Goal: Task Accomplishment & Management: Manage account settings

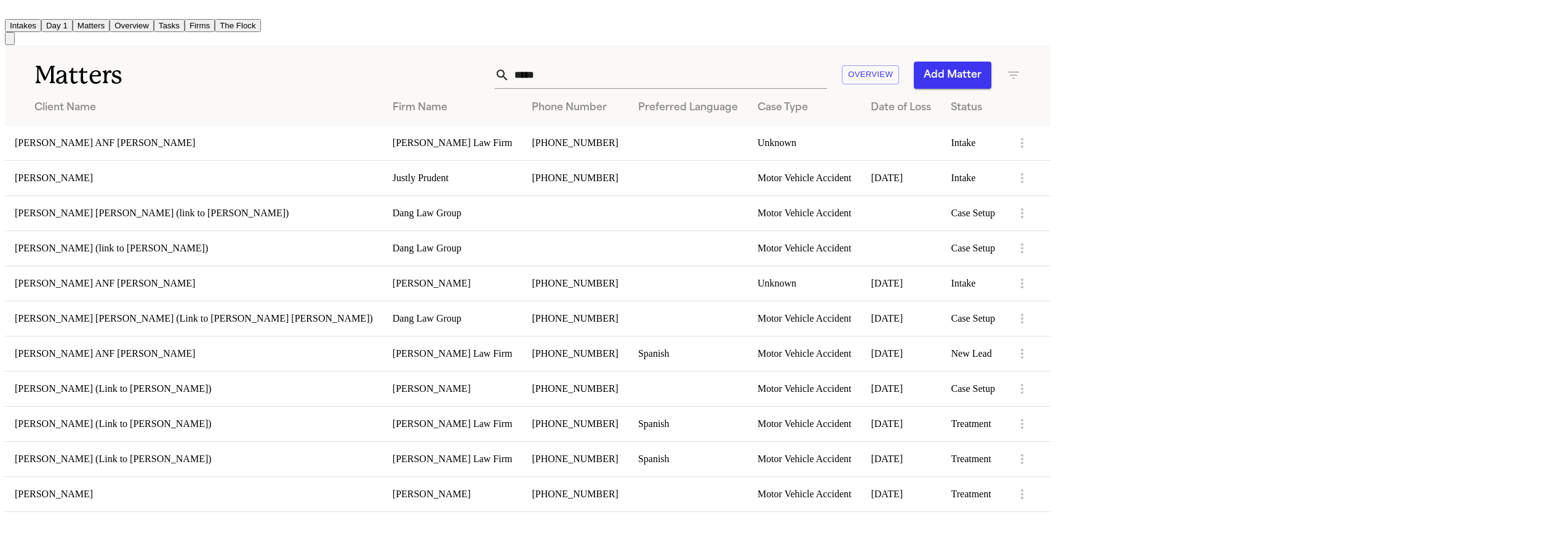
click at [827, 72] on input "*****" at bounding box center [668, 75] width 317 height 27
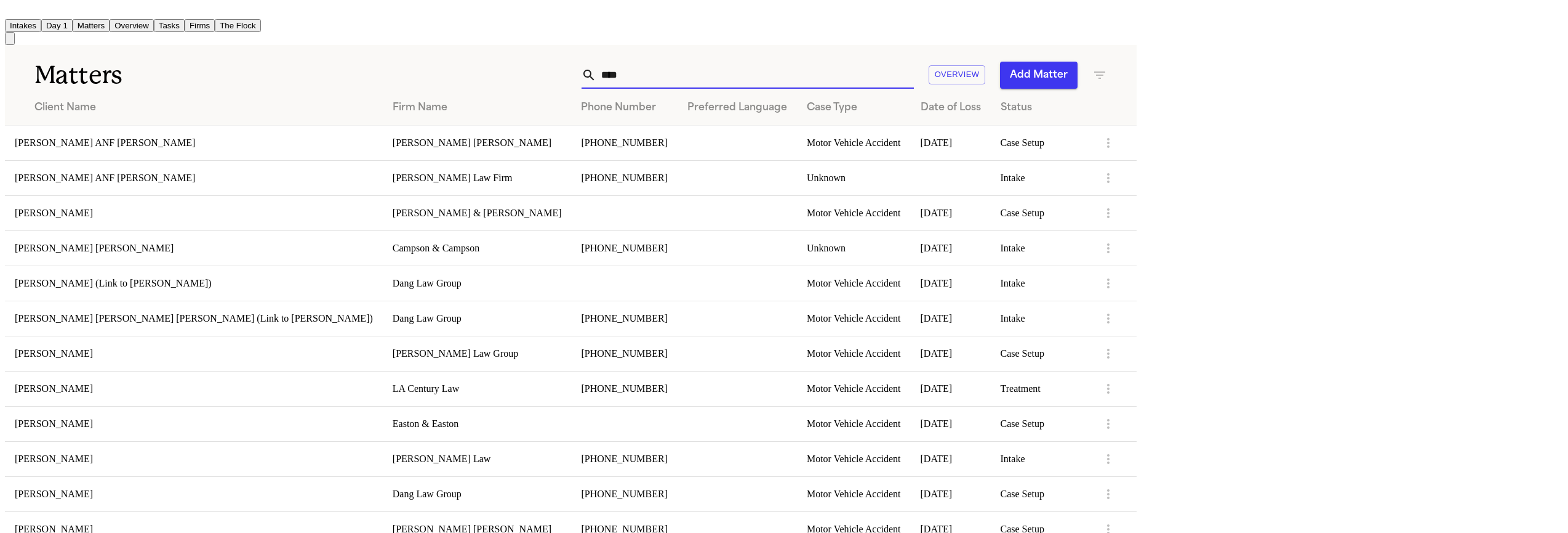
type input "****"
click at [251, 139] on td "[PERSON_NAME] ANF [PERSON_NAME]" at bounding box center [194, 142] width 378 height 35
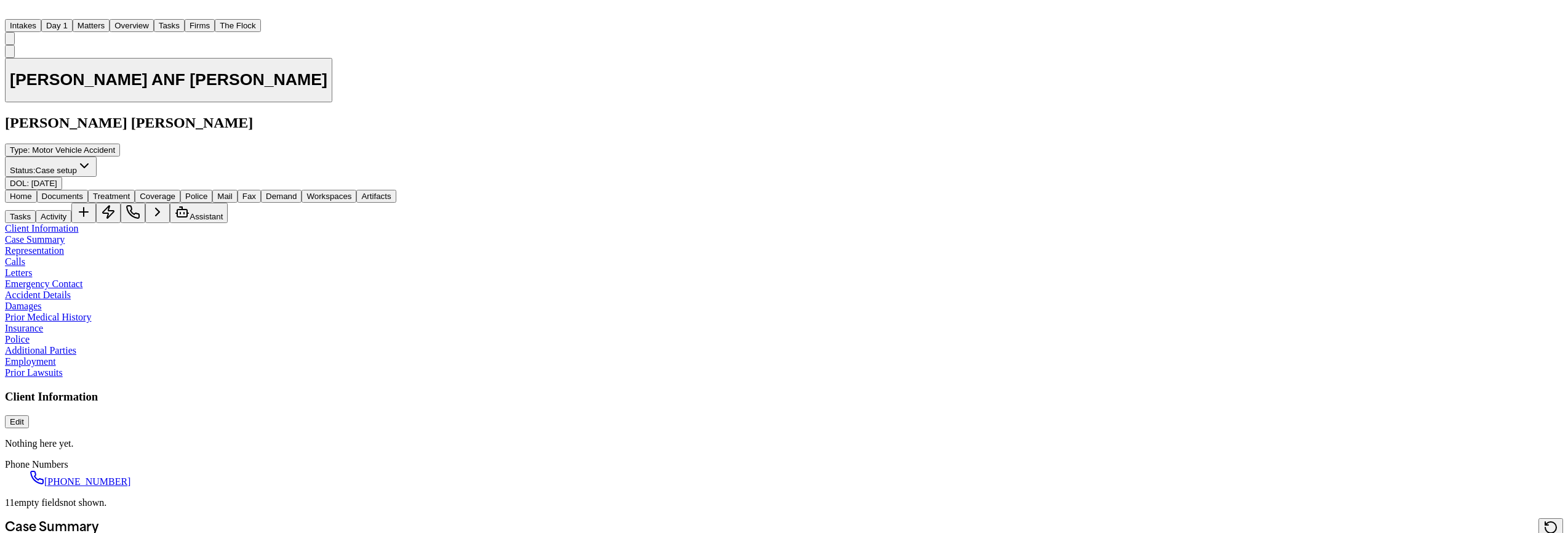
click at [58, 178] on span "[DATE]" at bounding box center [44, 183] width 26 height 9
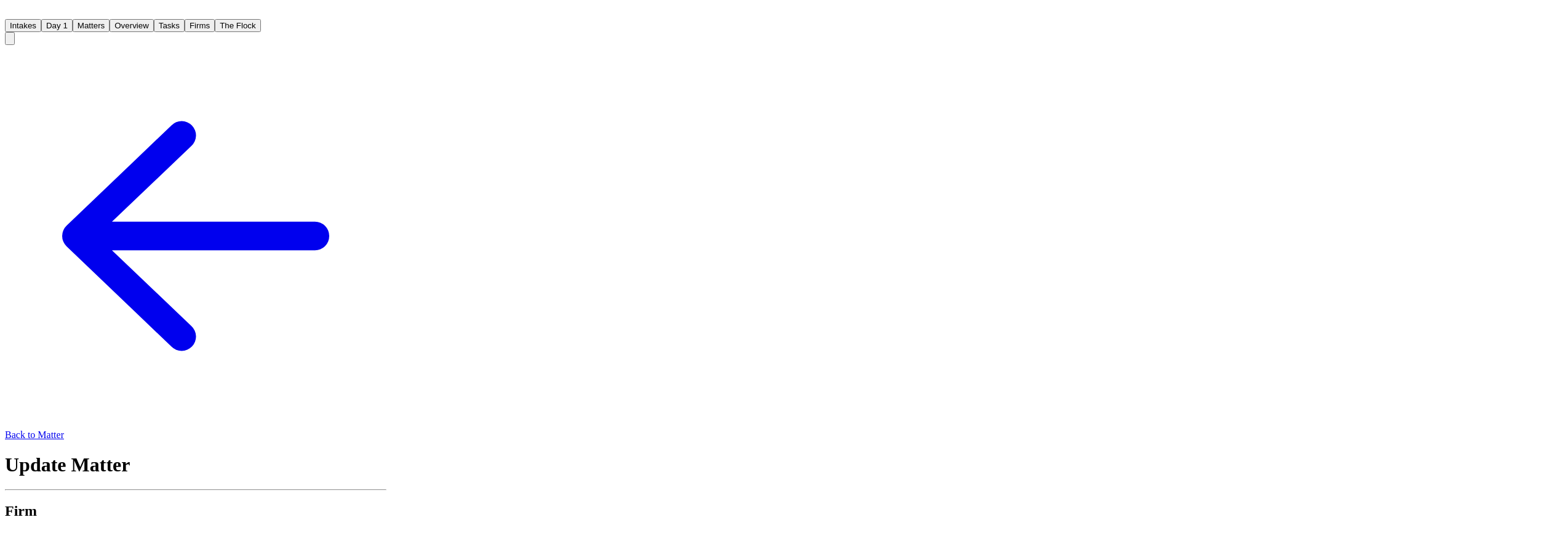
scroll to position [300, 0]
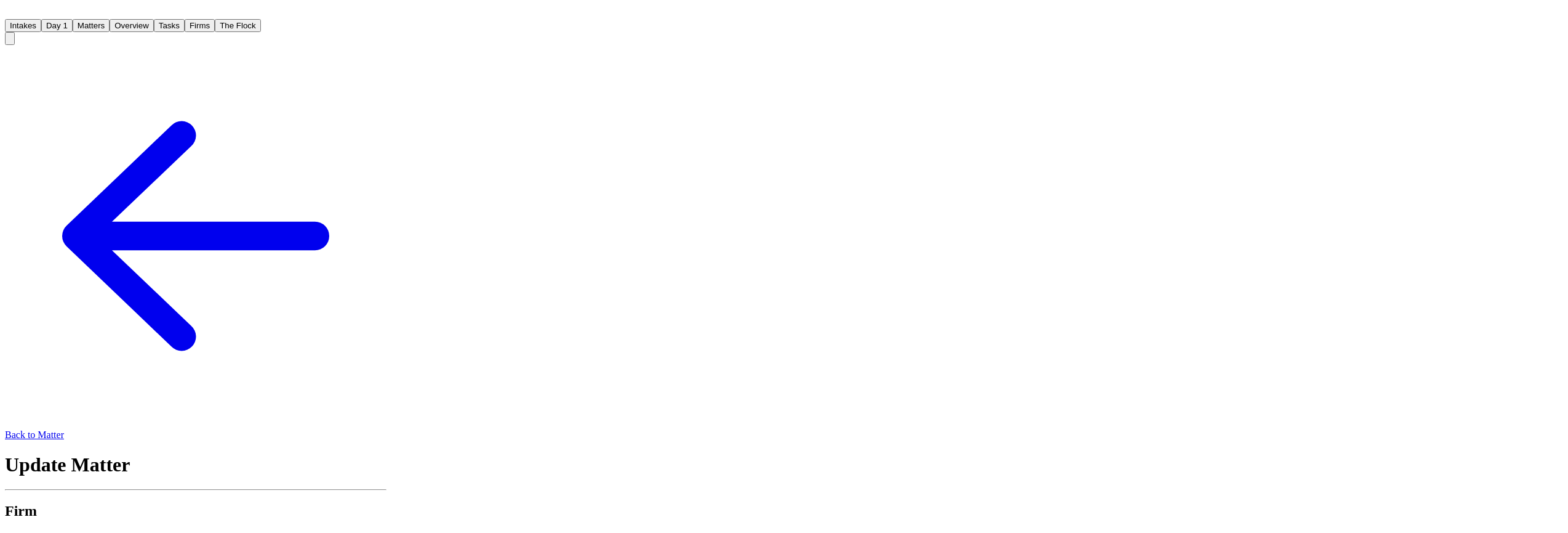
type input "**********"
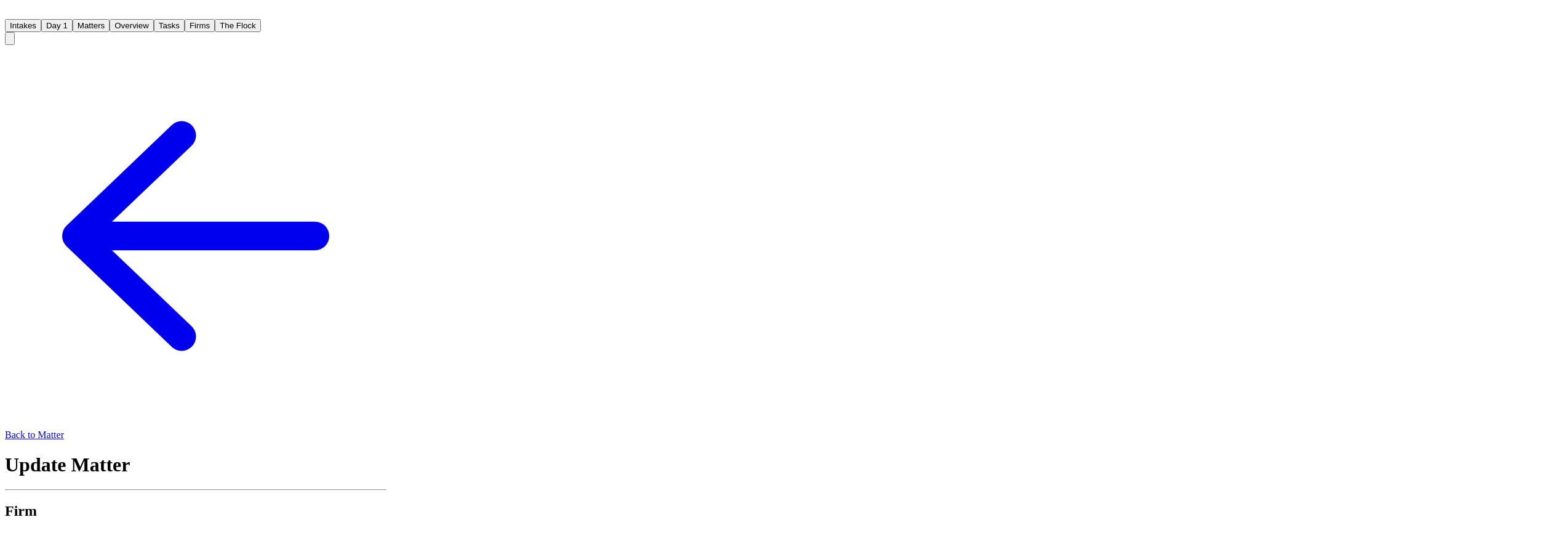
type input "**********"
click at [820, 524] on span "Case Setup" at bounding box center [798, 529] width 44 height 11
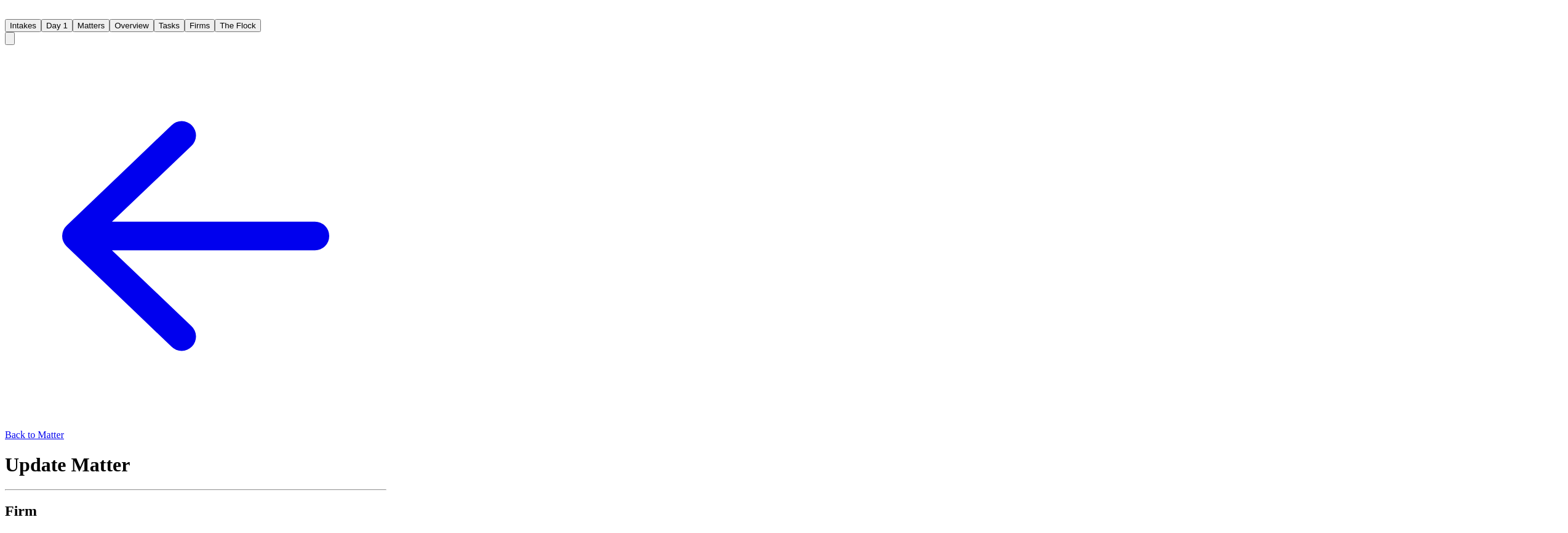
click at [866, 509] on span "Motor Vehicle Accident" at bounding box center [823, 514] width 94 height 11
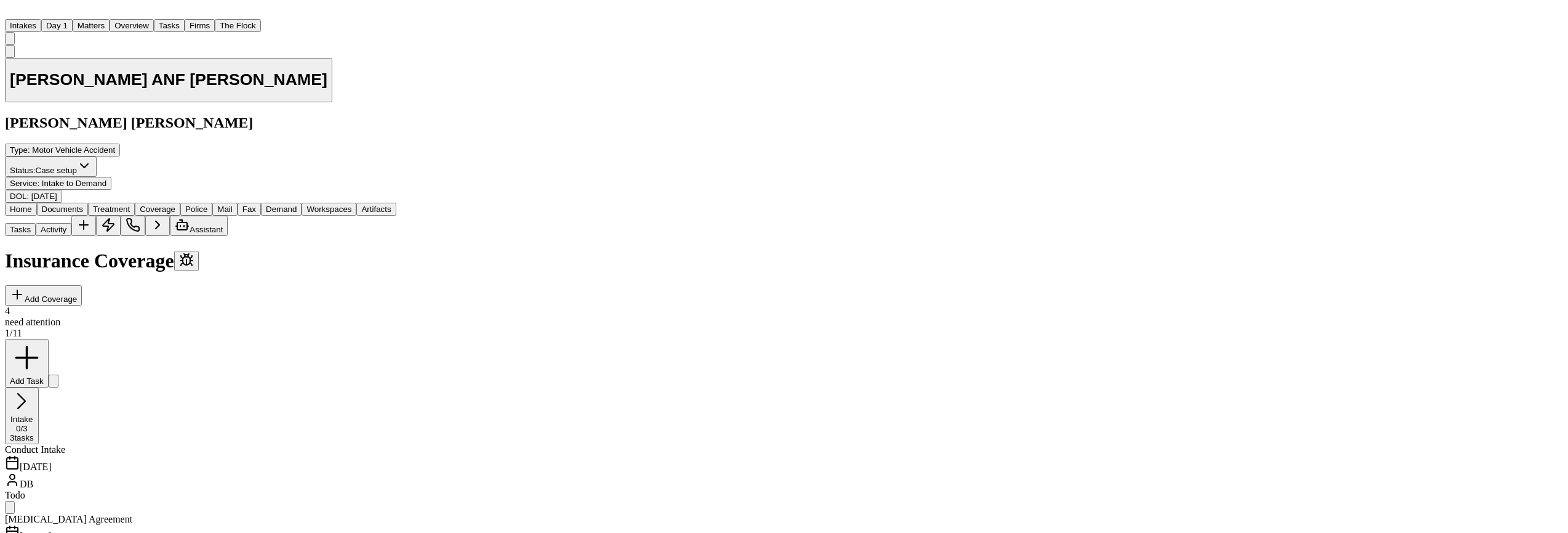
click at [158, 214] on span "button" at bounding box center [158, 214] width 0 height 0
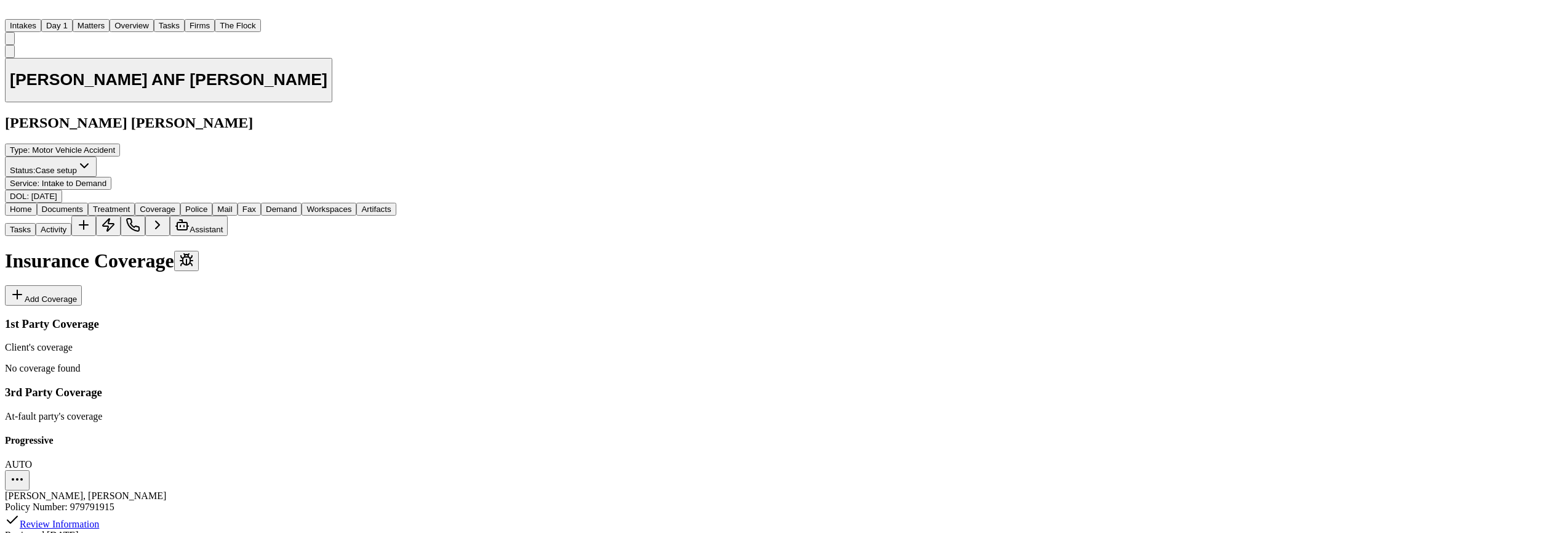
click at [62, 214] on span "button" at bounding box center [62, 214] width 0 height 0
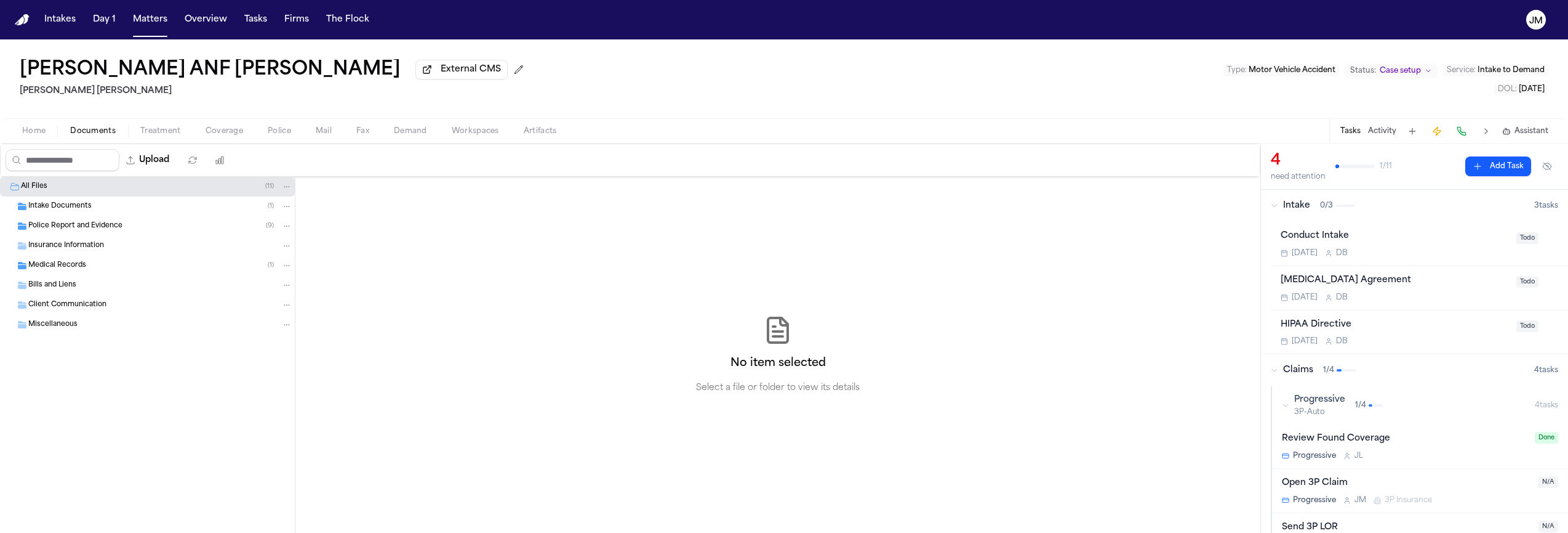
click at [75, 252] on span "Insurance Information" at bounding box center [66, 246] width 76 height 11
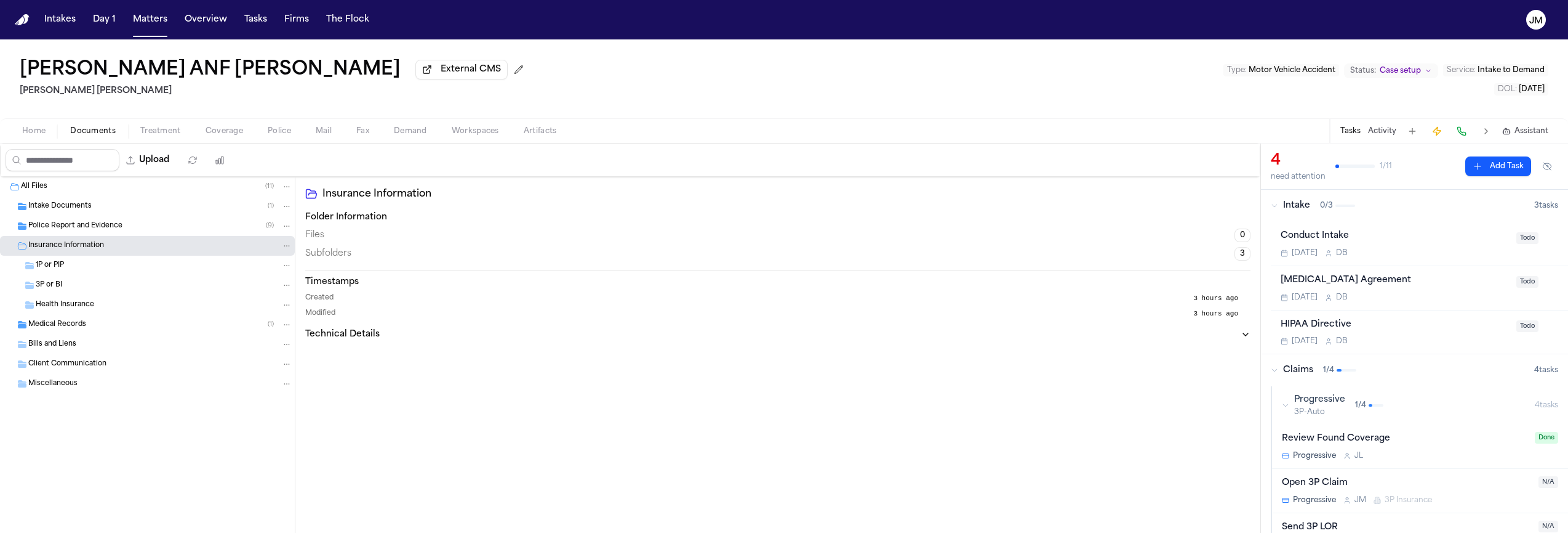
click at [71, 290] on div "3P or BI" at bounding box center [163, 285] width 256 height 11
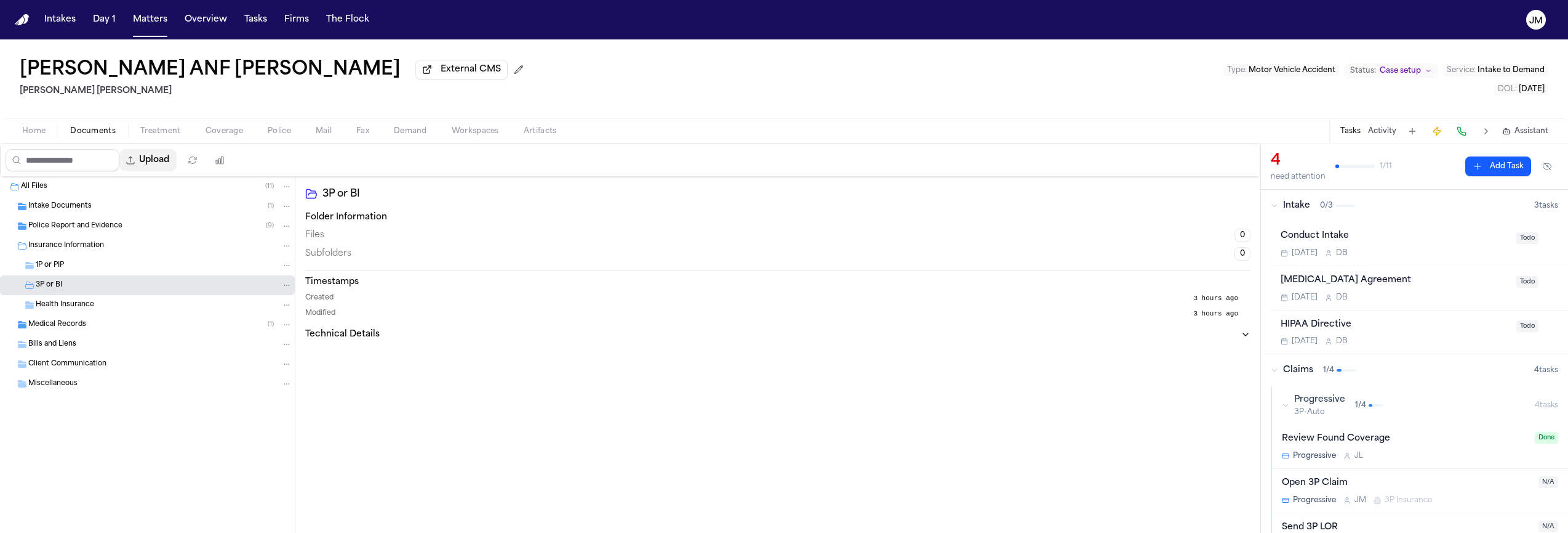
click at [168, 163] on button "Upload" at bounding box center [148, 160] width 58 height 22
select select "**********"
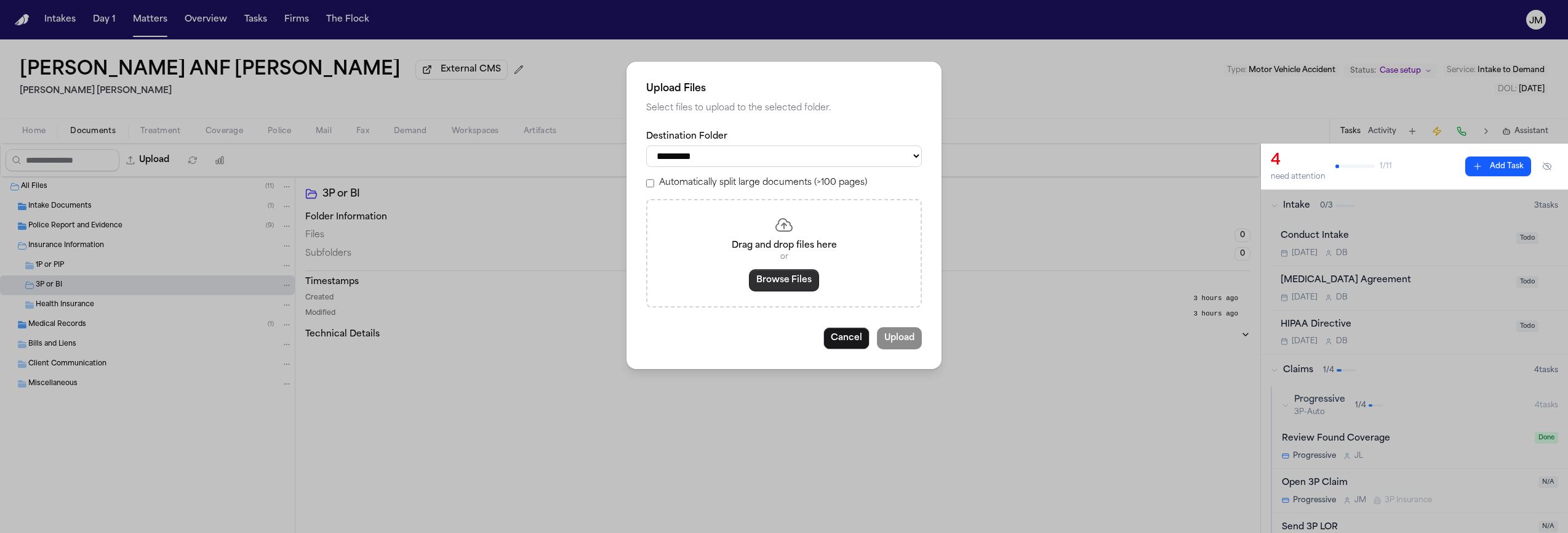
click at [797, 284] on button "Browse Files" at bounding box center [784, 280] width 70 height 22
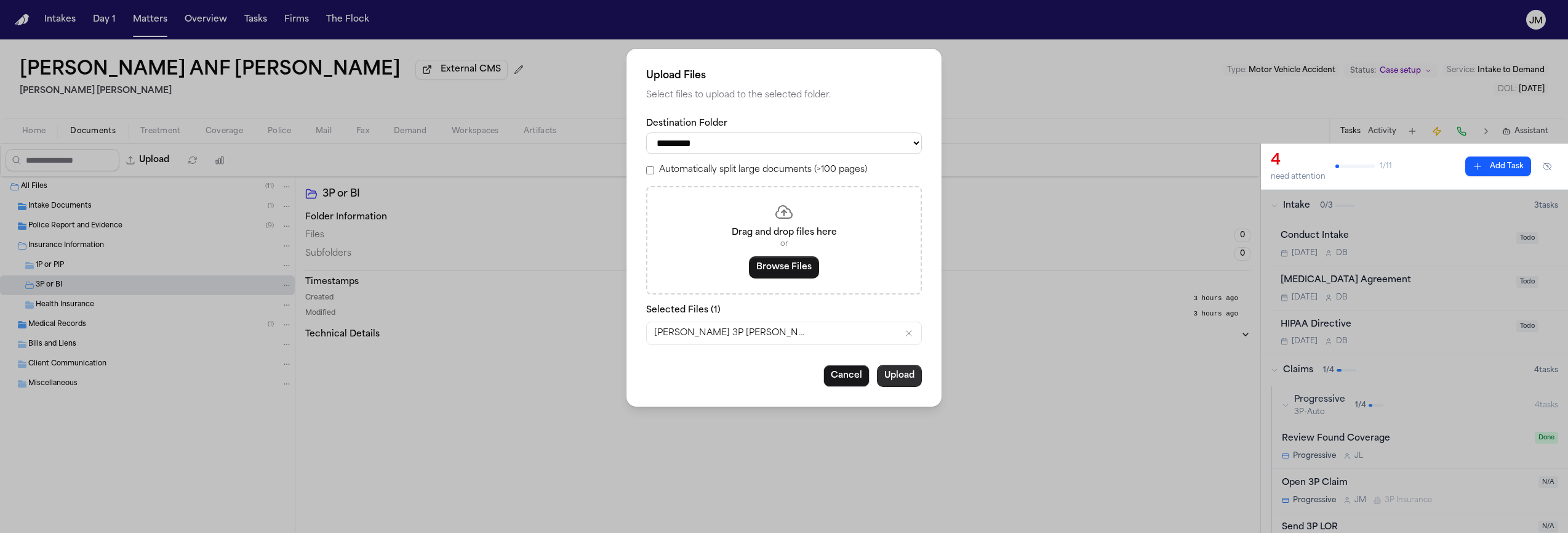
click at [898, 386] on button "Upload" at bounding box center [899, 375] width 45 height 22
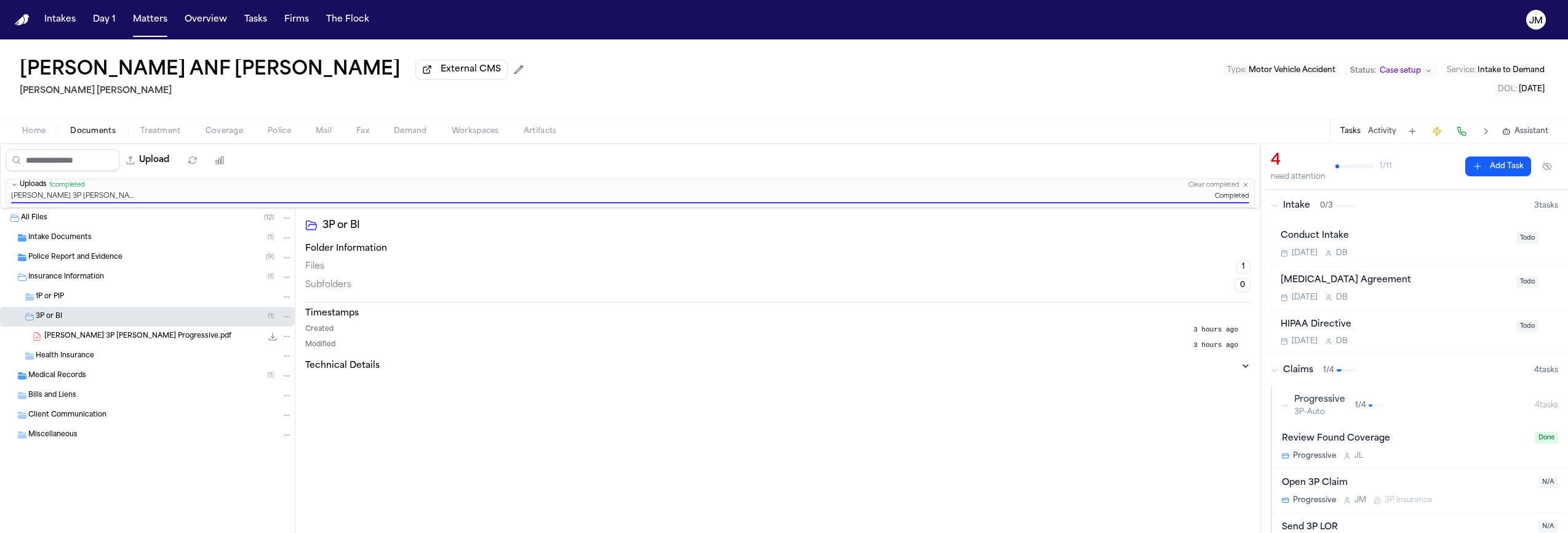
click at [53, 374] on span "Medical Records" at bounding box center [57, 376] width 58 height 11
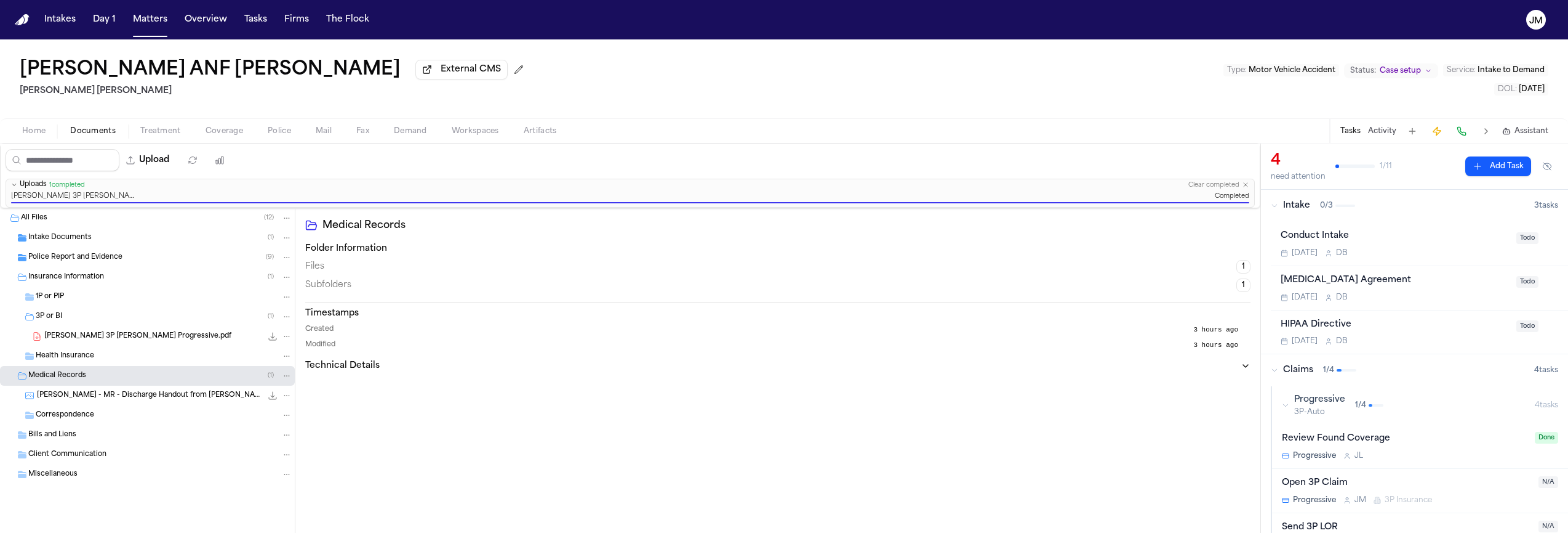
click at [96, 241] on div "Intake Documents ( 1 )" at bounding box center [160, 238] width 264 height 11
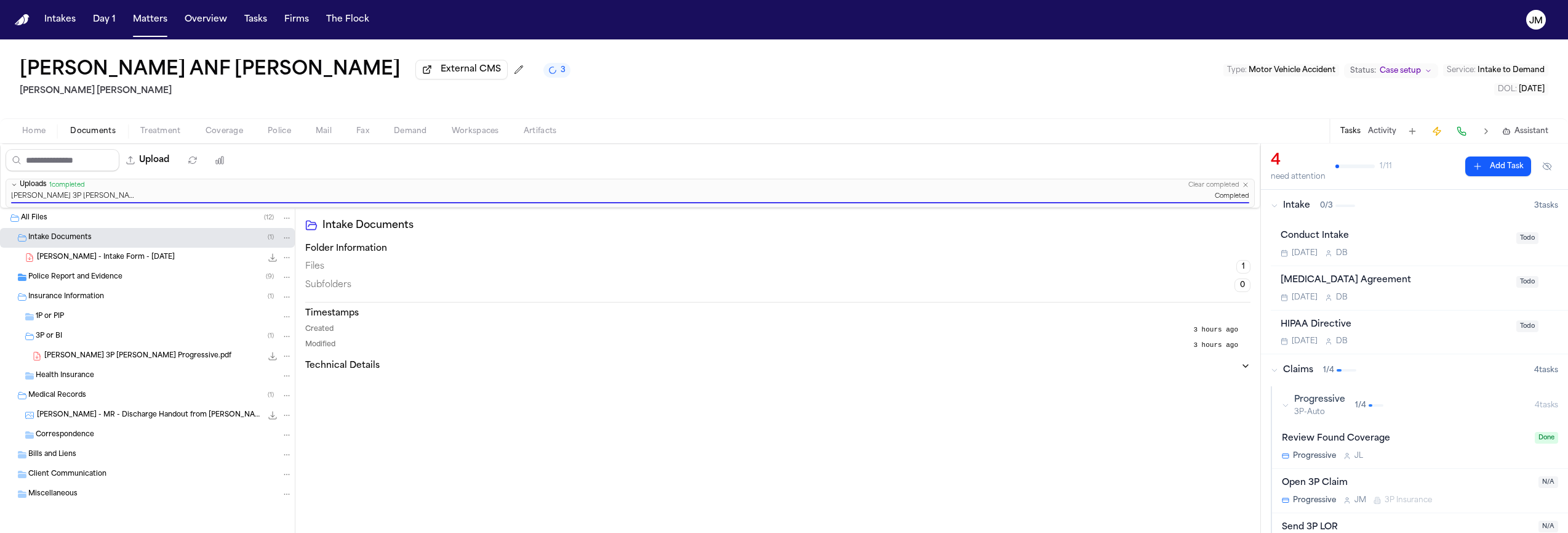
click at [87, 276] on span "Police Report and Evidence" at bounding box center [75, 277] width 94 height 11
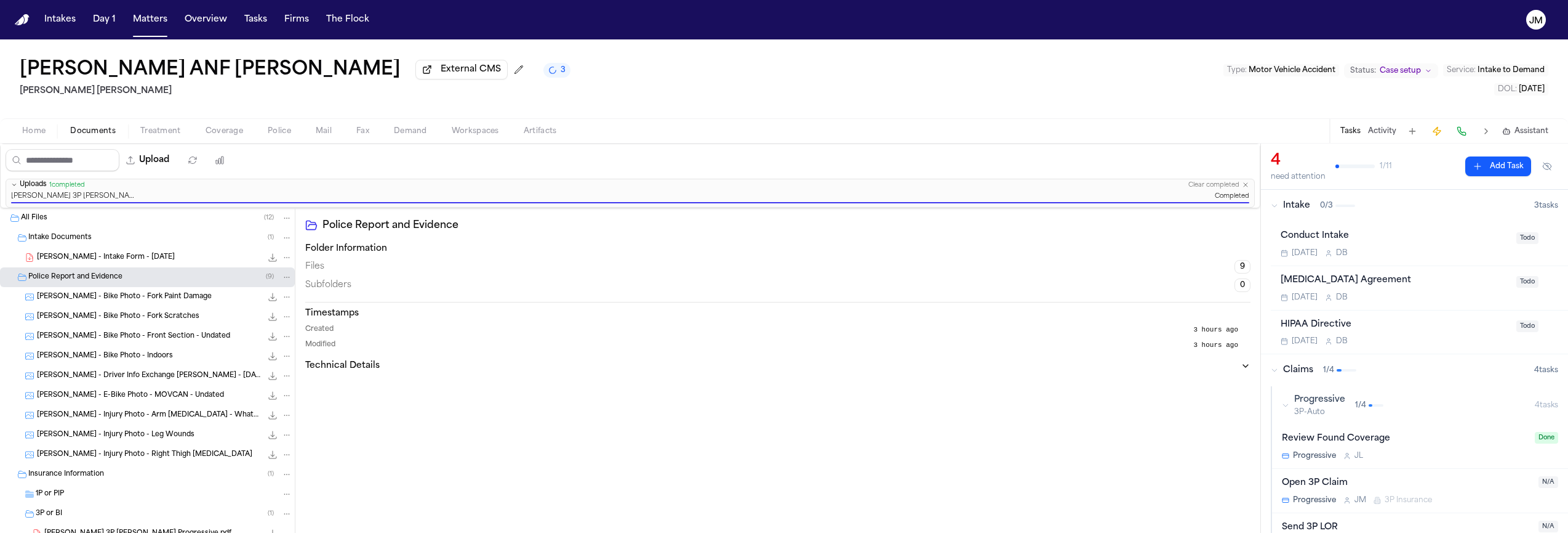
click at [43, 134] on span "Home" at bounding box center [33, 131] width 23 height 10
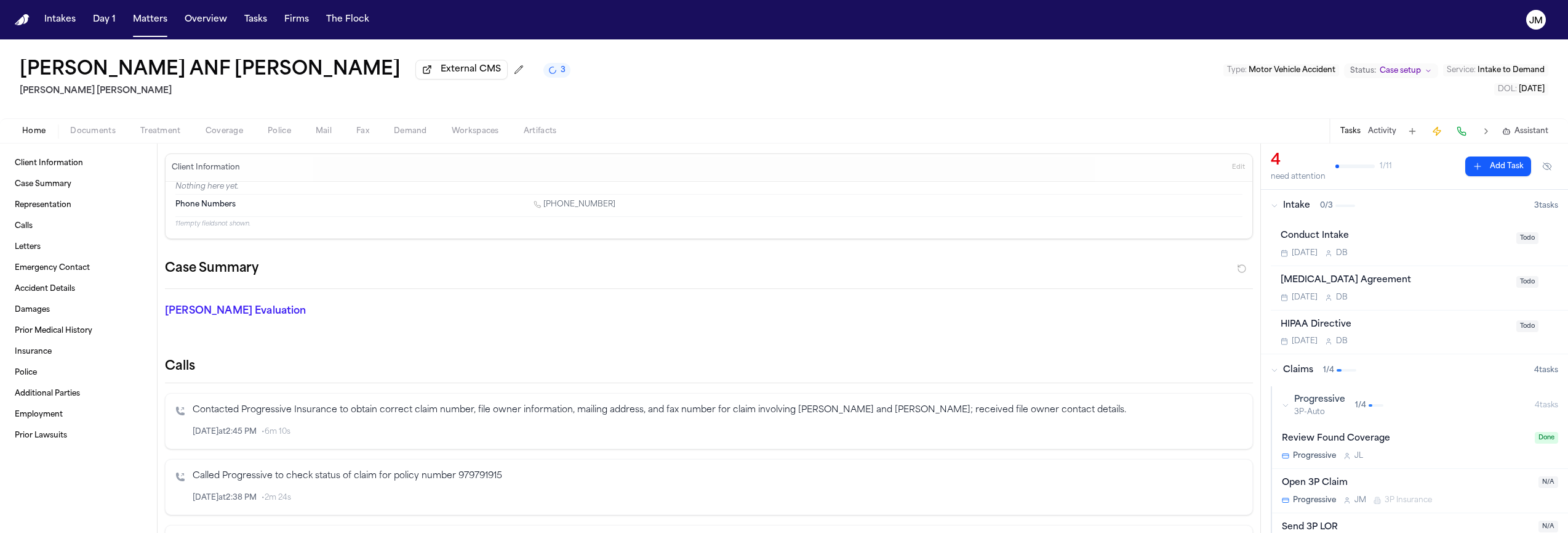
click at [97, 136] on span "Documents" at bounding box center [93, 131] width 45 height 10
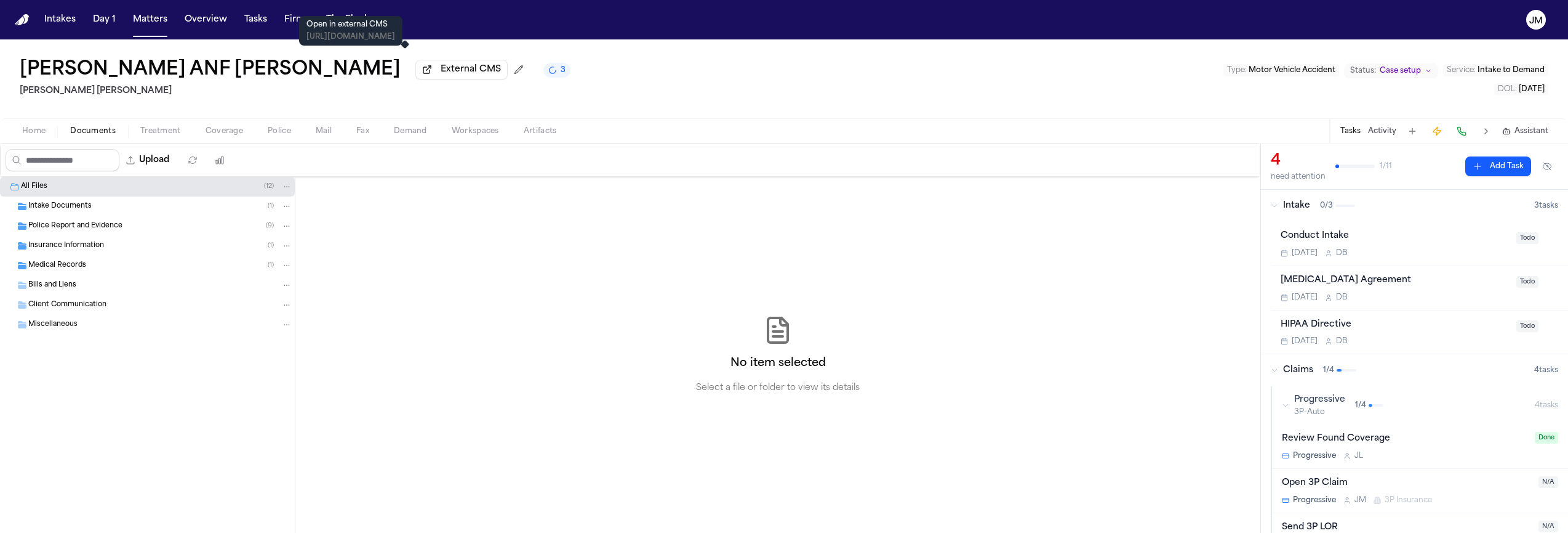
click at [440, 75] on span "External CMS" at bounding box center [470, 69] width 60 height 12
click at [440, 72] on span "External CMS" at bounding box center [470, 69] width 60 height 12
click at [1381, 248] on div "Conduct Intake Today D B" at bounding box center [1394, 243] width 228 height 29
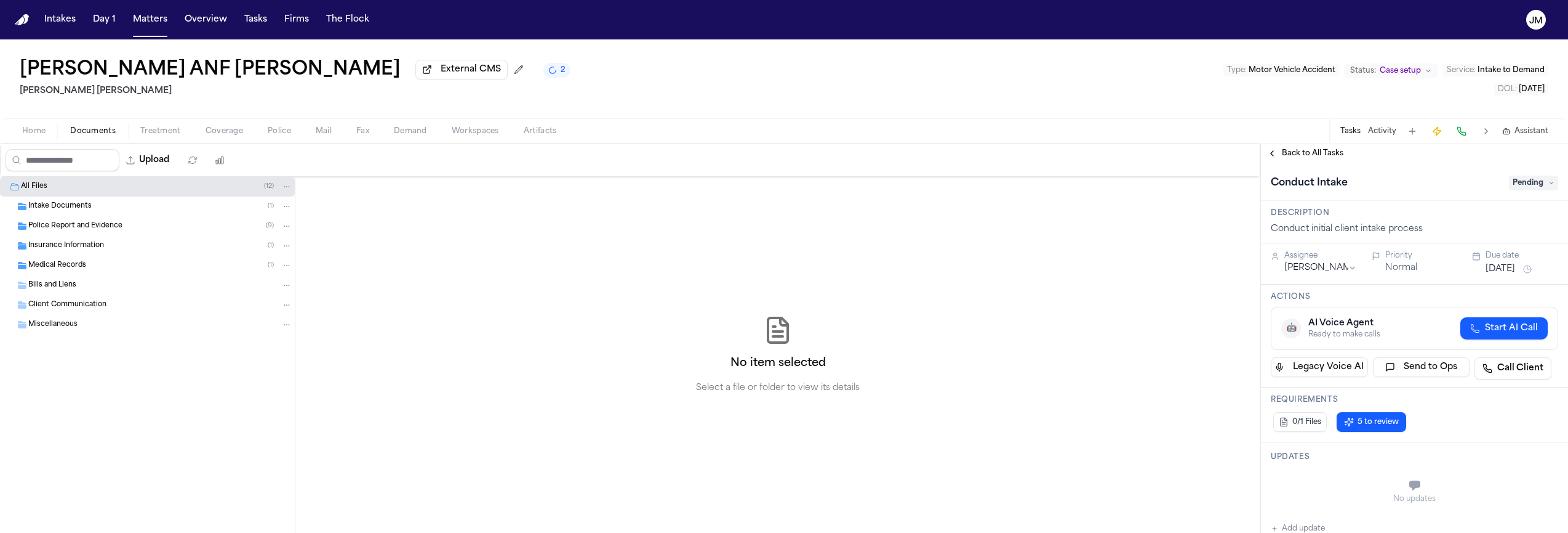
click at [1509, 186] on span "Pending" at bounding box center [1533, 183] width 49 height 15
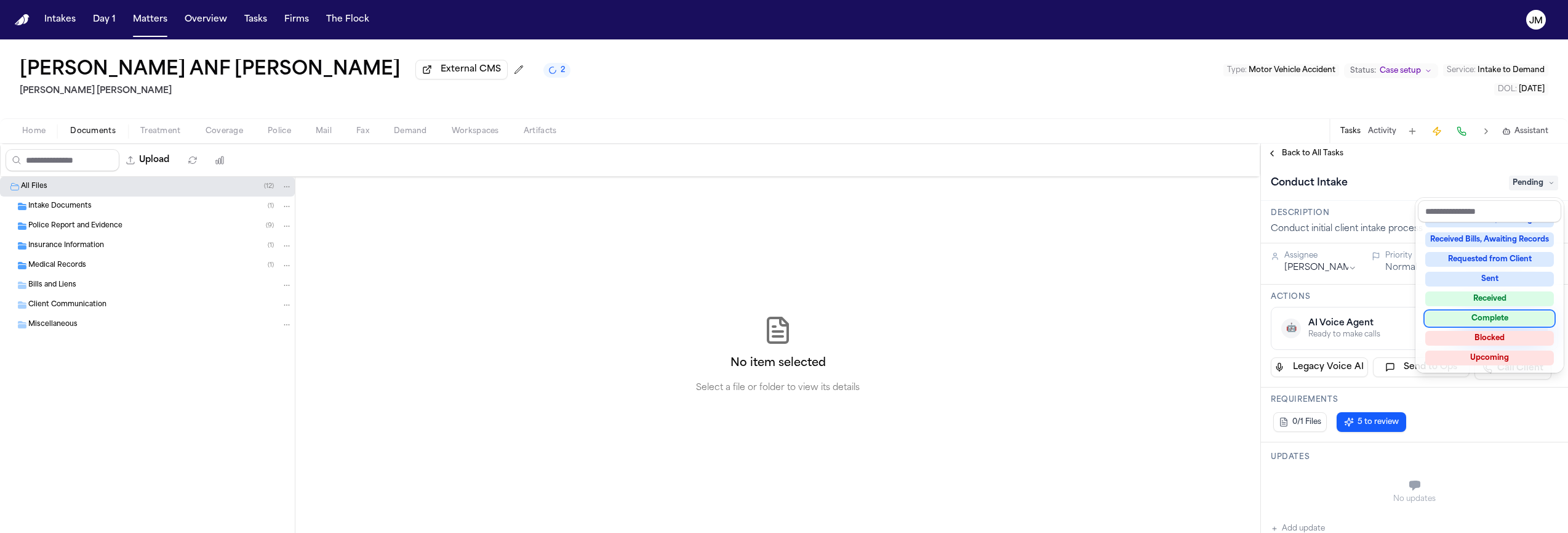
click at [1505, 321] on div "Complete" at bounding box center [1489, 318] width 129 height 15
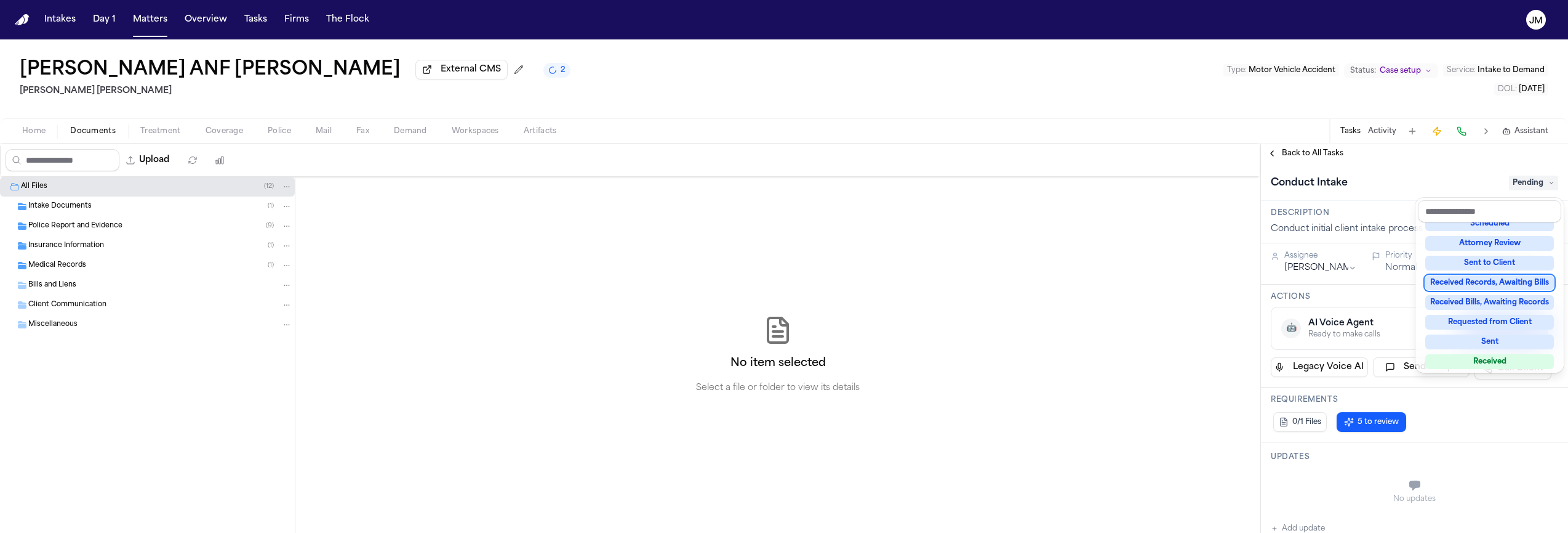
scroll to position [111, 0]
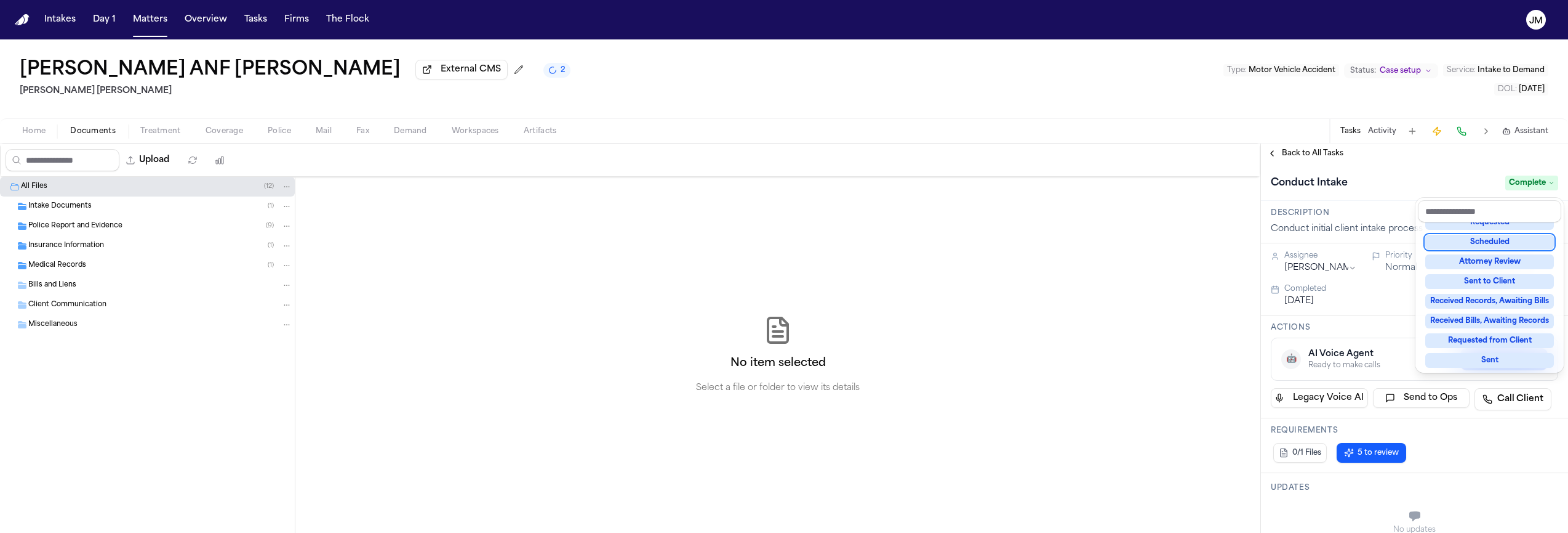
click at [1316, 159] on div "**********" at bounding box center [1414, 338] width 307 height 389
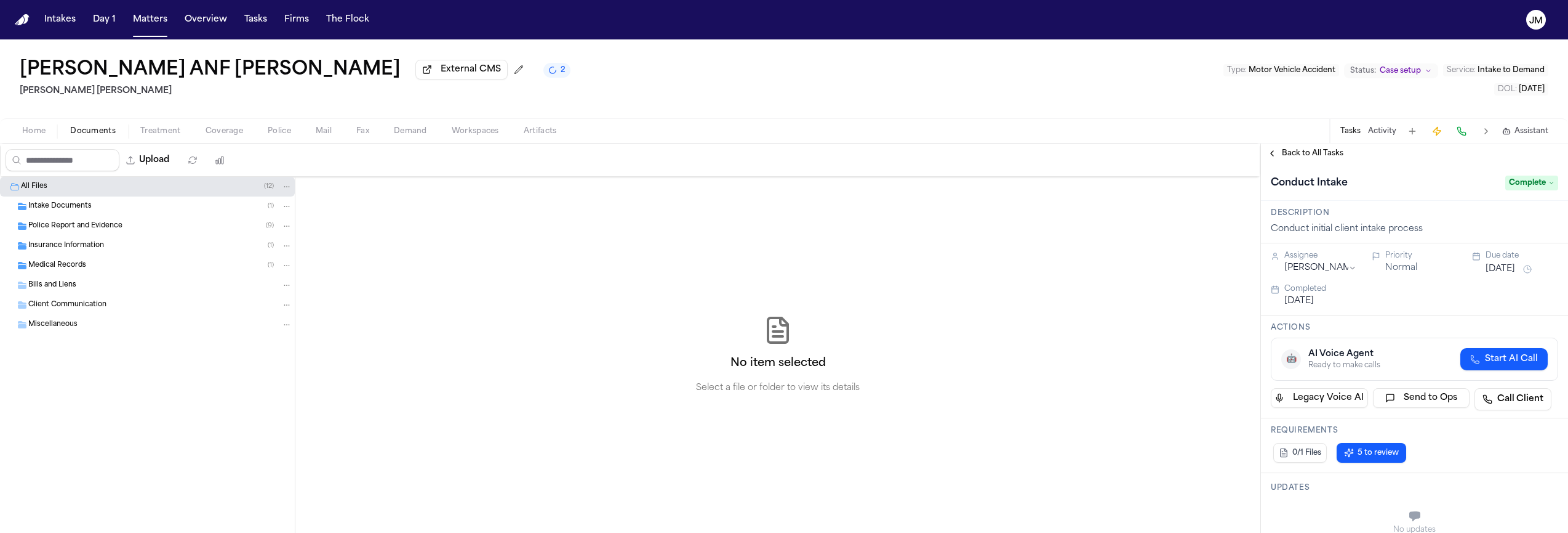
click at [1321, 158] on span "Back to All Tasks" at bounding box center [1312, 154] width 62 height 10
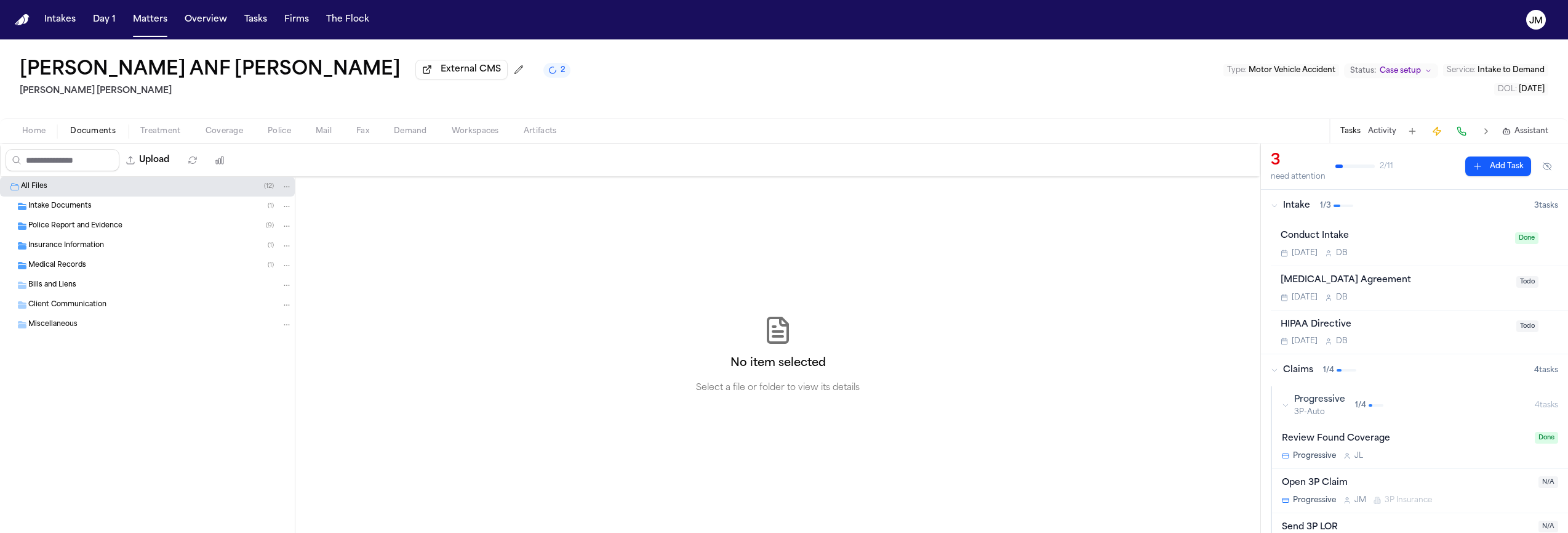
click at [1444, 299] on div "Today D B" at bounding box center [1394, 298] width 228 height 10
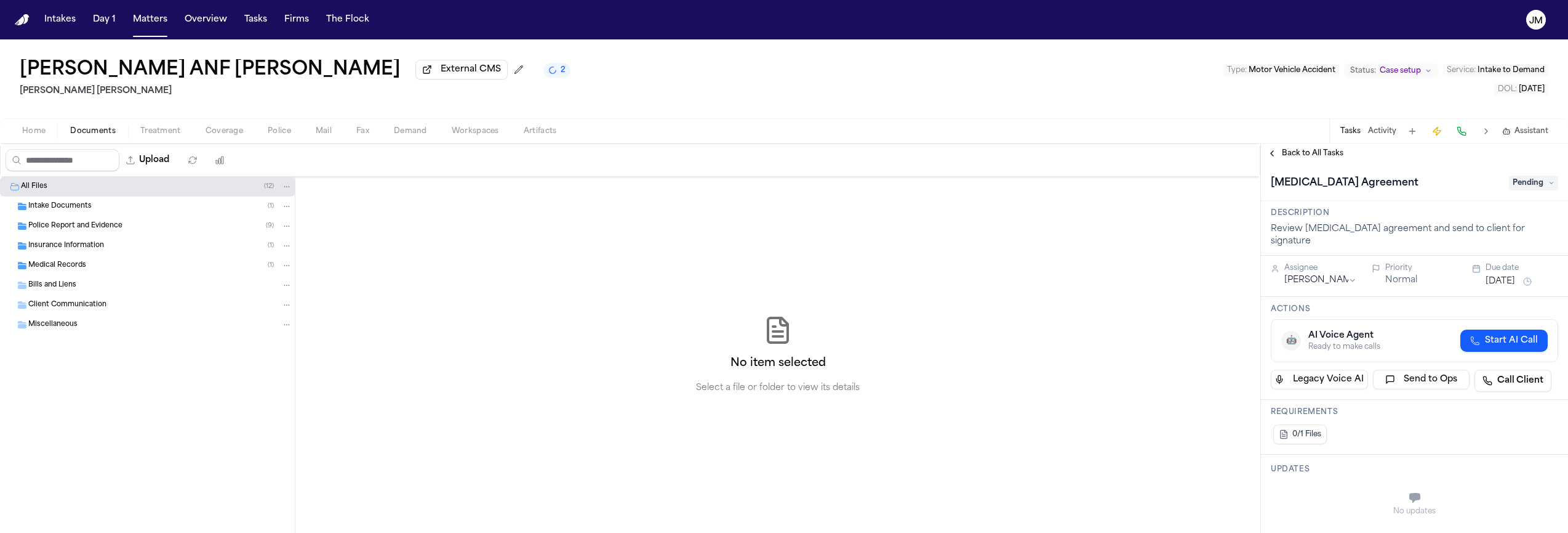
click at [1528, 182] on span "Pending" at bounding box center [1533, 183] width 49 height 15
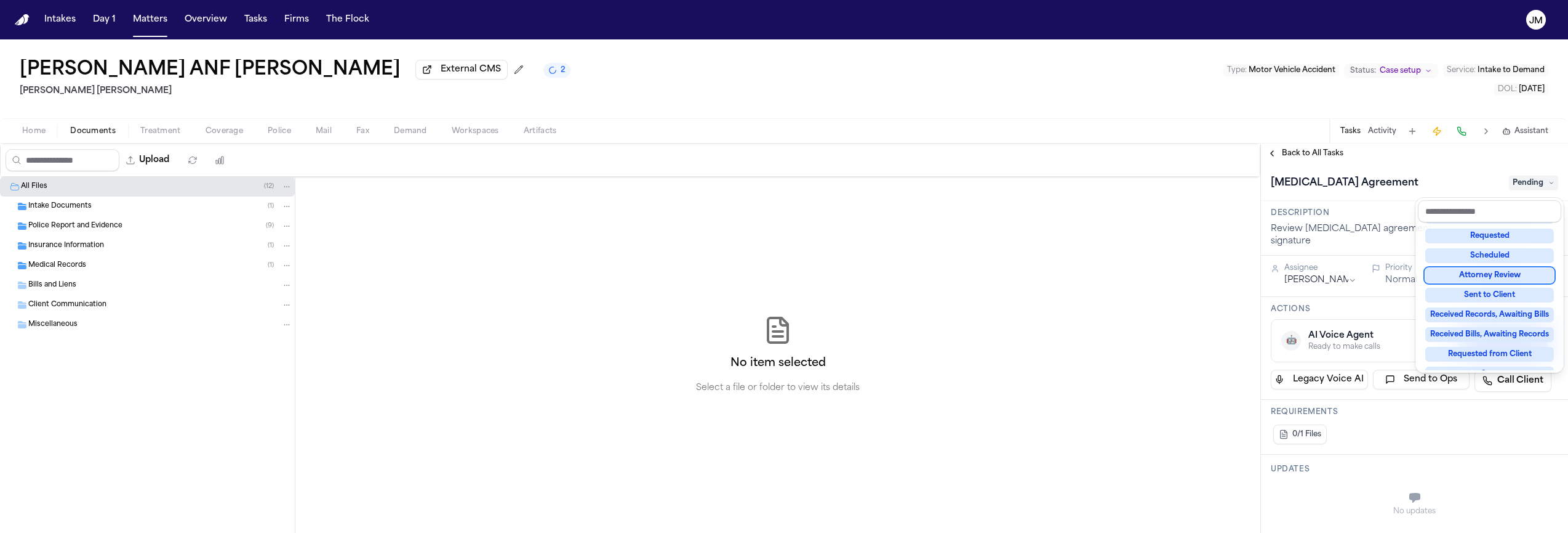
scroll to position [192, 0]
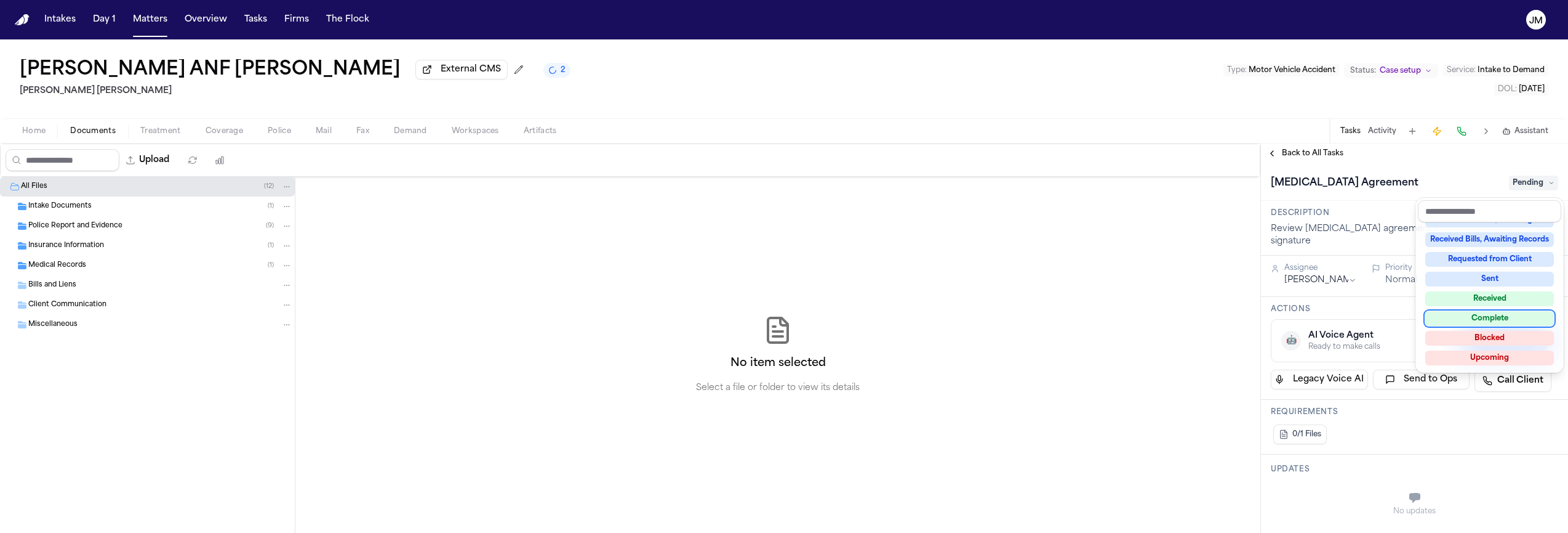
click at [1514, 316] on div "Complete" at bounding box center [1489, 318] width 129 height 15
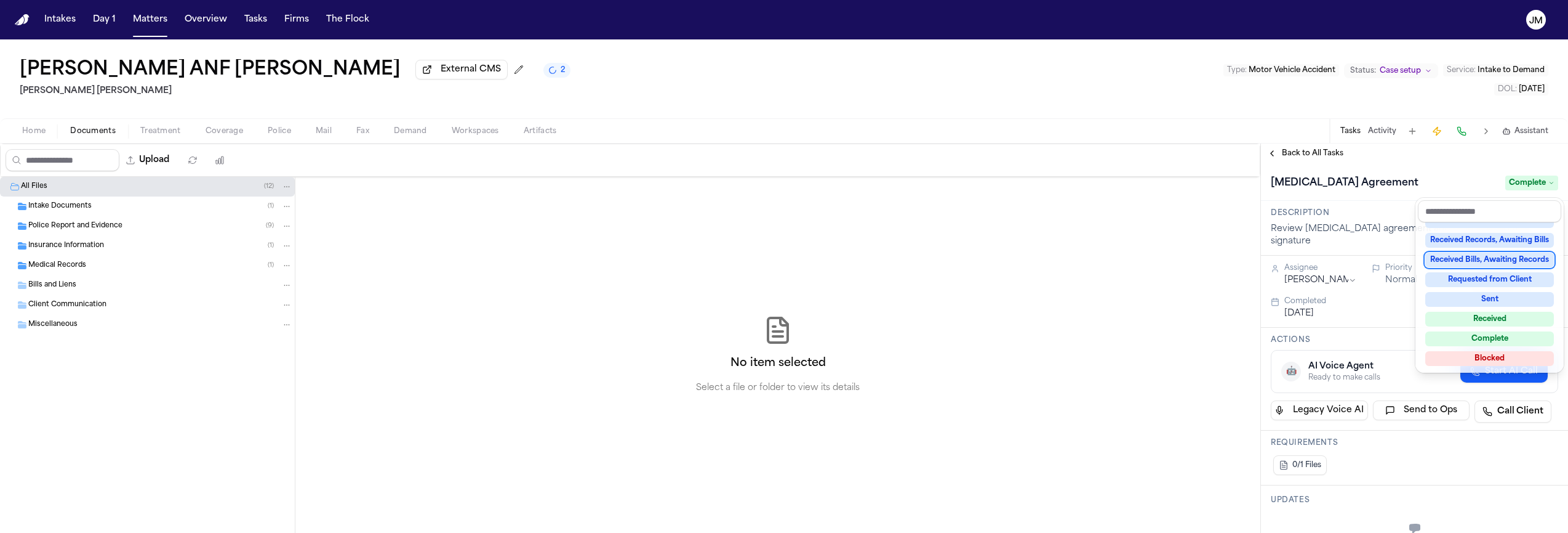
click at [1310, 154] on div "**********" at bounding box center [1414, 338] width 307 height 389
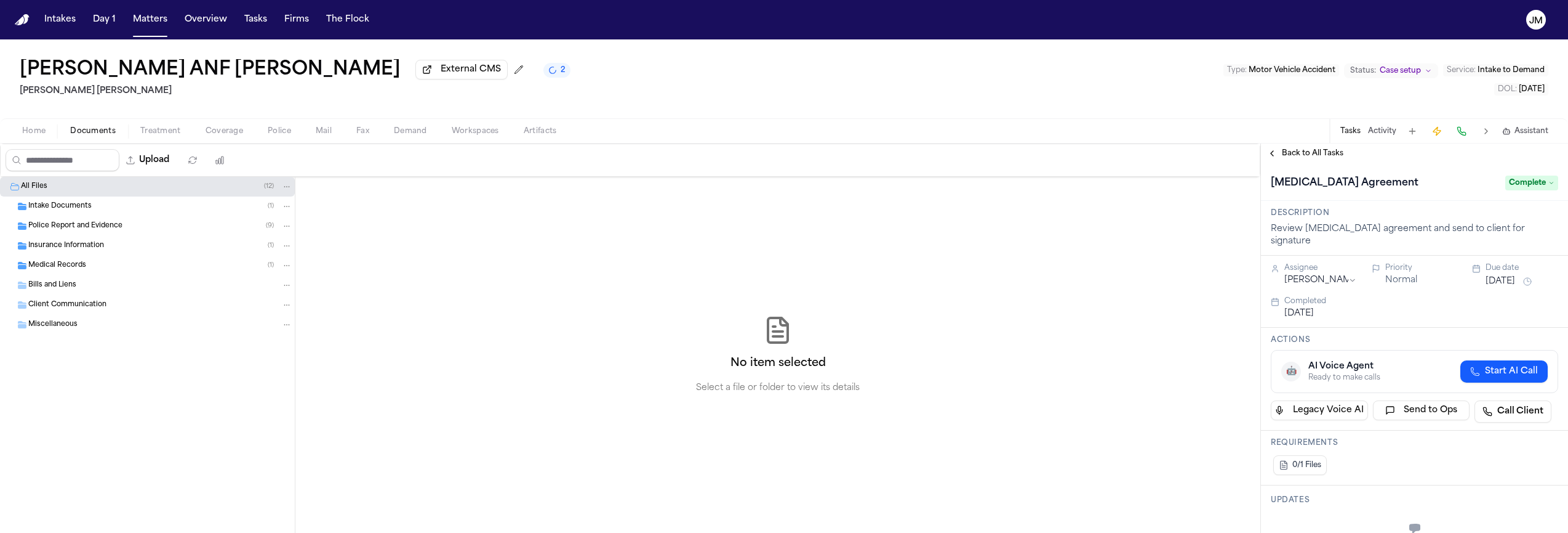
click at [1312, 154] on span "Back to All Tasks" at bounding box center [1312, 154] width 62 height 10
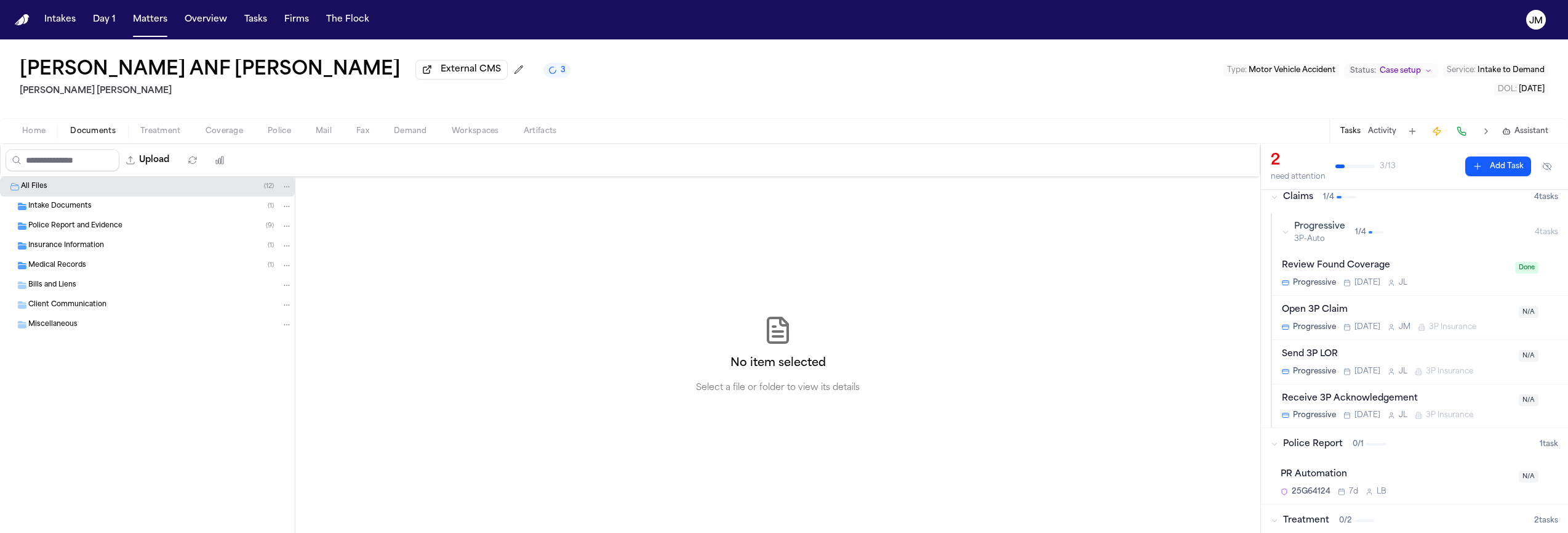
scroll to position [191, 0]
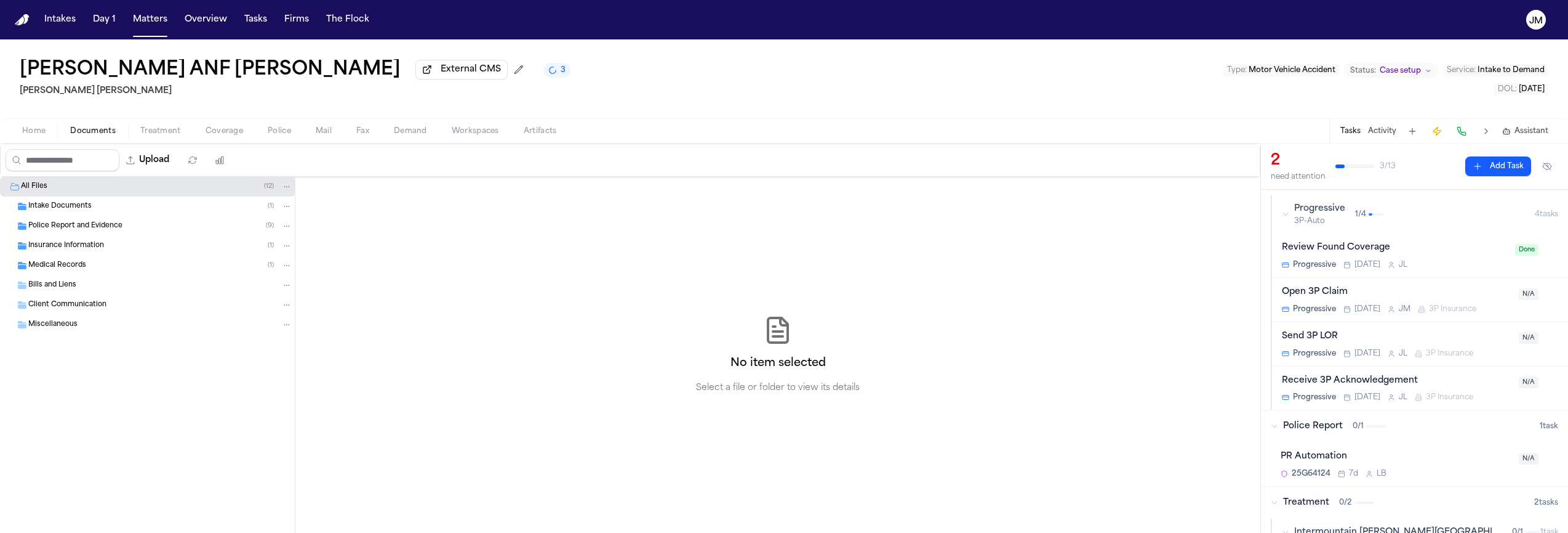
click at [1405, 293] on div "Open 3P Claim" at bounding box center [1396, 292] width 229 height 14
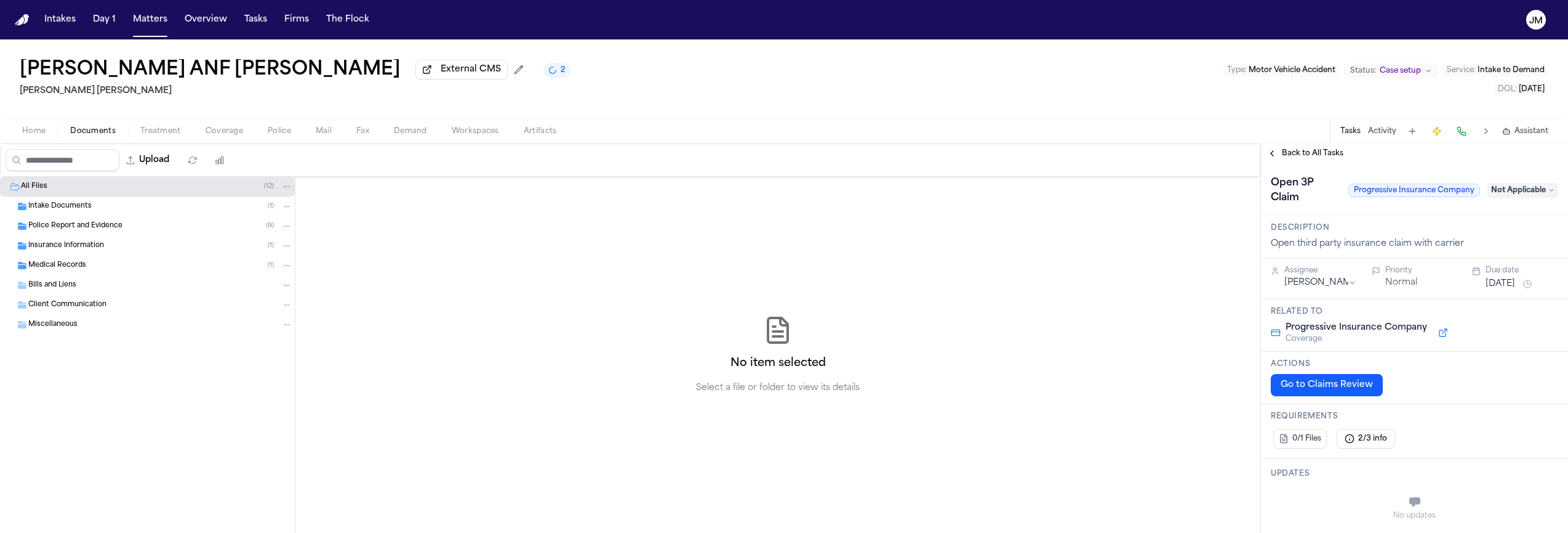
click at [1325, 158] on span "Back to All Tasks" at bounding box center [1312, 154] width 62 height 10
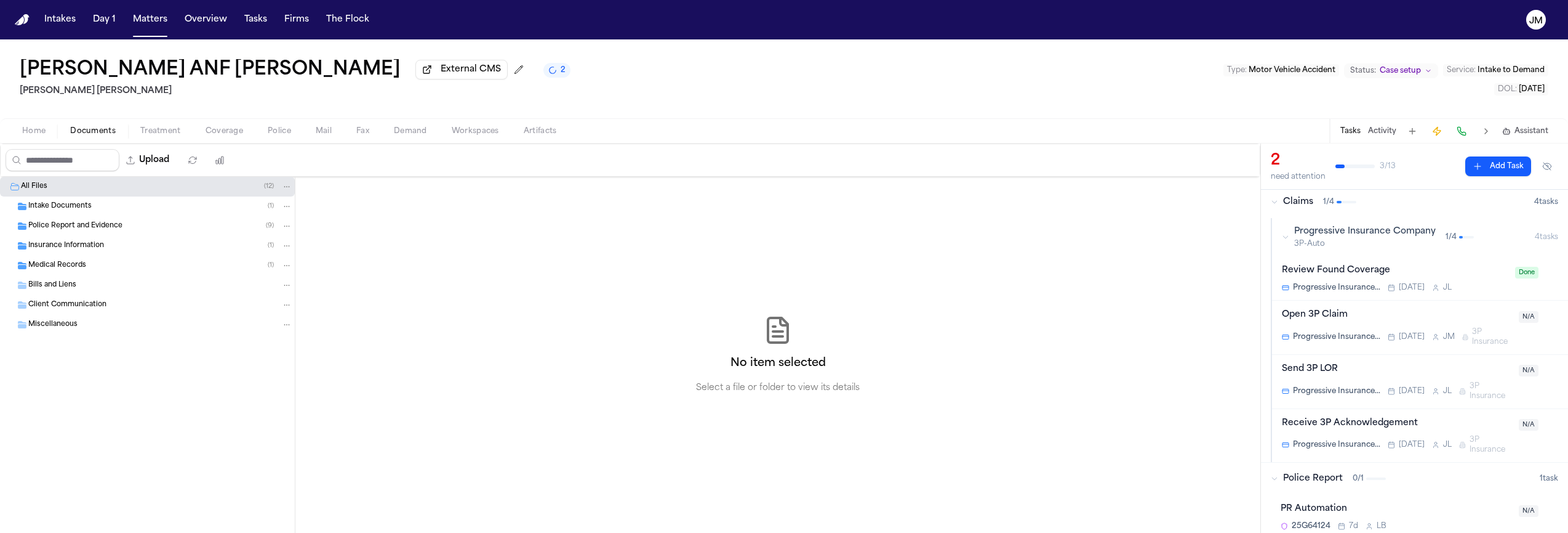
scroll to position [170, 0]
click at [1418, 318] on div "Open 3P Claim" at bounding box center [1396, 313] width 229 height 14
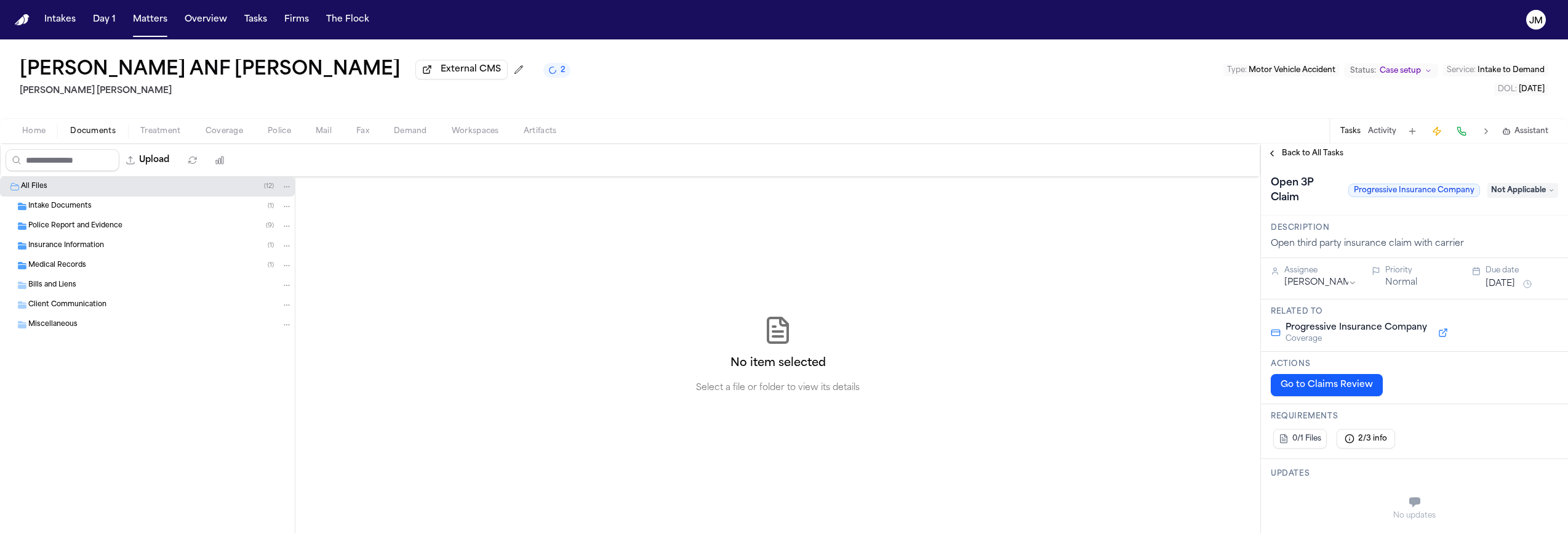
click at [1325, 158] on span "Back to All Tasks" at bounding box center [1312, 154] width 62 height 10
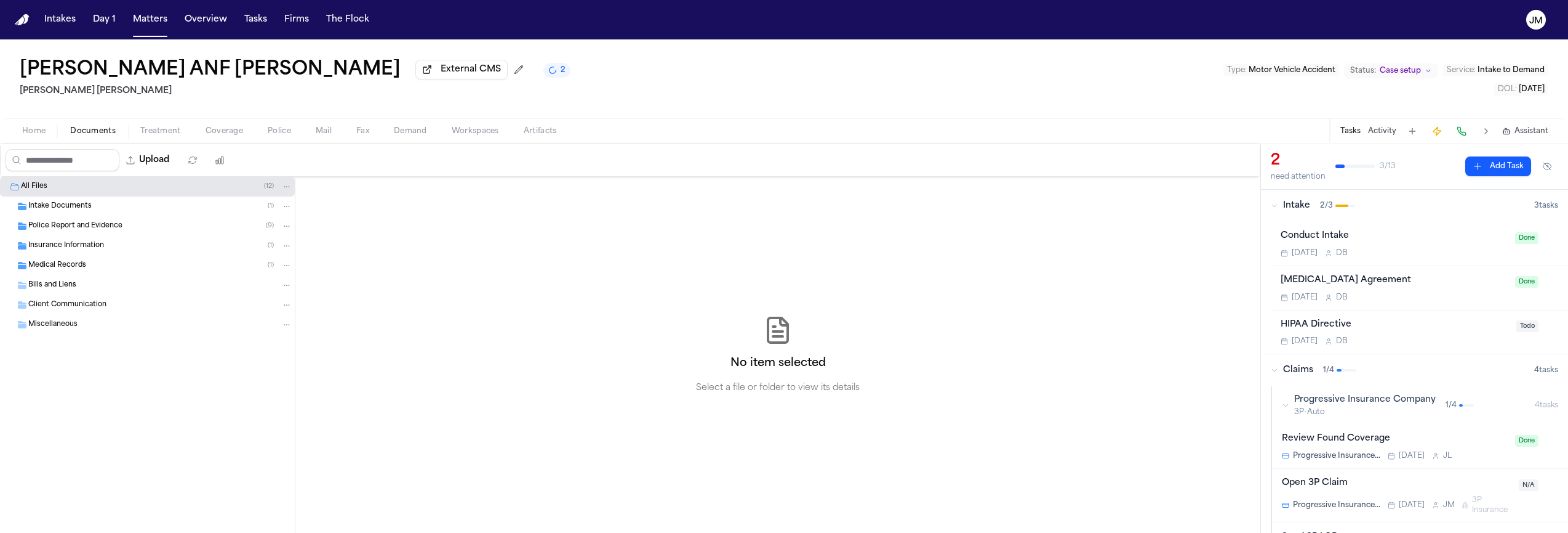
click at [230, 136] on span "Coverage" at bounding box center [224, 131] width 38 height 10
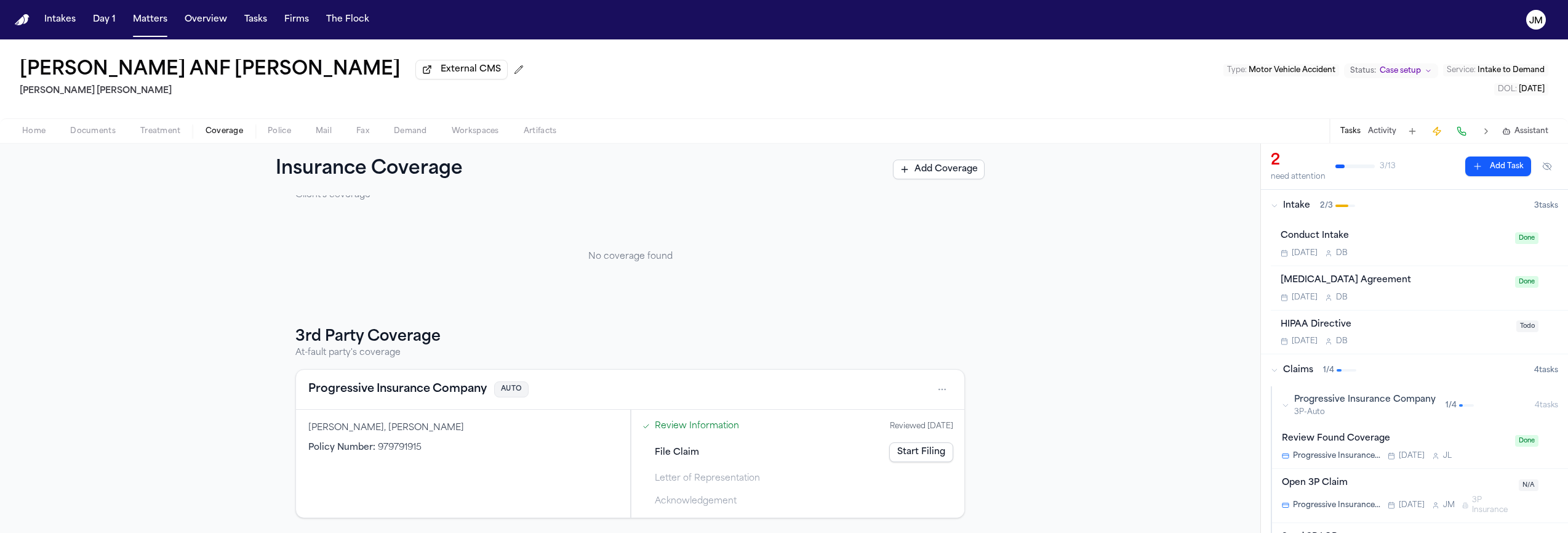
click at [34, 133] on span "Home" at bounding box center [33, 131] width 23 height 10
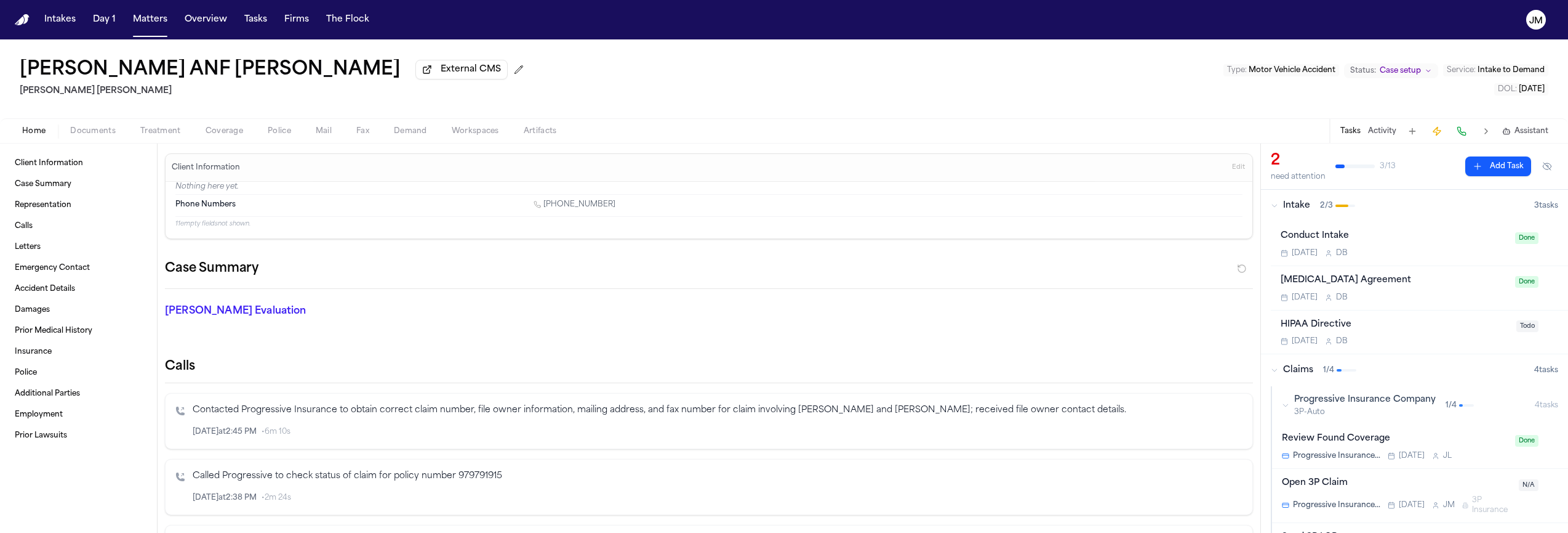
click at [105, 135] on span "Documents" at bounding box center [93, 131] width 45 height 10
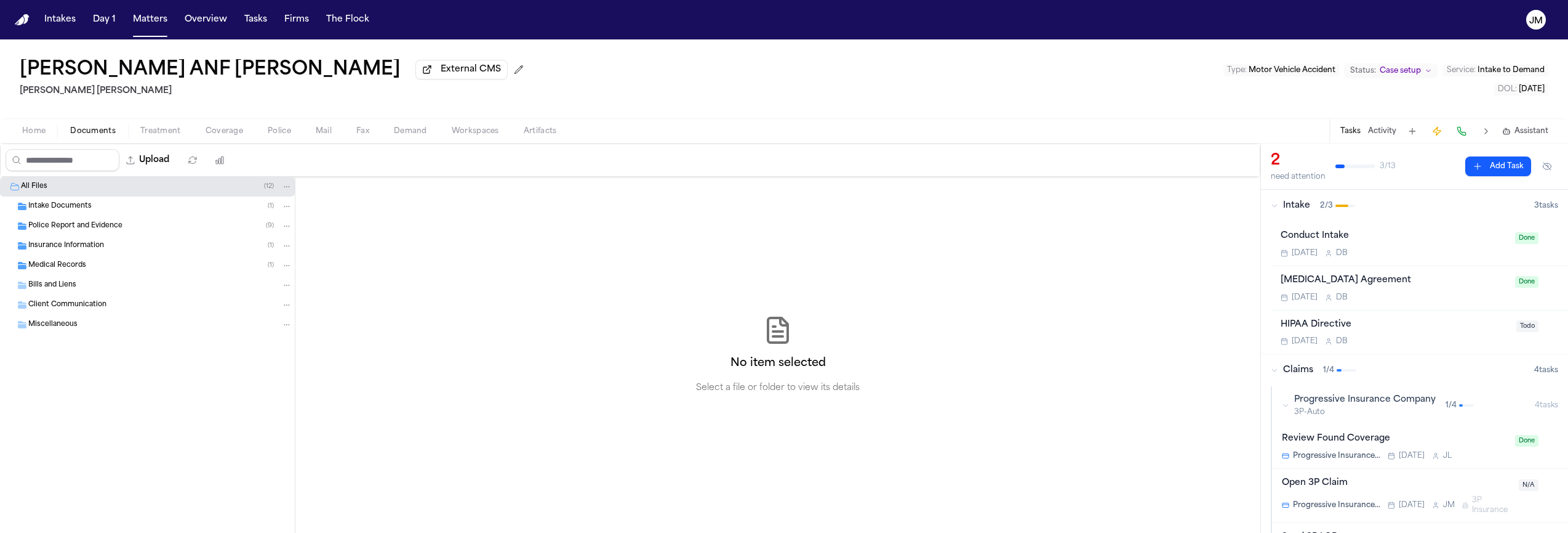
click at [50, 205] on span "Intake Documents" at bounding box center [60, 206] width 63 height 11
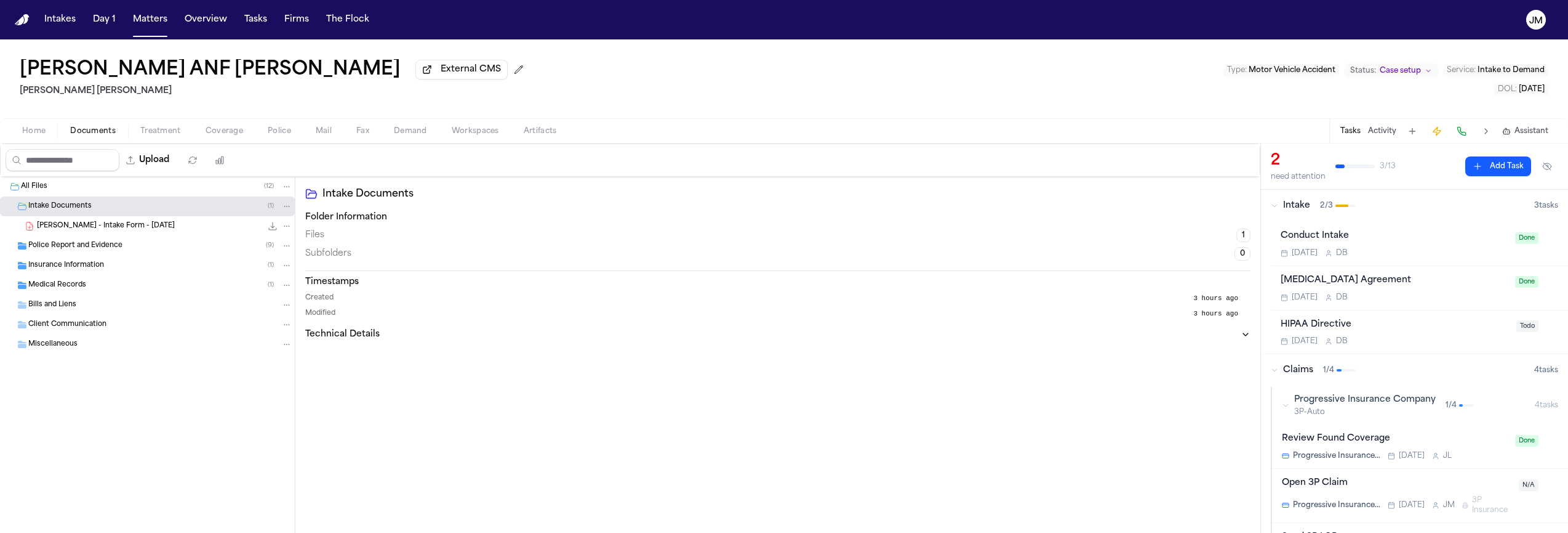
click at [83, 231] on span "[PERSON_NAME] - Intake Form - [DATE]" at bounding box center [106, 226] width 138 height 11
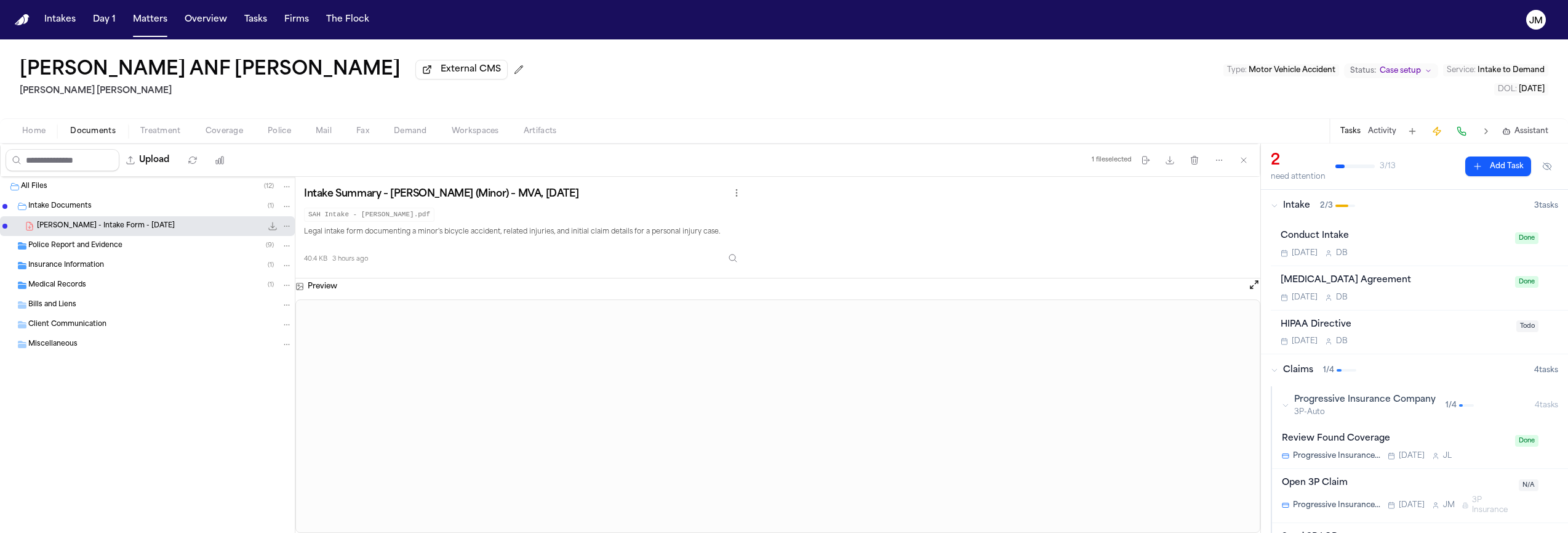
click at [13, 131] on button "Home" at bounding box center [34, 131] width 48 height 15
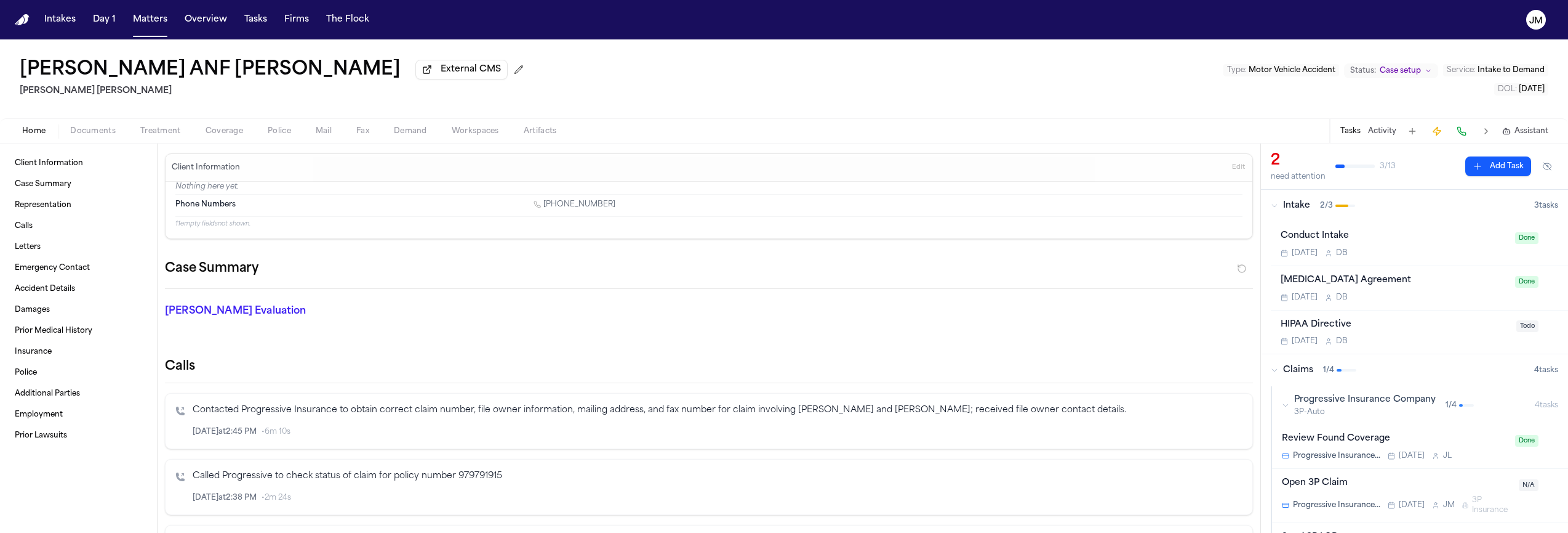
click at [1232, 172] on span "Edit" at bounding box center [1238, 168] width 13 height 9
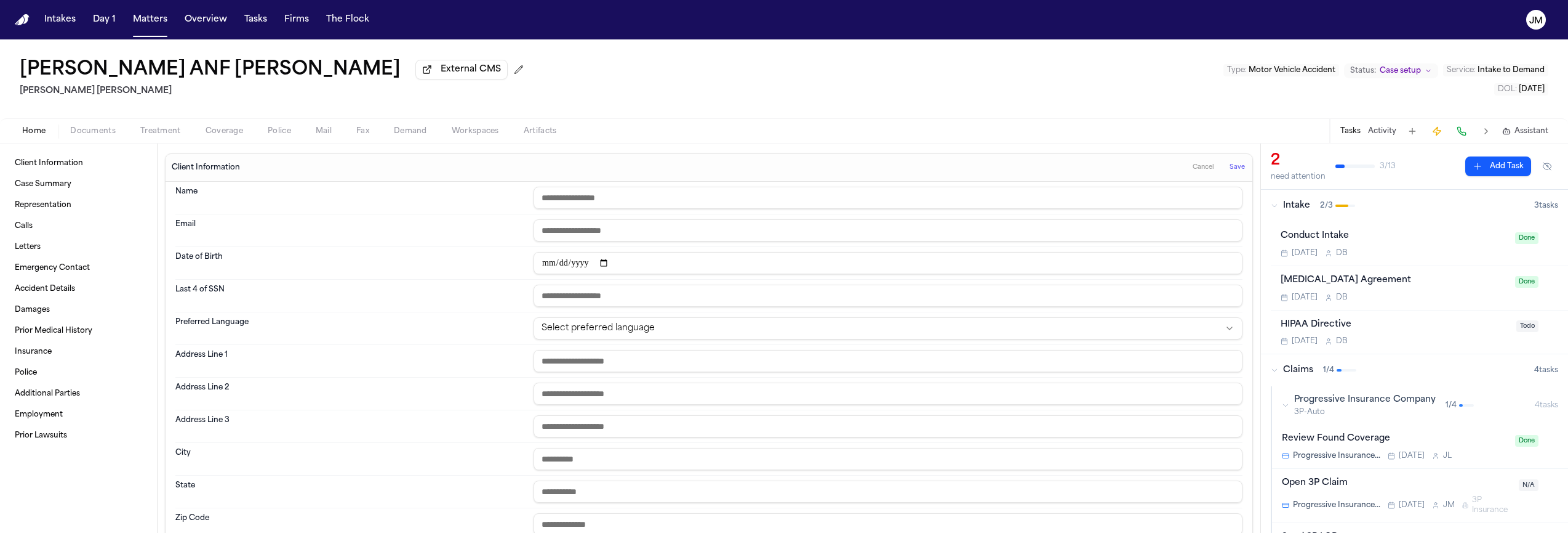
click at [39, 136] on span "Home" at bounding box center [33, 131] width 23 height 10
click at [1196, 168] on span "Cancel" at bounding box center [1203, 168] width 21 height 9
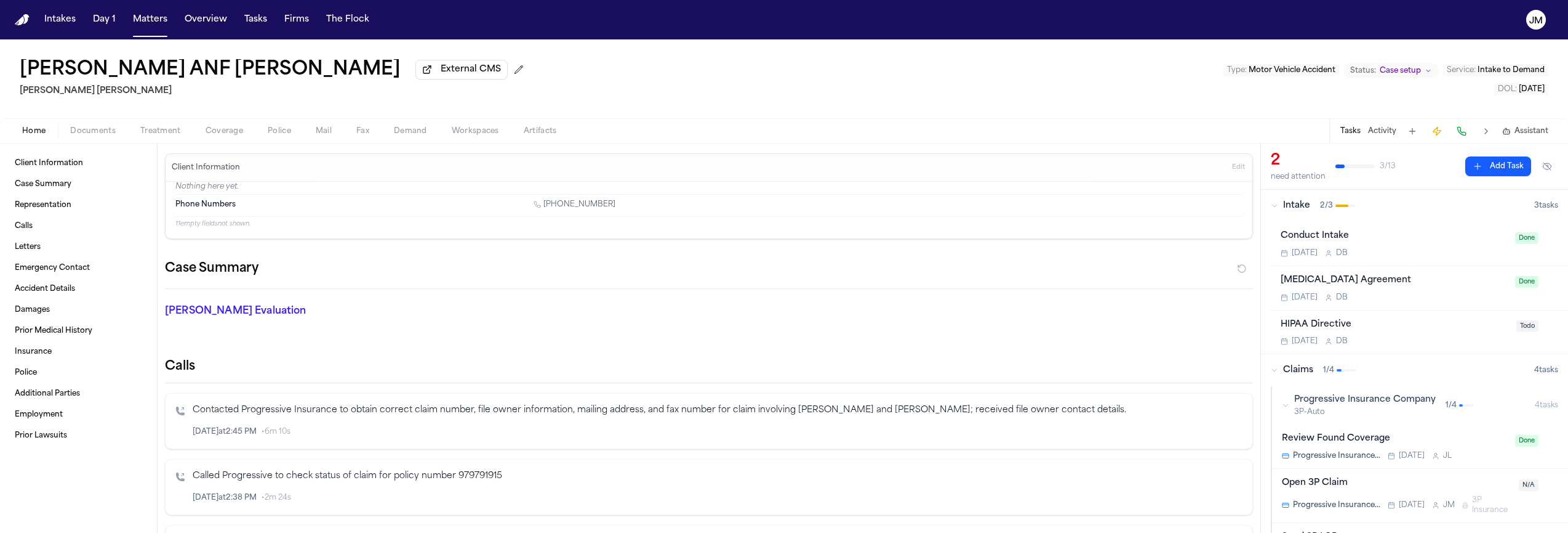
click at [82, 136] on span "Documents" at bounding box center [93, 131] width 45 height 10
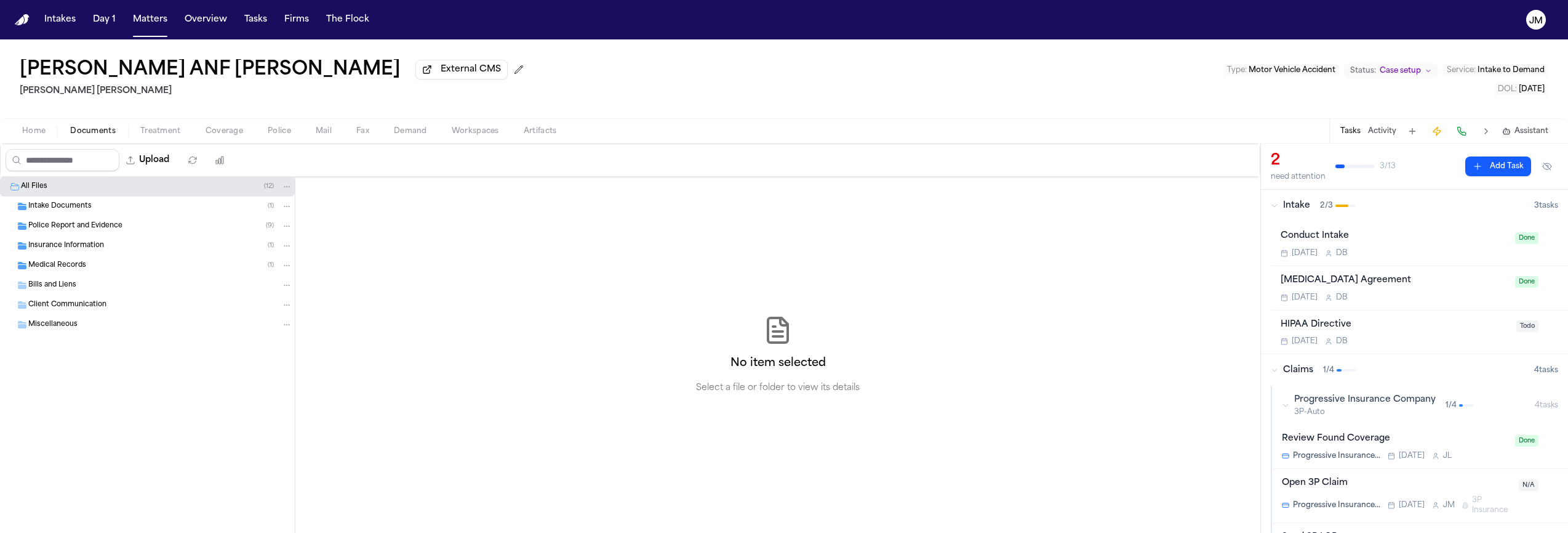
click at [62, 210] on span "Intake Documents" at bounding box center [60, 206] width 63 height 11
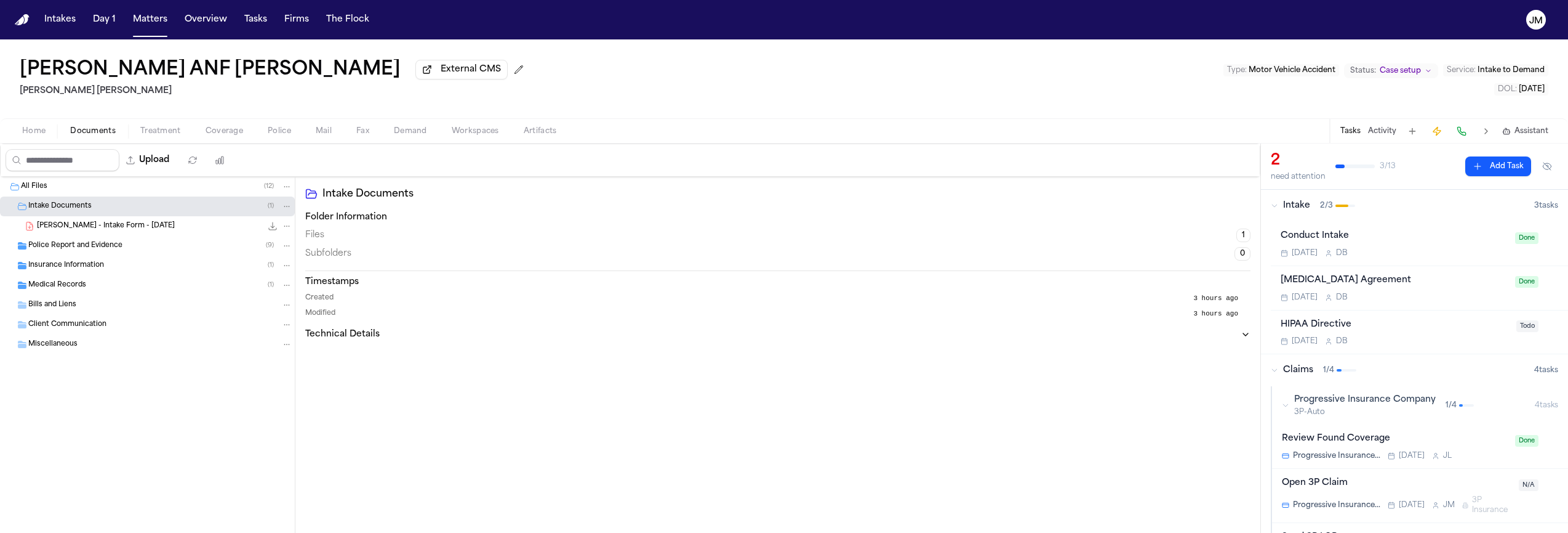
click at [97, 230] on span "[PERSON_NAME] - Intake Form - [DATE]" at bounding box center [106, 226] width 138 height 11
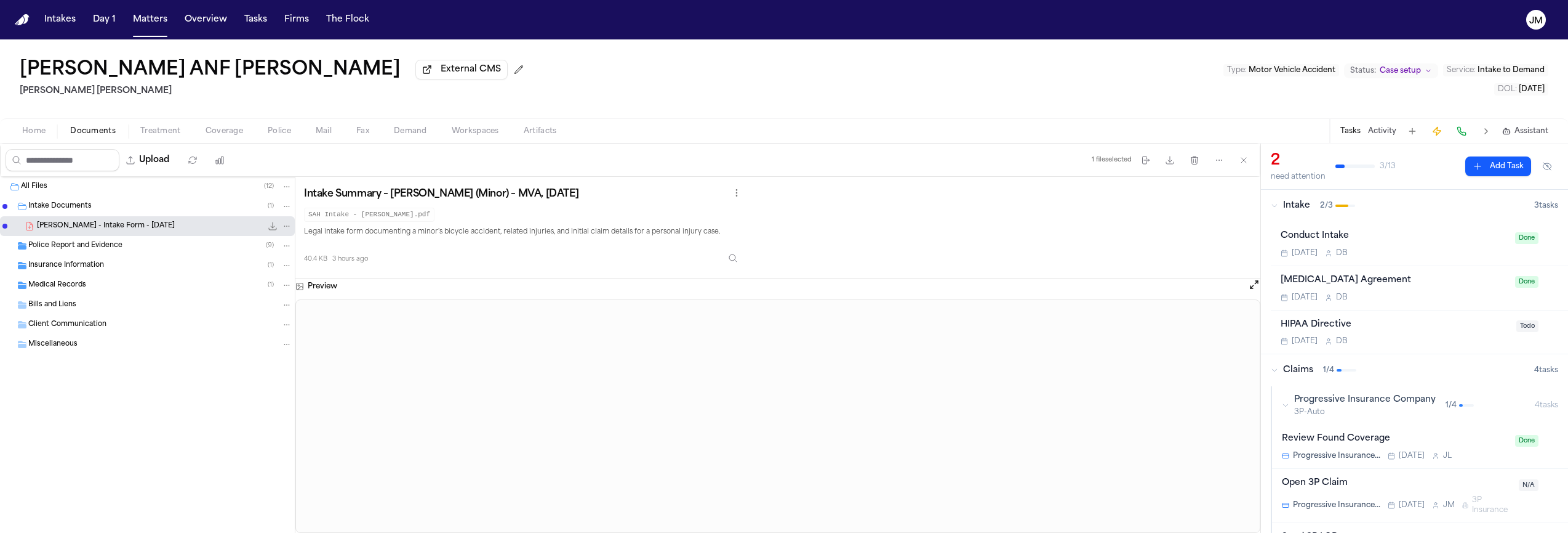
click at [38, 131] on span "Home" at bounding box center [33, 131] width 23 height 10
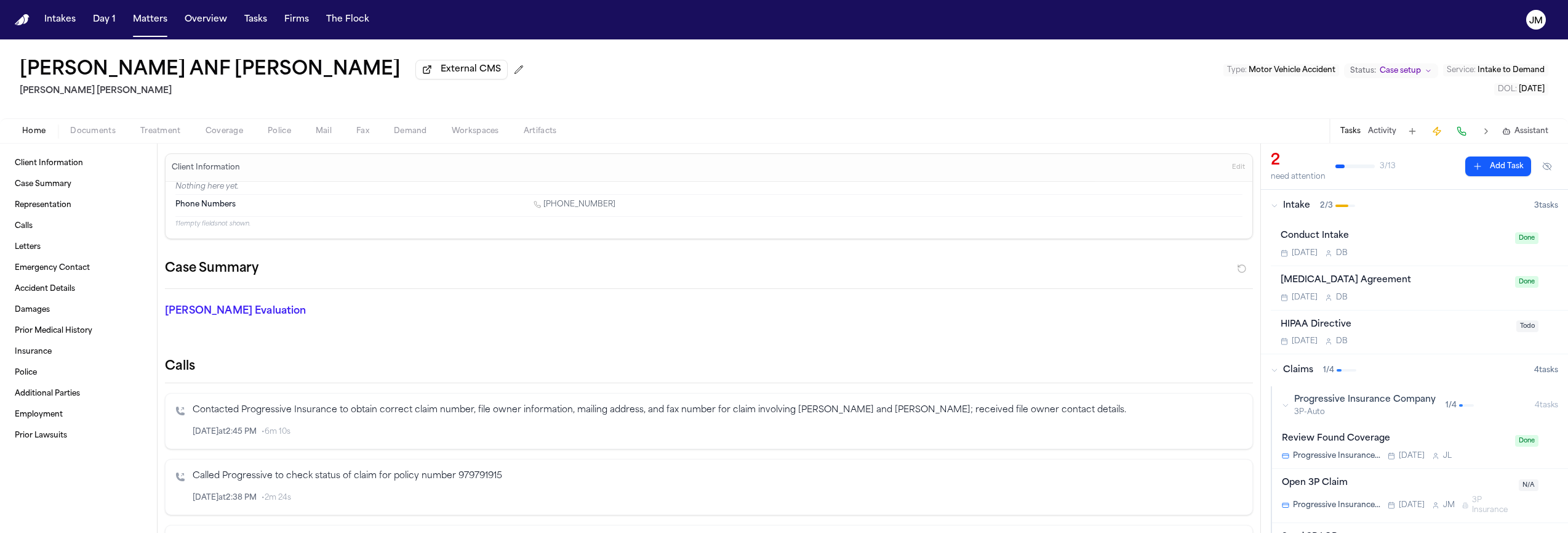
click at [82, 139] on span "button" at bounding box center [92, 138] width 60 height 1
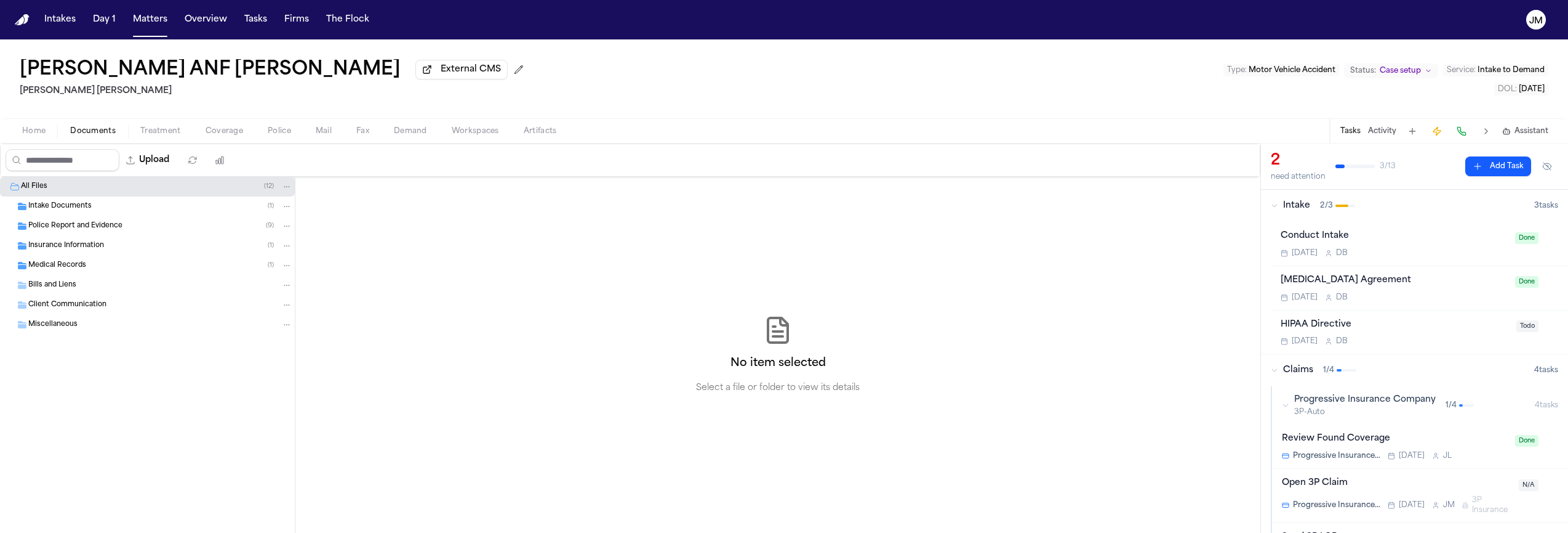
click at [63, 210] on span "Intake Documents" at bounding box center [60, 206] width 63 height 11
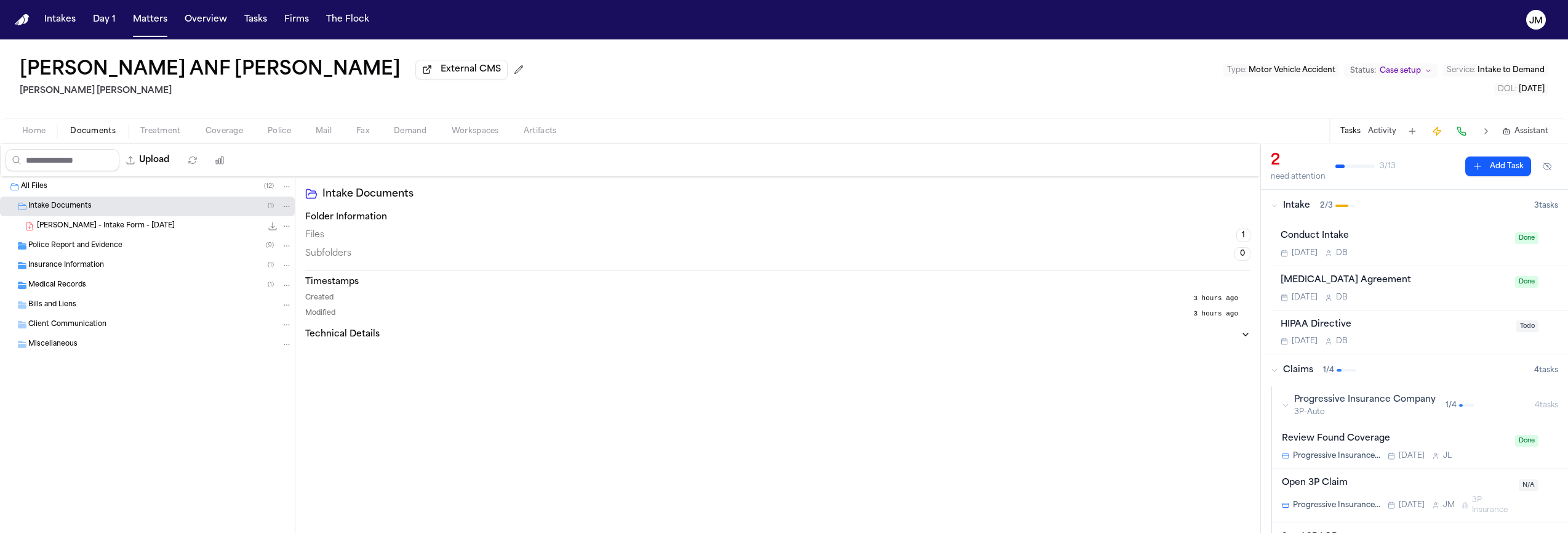
click at [77, 227] on span "[PERSON_NAME] - Intake Form - [DATE]" at bounding box center [106, 226] width 138 height 11
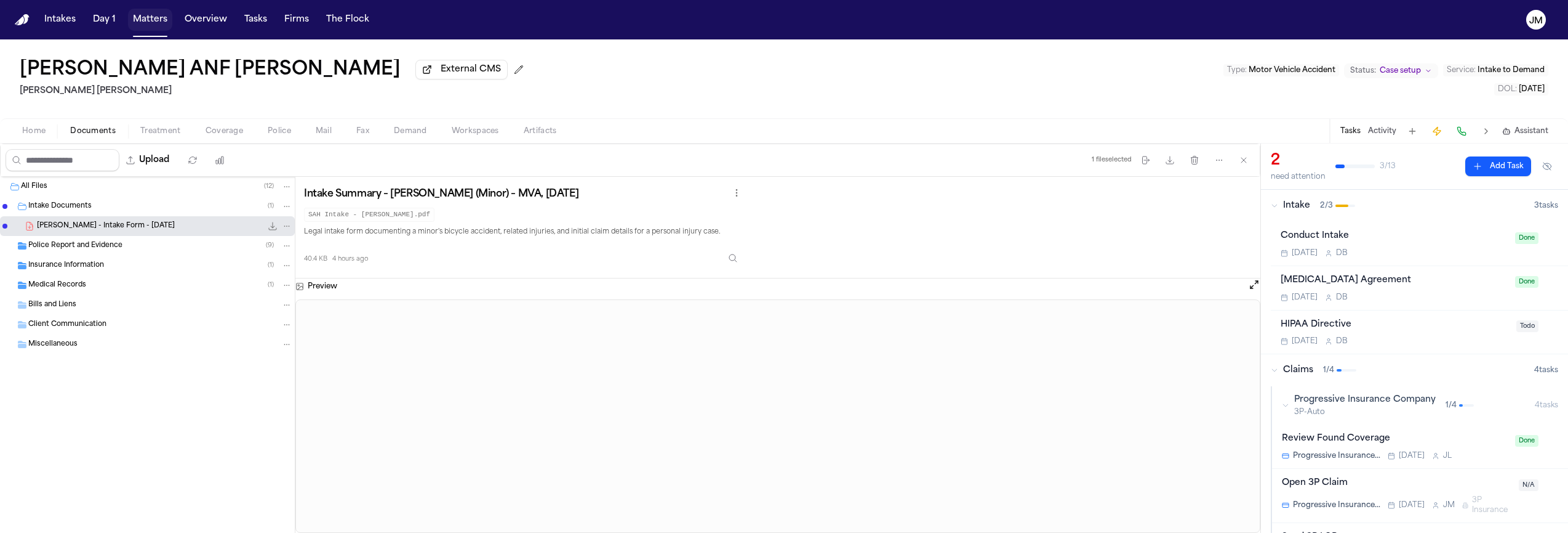
click at [141, 26] on button "Matters" at bounding box center [150, 19] width 44 height 22
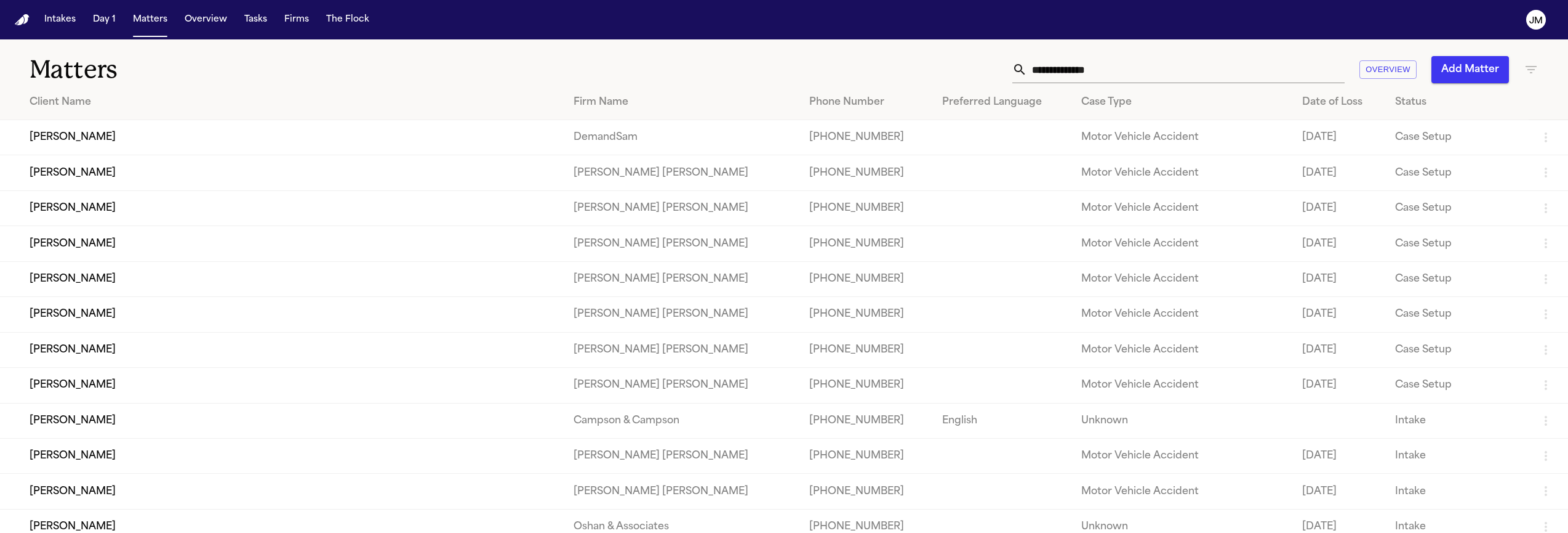
click at [1049, 74] on input "text" at bounding box center [1185, 70] width 317 height 27
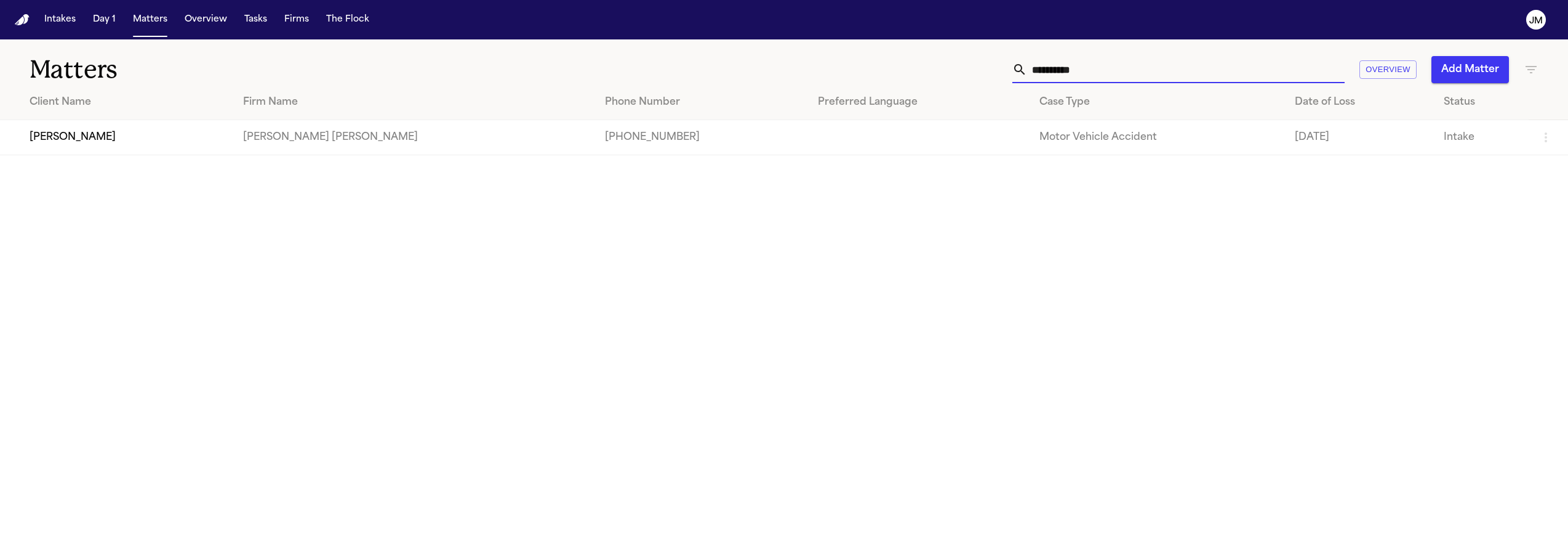
type input "**********"
click at [109, 137] on td "[PERSON_NAME]" at bounding box center [116, 137] width 233 height 35
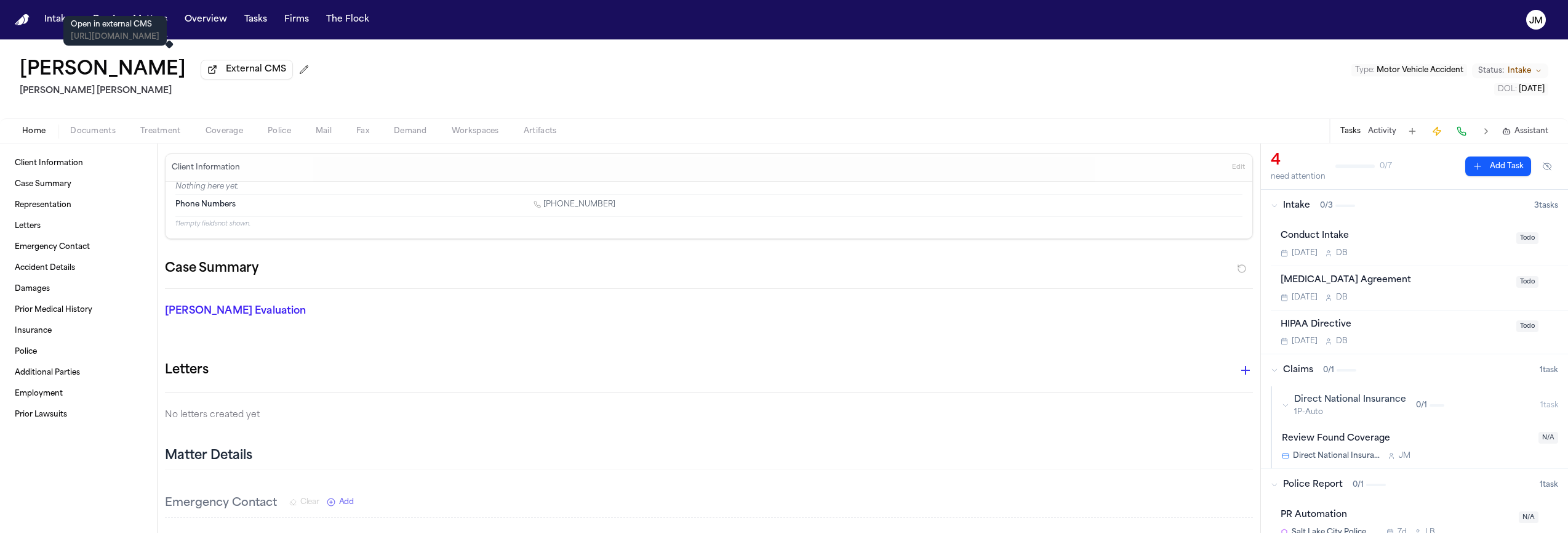
click at [226, 71] on span "External CMS" at bounding box center [256, 69] width 60 height 12
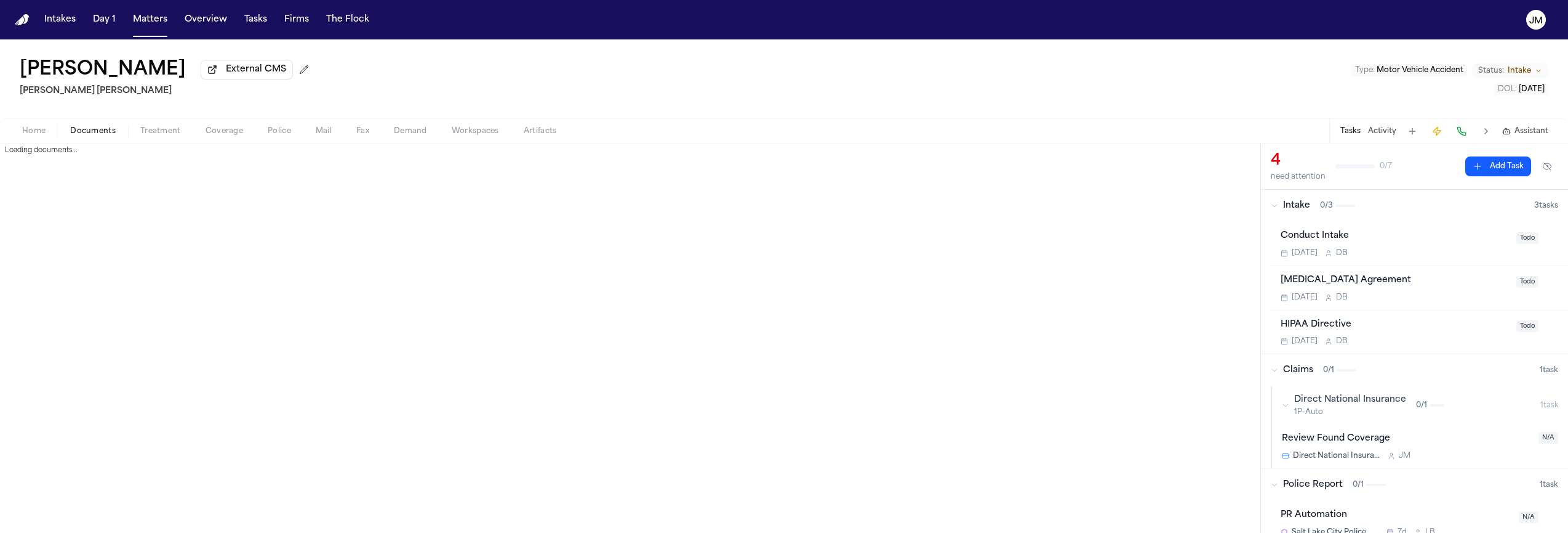
click at [99, 126] on button "Documents" at bounding box center [92, 131] width 70 height 15
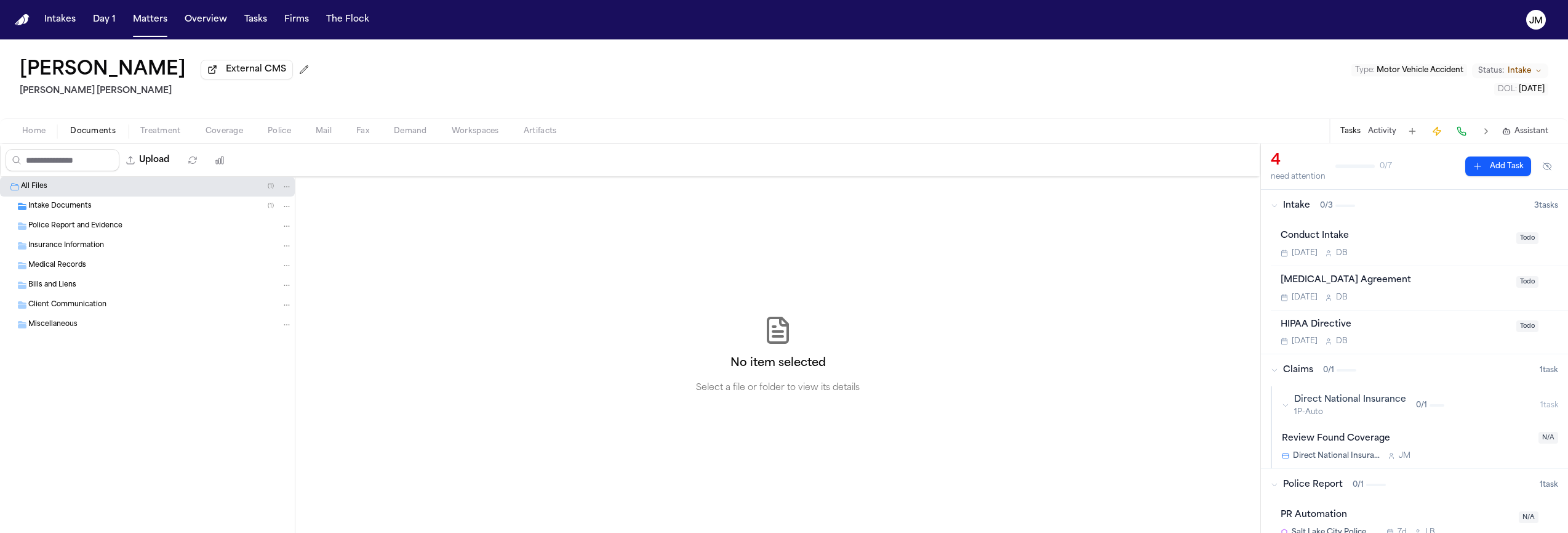
click at [53, 206] on span "Intake Documents" at bounding box center [60, 206] width 63 height 11
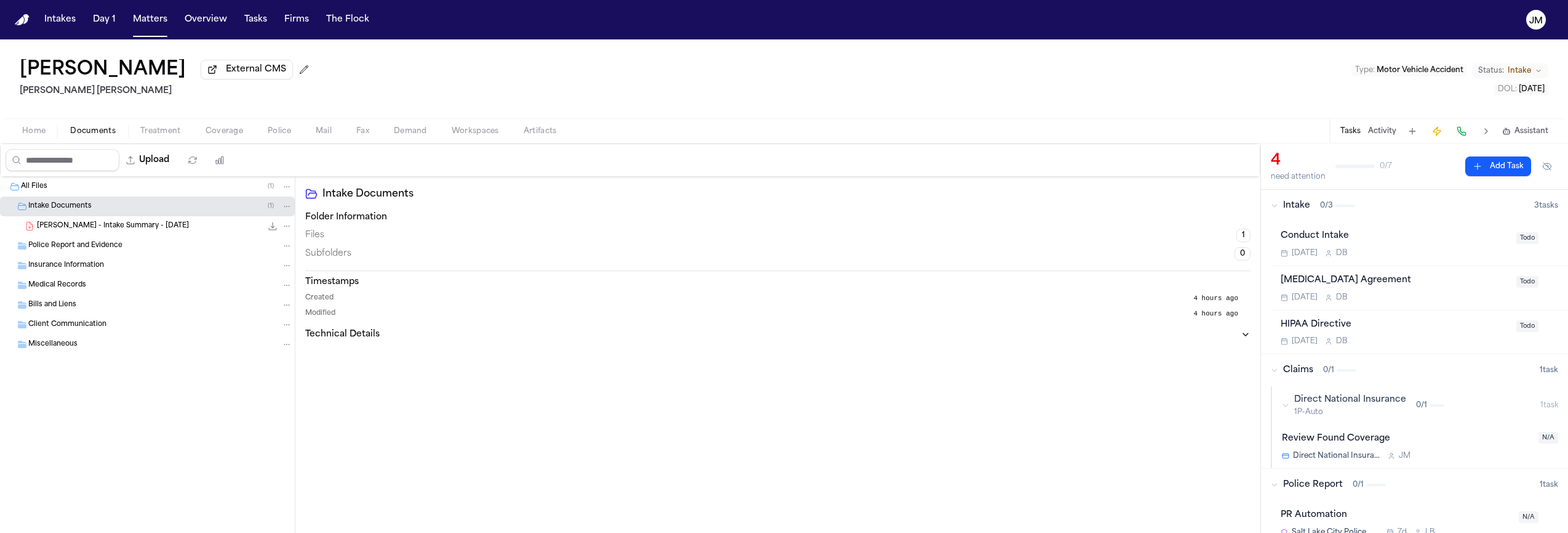
click at [67, 210] on span "Intake Documents" at bounding box center [60, 206] width 63 height 11
click at [230, 131] on span "Coverage" at bounding box center [224, 131] width 38 height 10
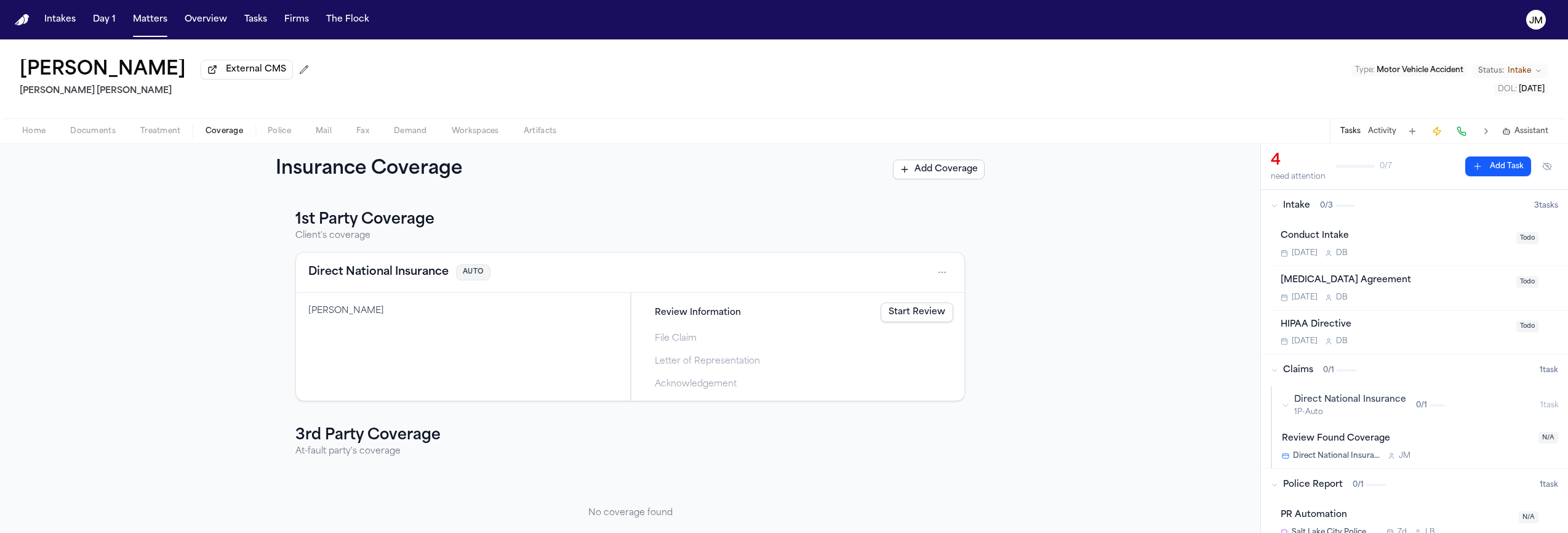
click at [87, 139] on span "button" at bounding box center [92, 138] width 60 height 1
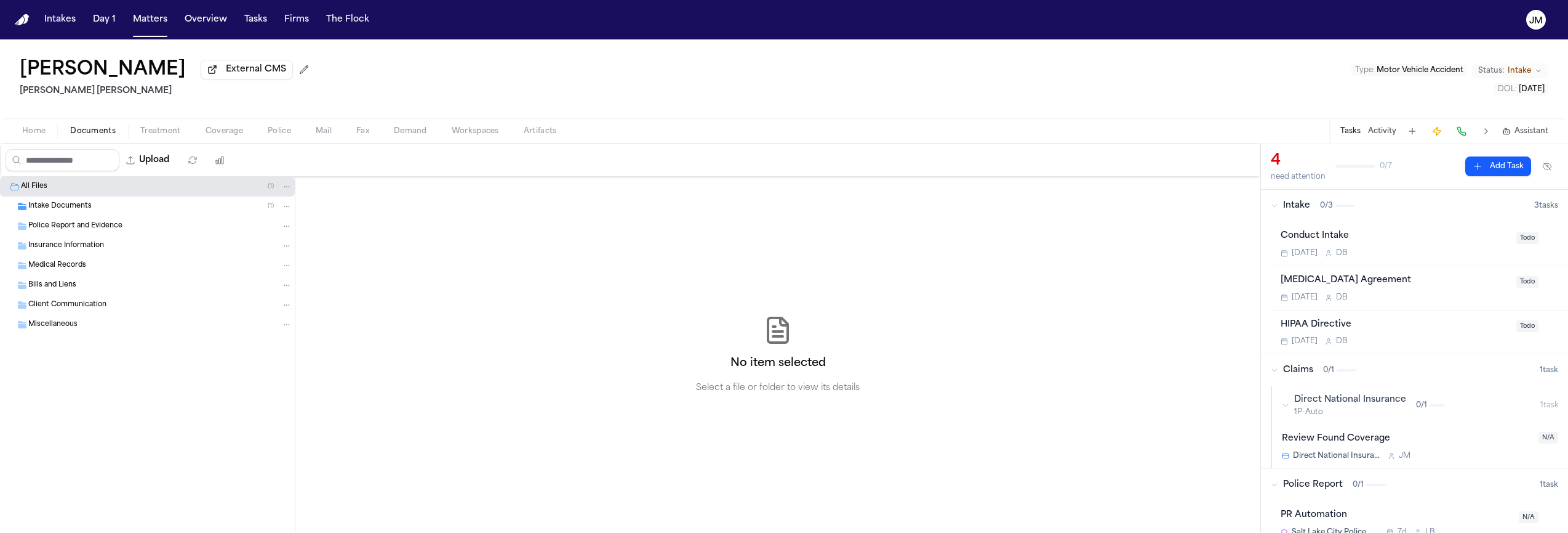
click at [78, 208] on span "Intake Documents" at bounding box center [60, 206] width 63 height 11
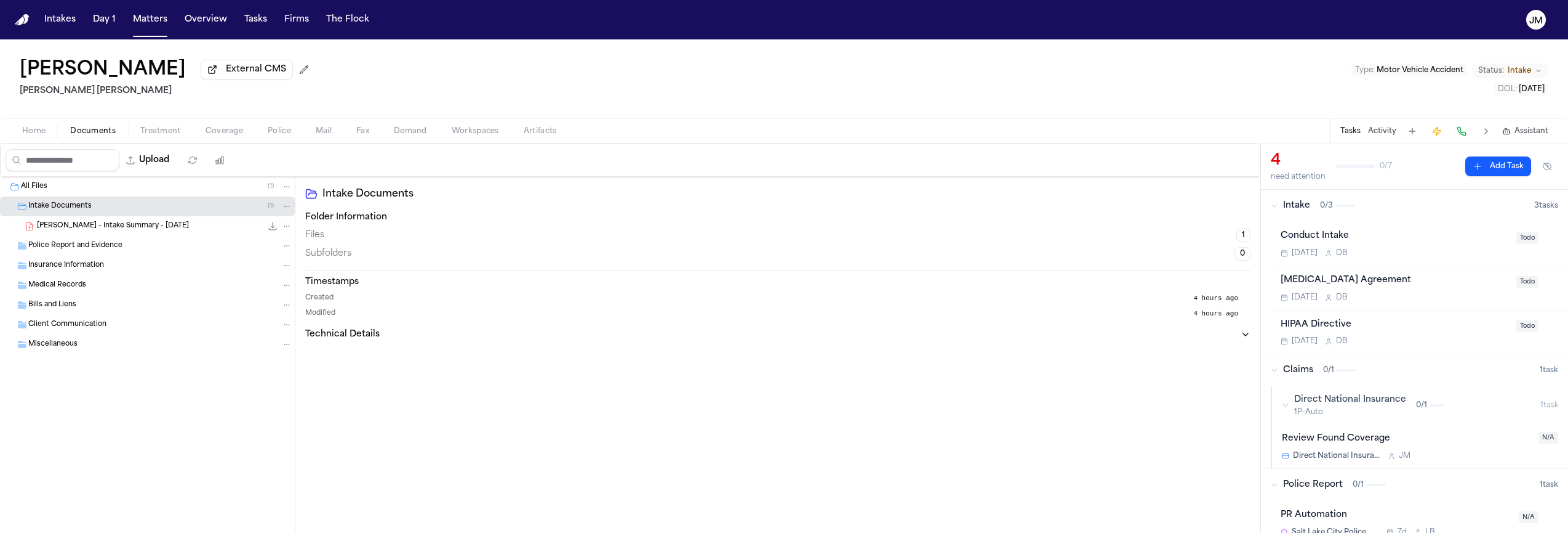
click at [107, 232] on span "[PERSON_NAME] - Intake Summary - [DATE]" at bounding box center [113, 226] width 152 height 11
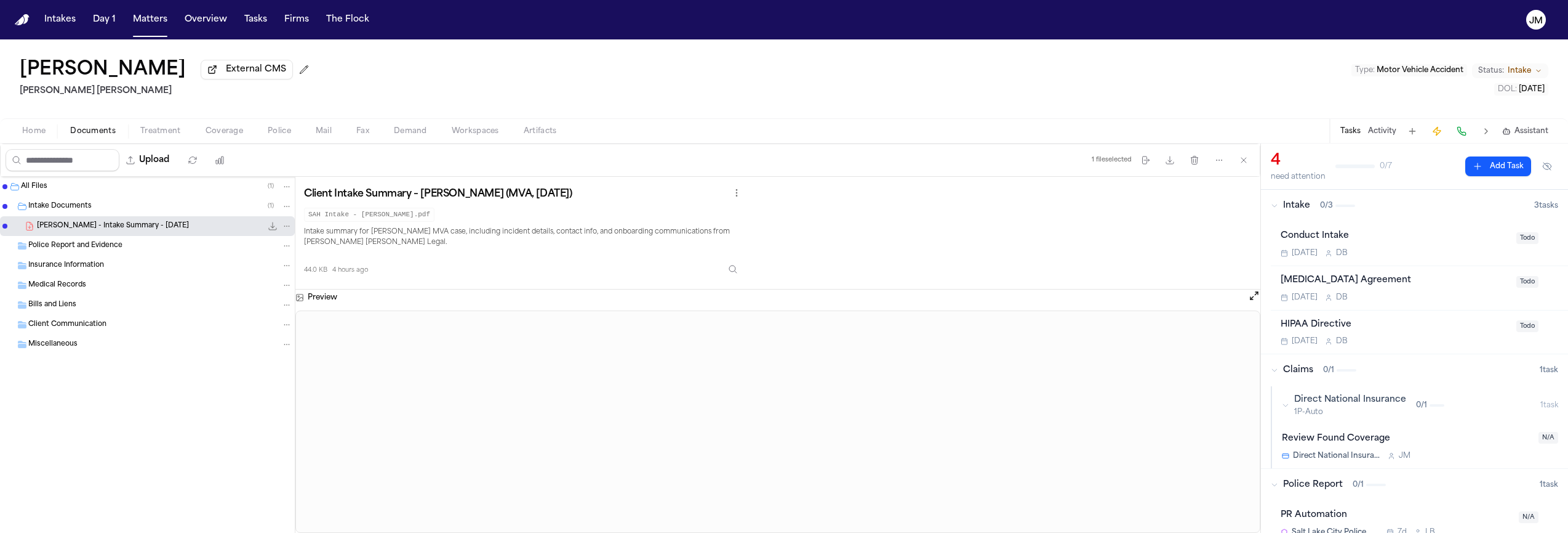
click at [54, 210] on span "Intake Documents" at bounding box center [60, 206] width 63 height 11
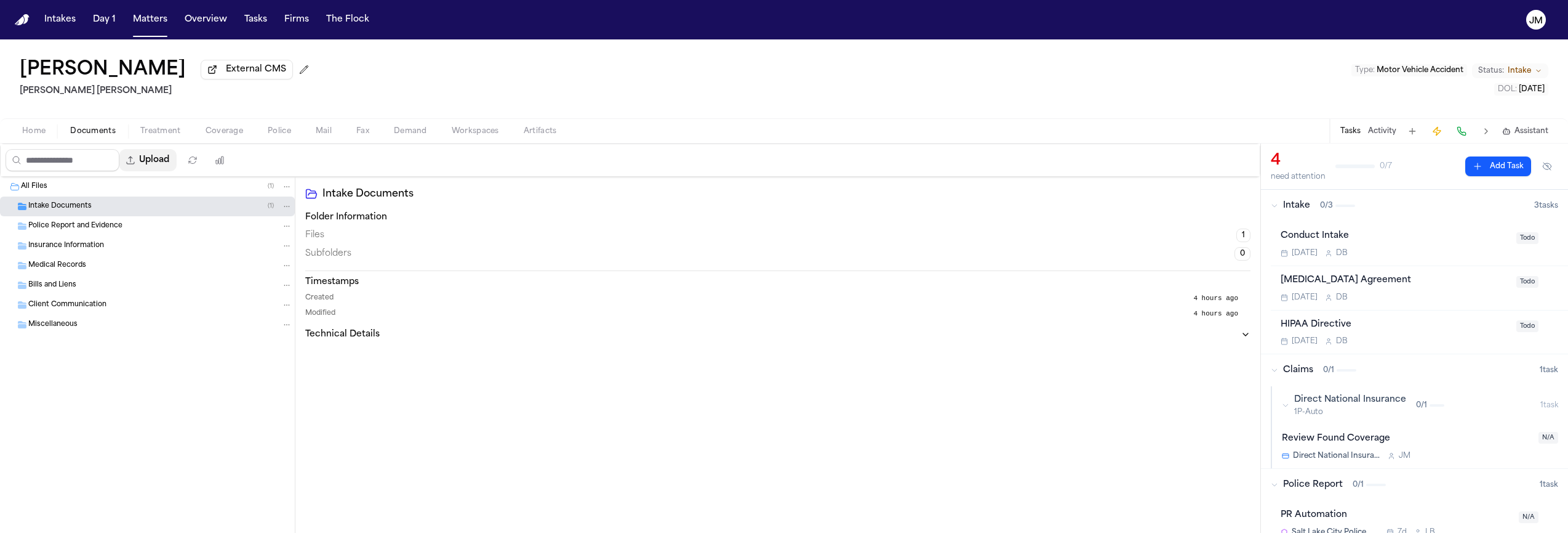
click at [159, 159] on button "Upload" at bounding box center [148, 160] width 58 height 22
select select "**********"
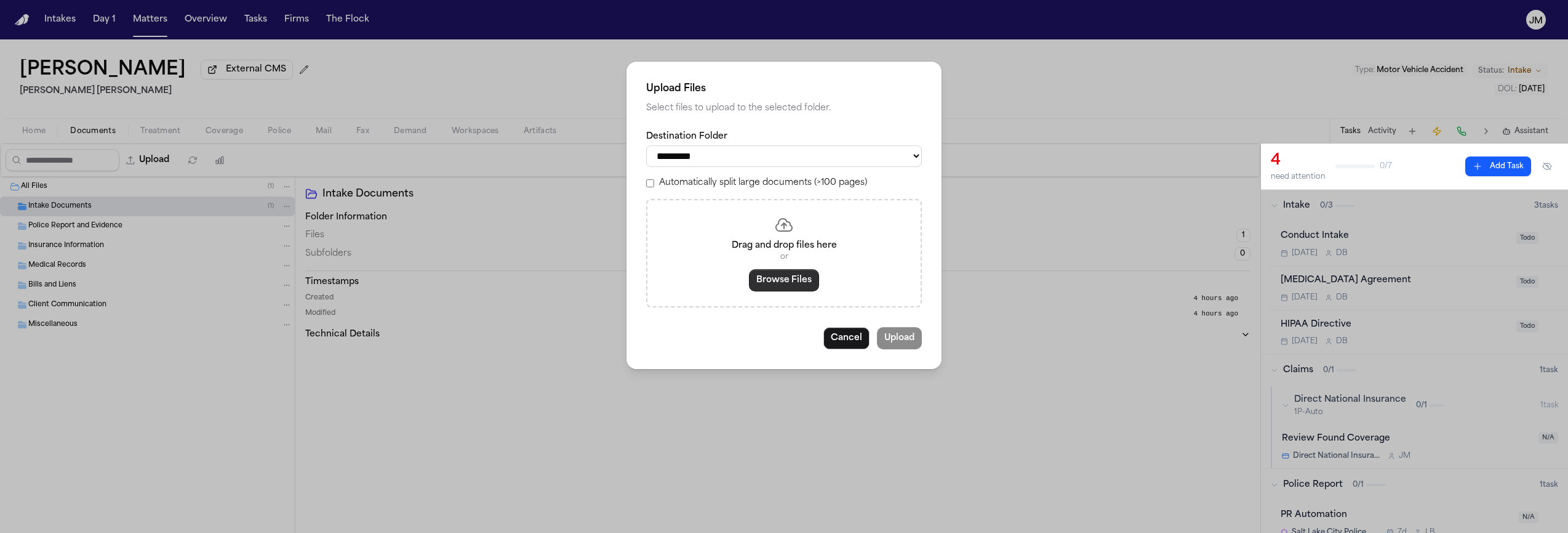
click at [784, 283] on button "Browse Files" at bounding box center [784, 280] width 70 height 22
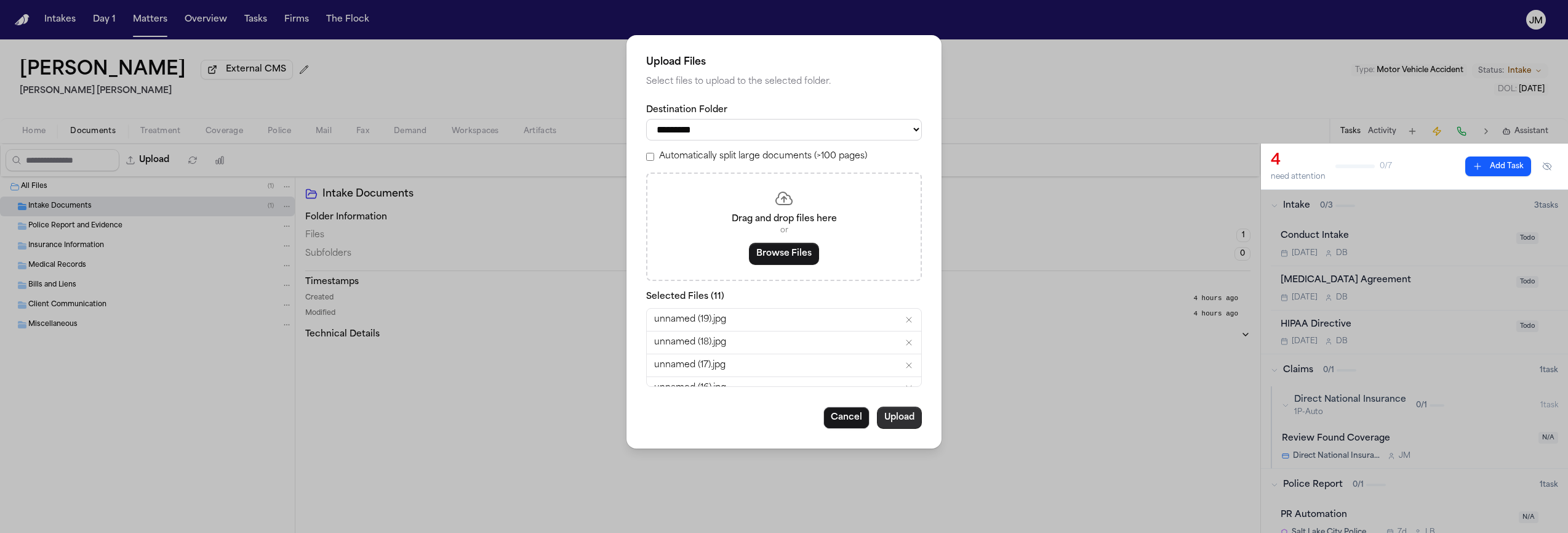
click at [914, 421] on button "Upload" at bounding box center [899, 417] width 45 height 22
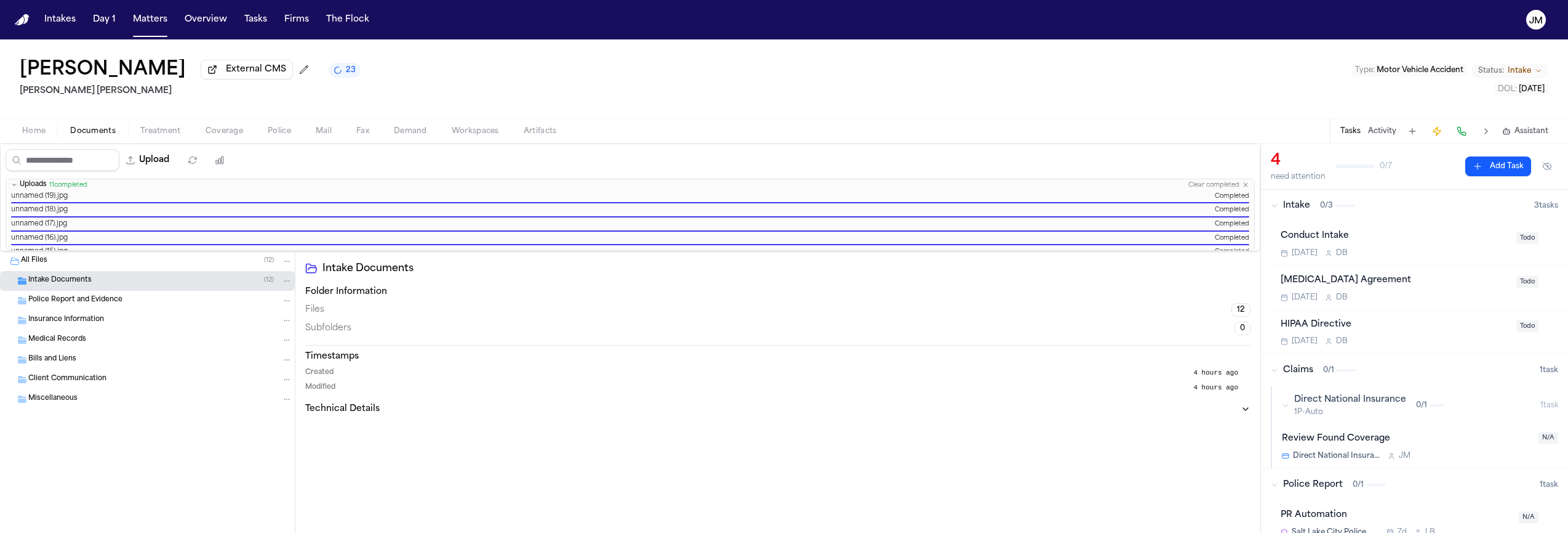
click at [45, 132] on button "Home" at bounding box center [34, 131] width 48 height 15
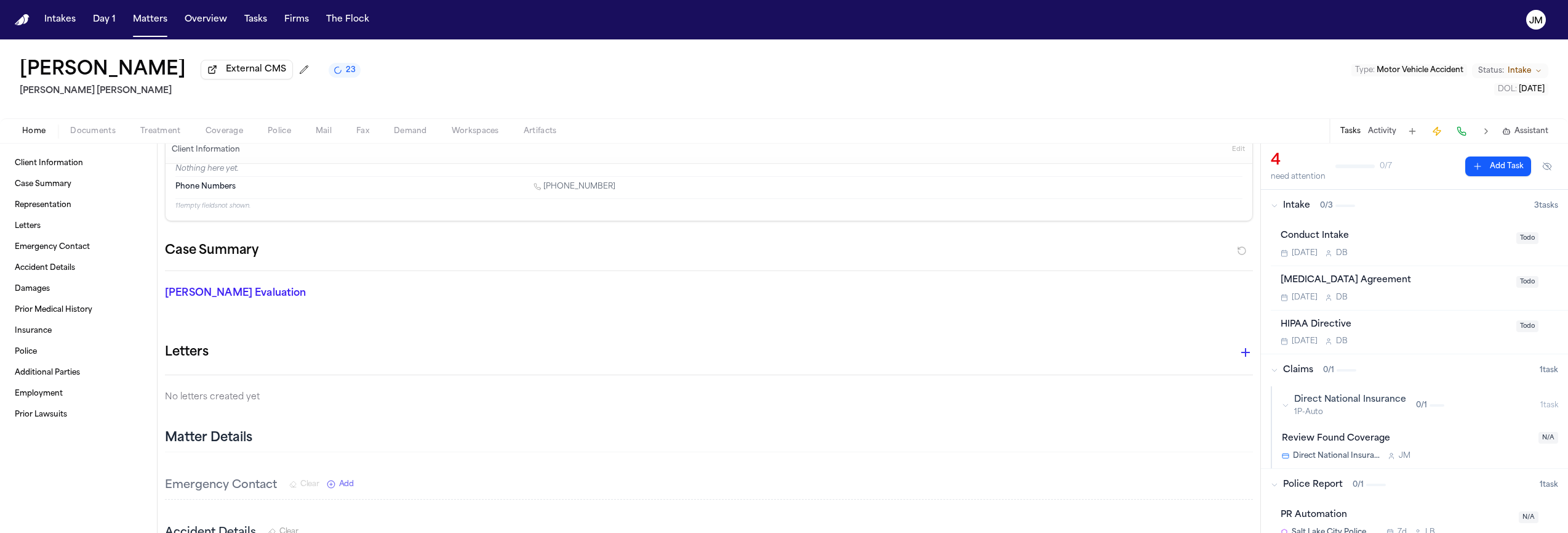
scroll to position [26, 0]
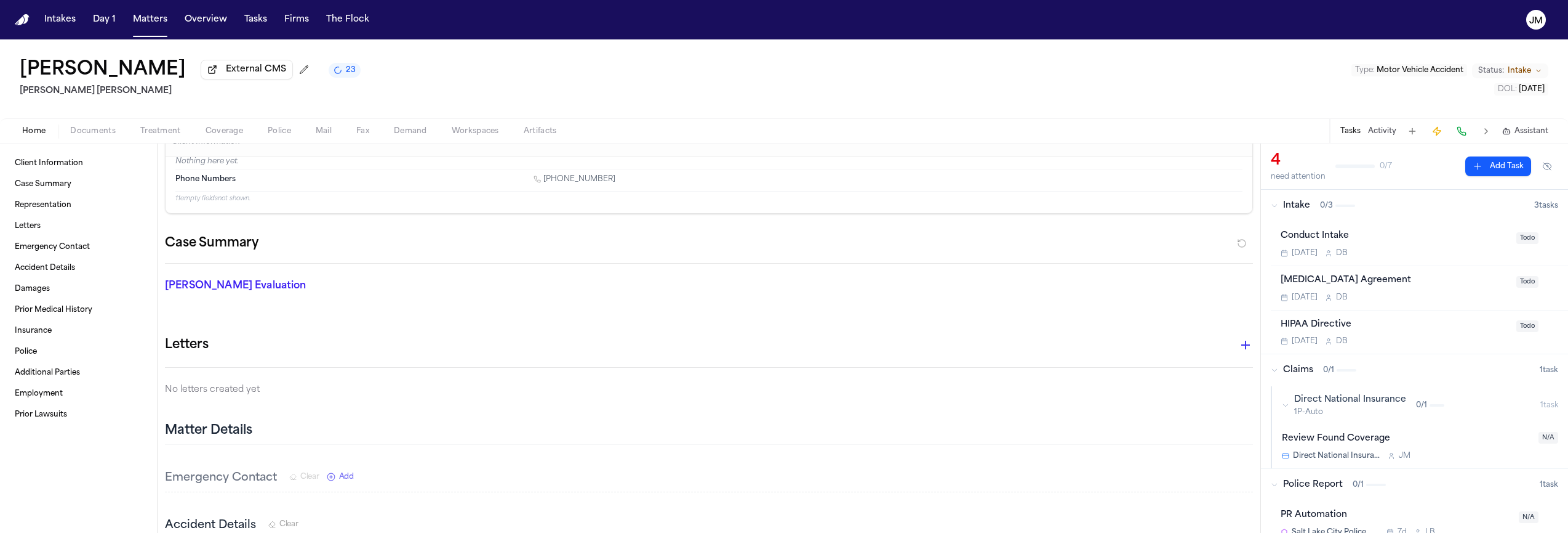
click at [244, 136] on button "Coverage" at bounding box center [224, 131] width 62 height 15
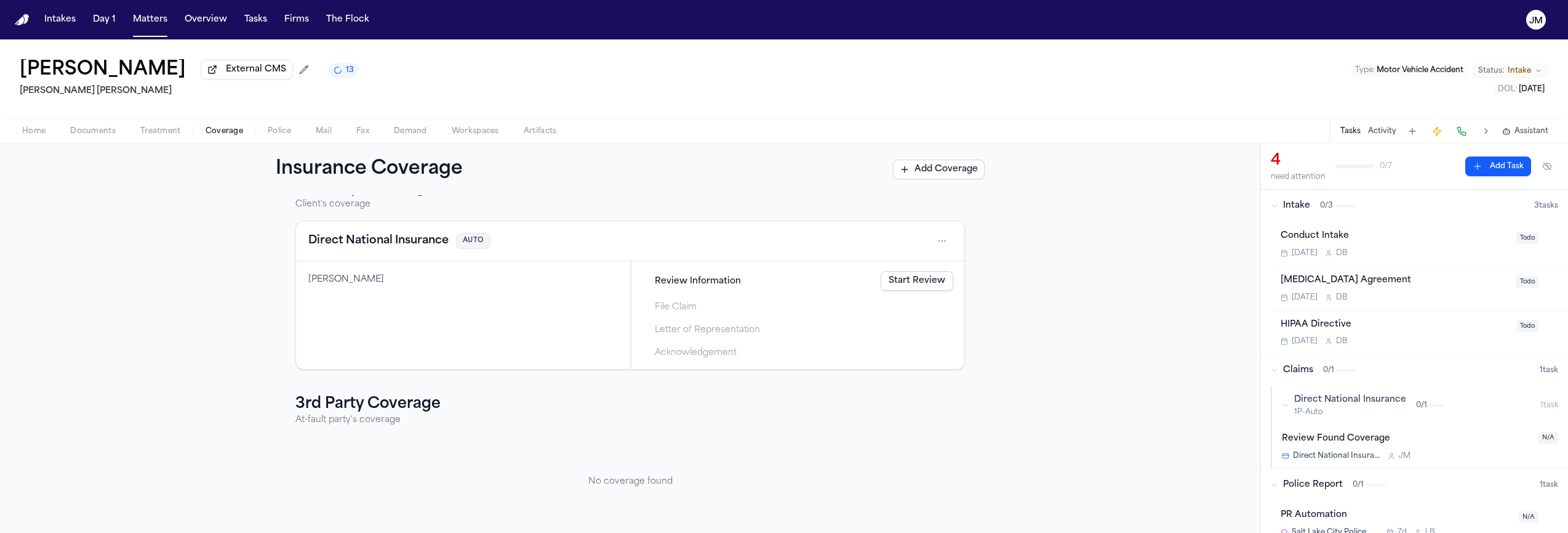
scroll to position [43, 0]
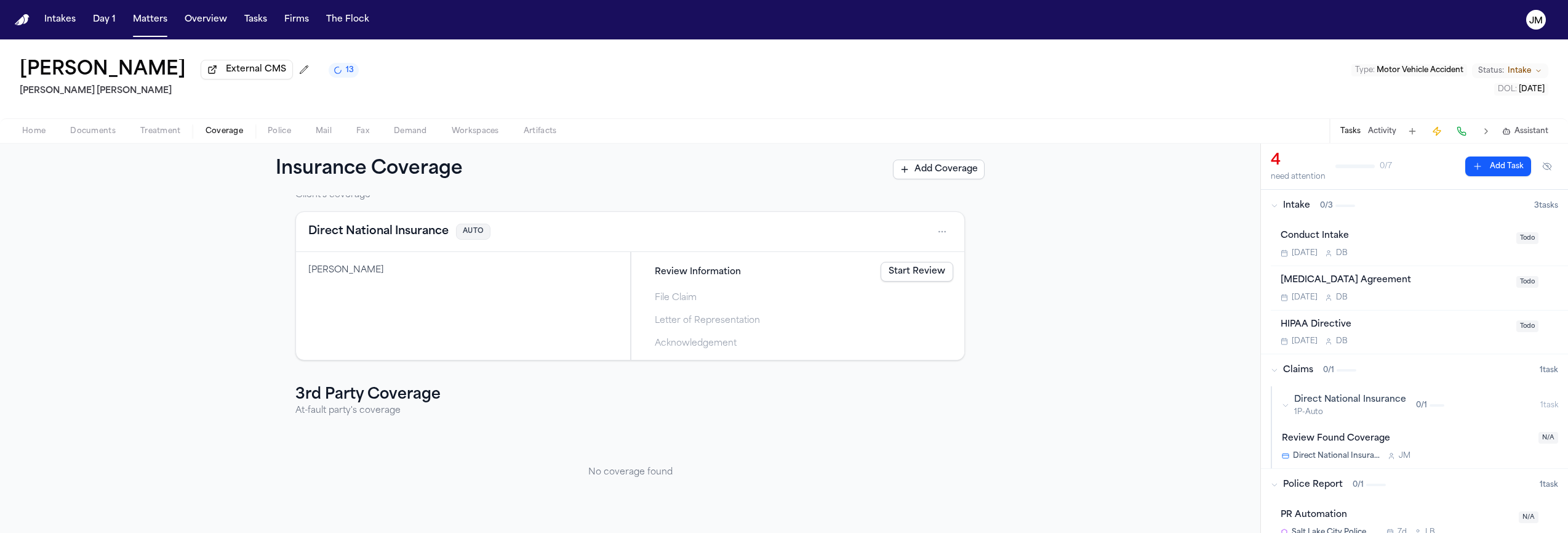
click at [77, 136] on span "Documents" at bounding box center [93, 131] width 45 height 10
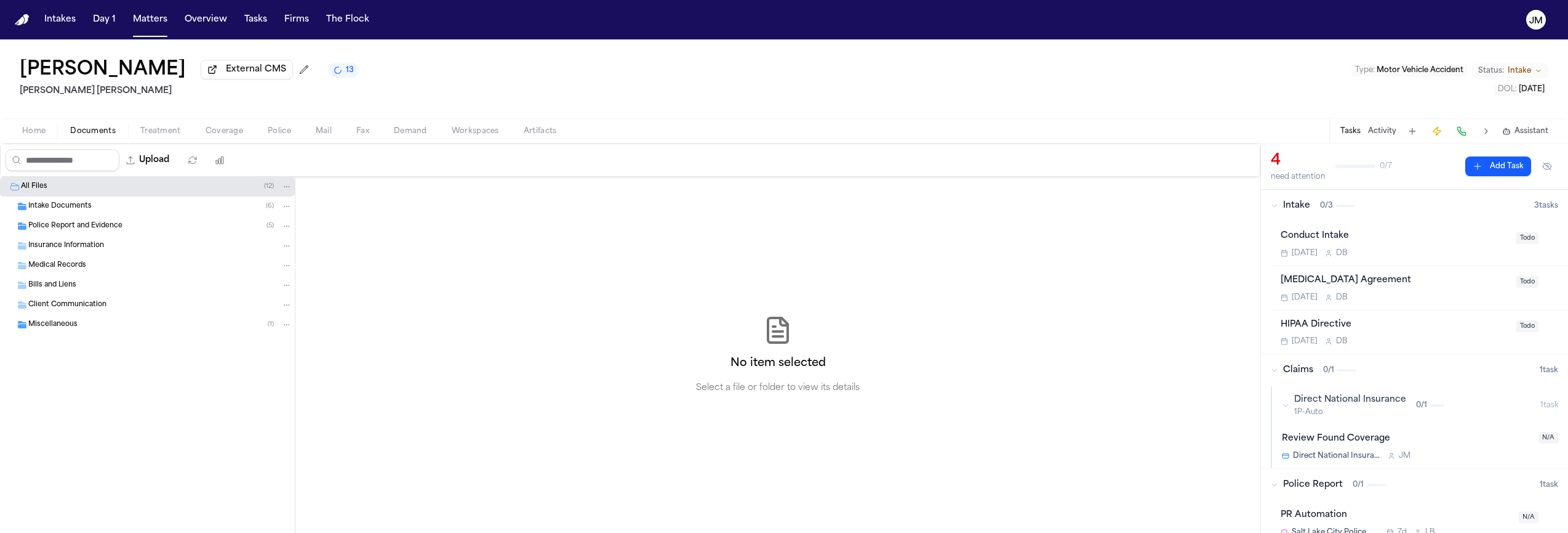
click at [72, 230] on span "Police Report and Evidence" at bounding box center [75, 226] width 94 height 11
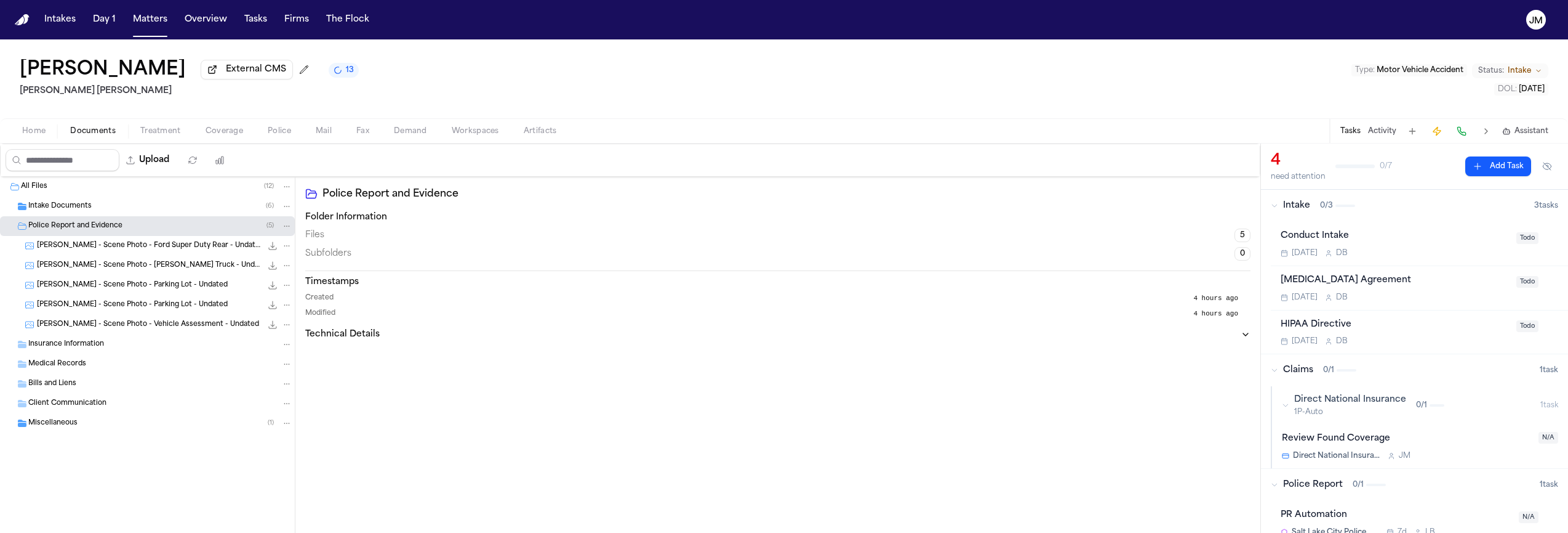
click at [67, 424] on span "Miscellaneous" at bounding box center [53, 423] width 49 height 11
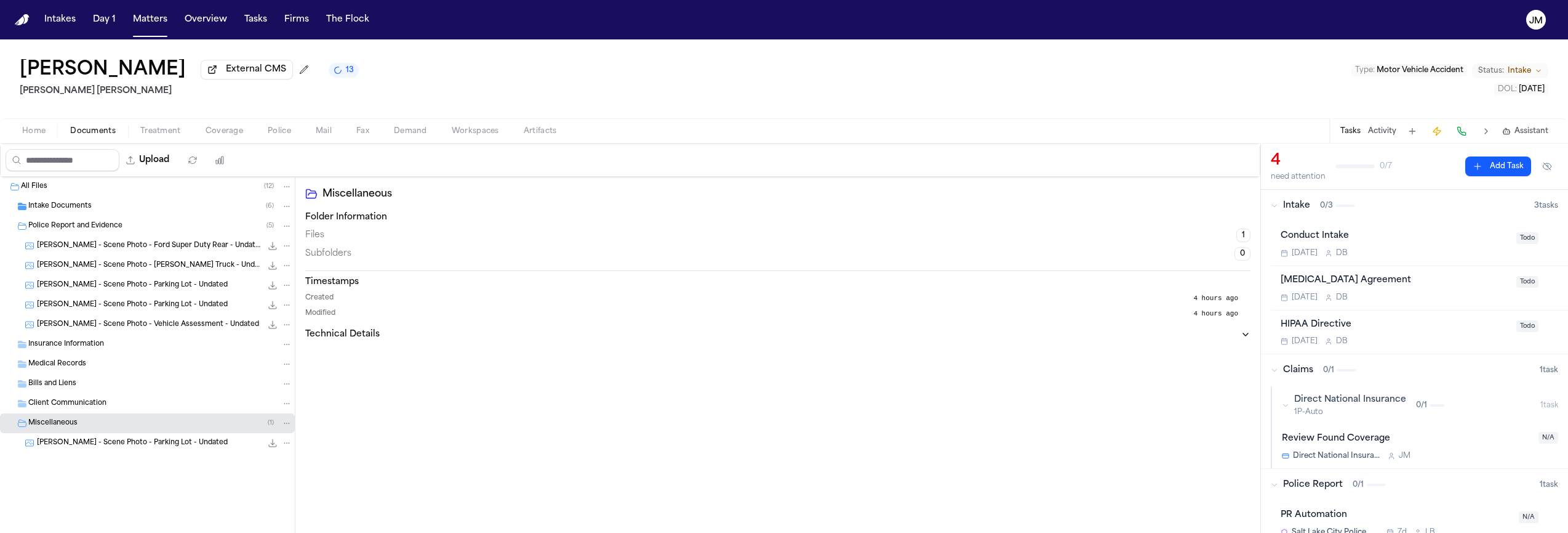
click at [67, 424] on span "Miscellaneous" at bounding box center [53, 423] width 49 height 11
click at [67, 210] on span "Intake Documents" at bounding box center [60, 206] width 63 height 11
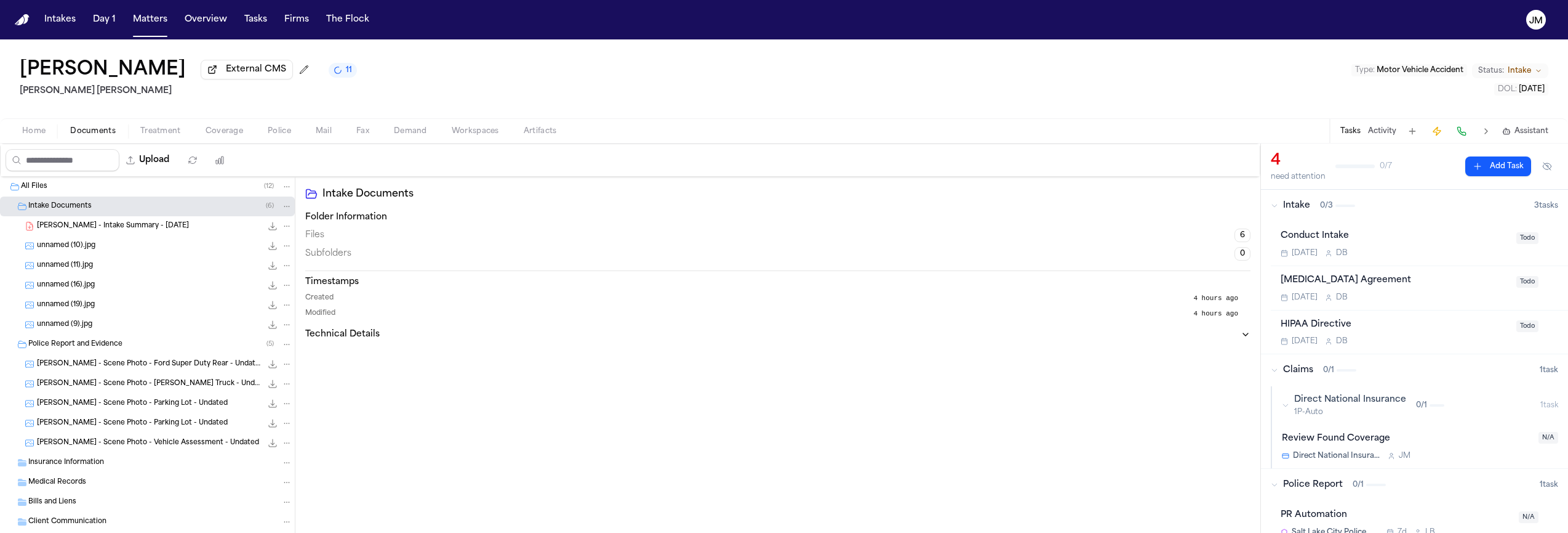
click at [67, 210] on span "Intake Documents" at bounding box center [60, 206] width 63 height 11
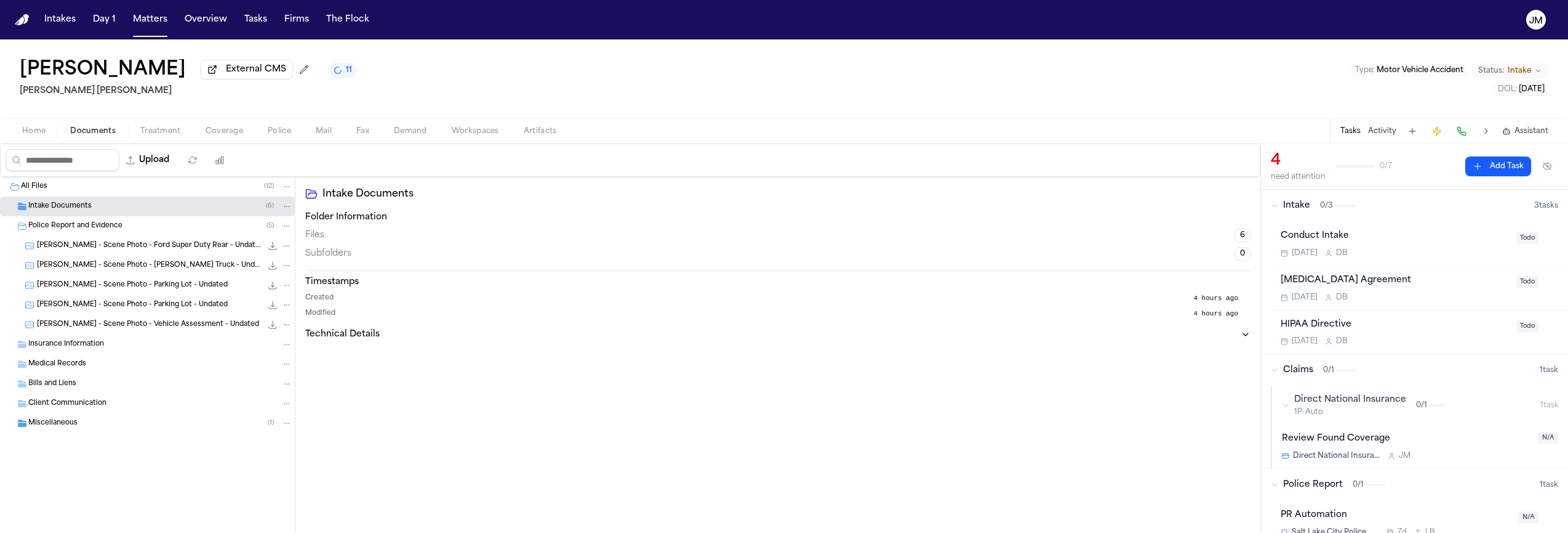
click at [40, 131] on span "Home" at bounding box center [33, 131] width 23 height 10
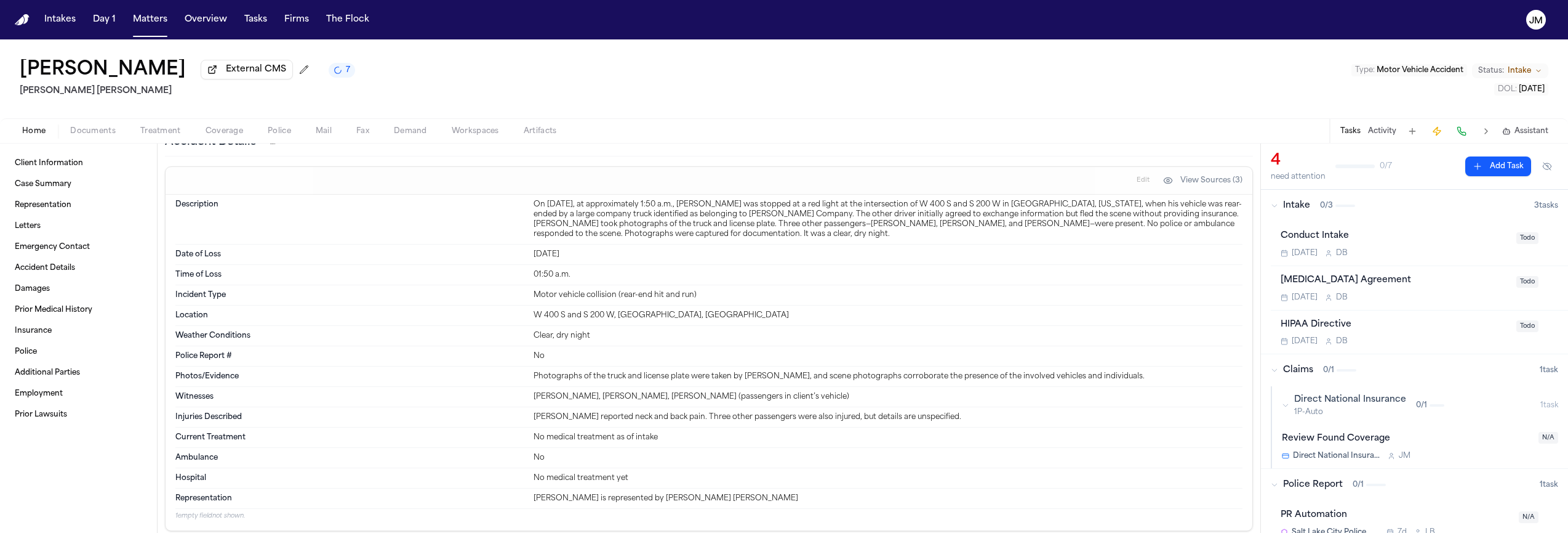
click at [1136, 183] on span "Edit" at bounding box center [1143, 181] width 13 height 9
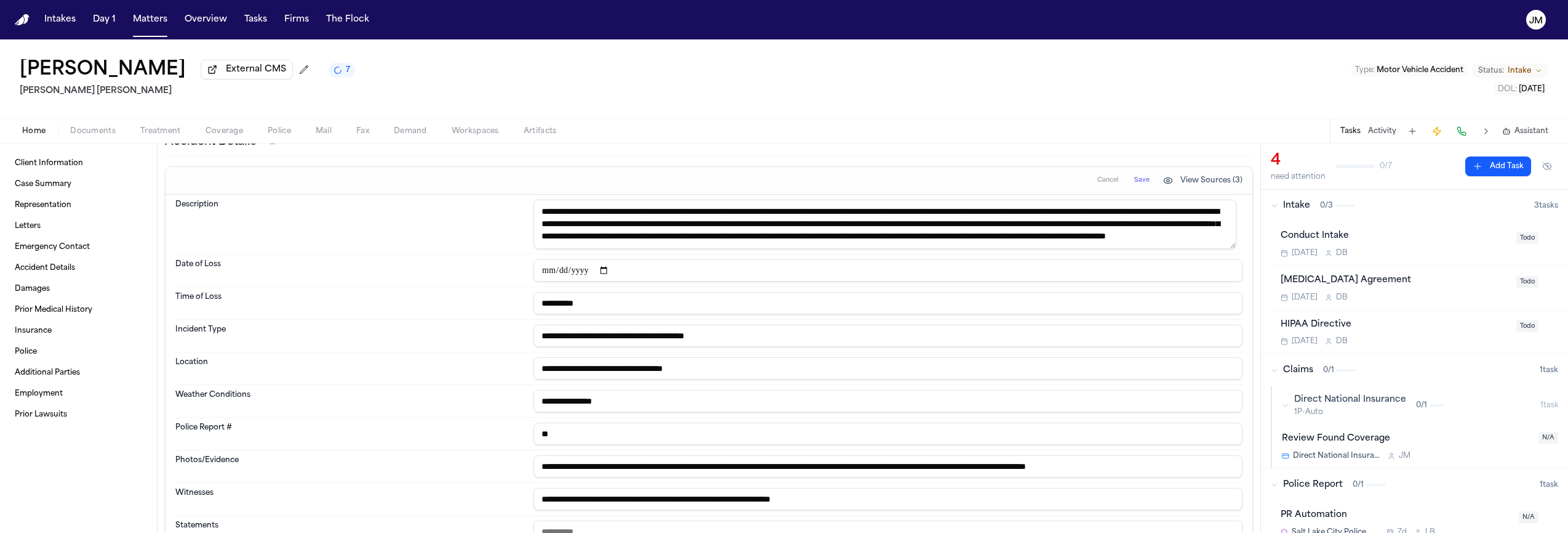
drag, startPoint x: 744, startPoint y: 330, endPoint x: 636, endPoint y: 339, distance: 108.4
click at [636, 339] on input "**********" at bounding box center [888, 335] width 709 height 22
type input "**********"
click at [1131, 181] on button "Save" at bounding box center [1142, 181] width 23 height 20
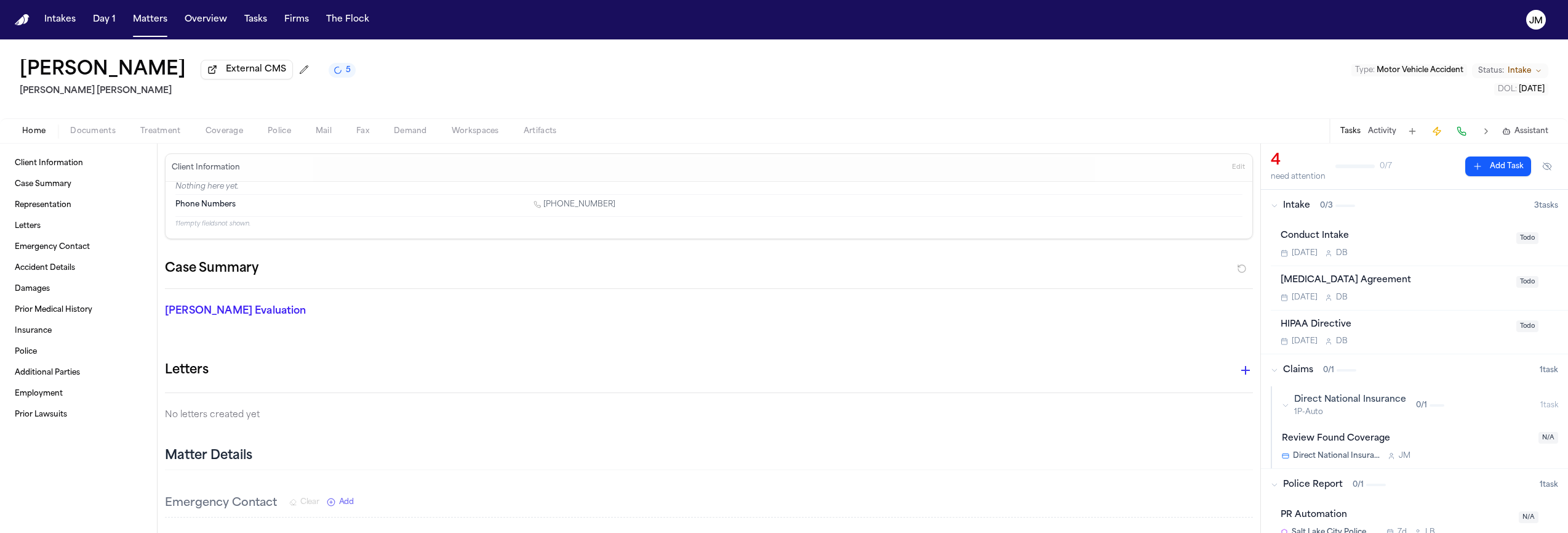
click at [1437, 241] on div "Conduct Intake" at bounding box center [1394, 236] width 228 height 14
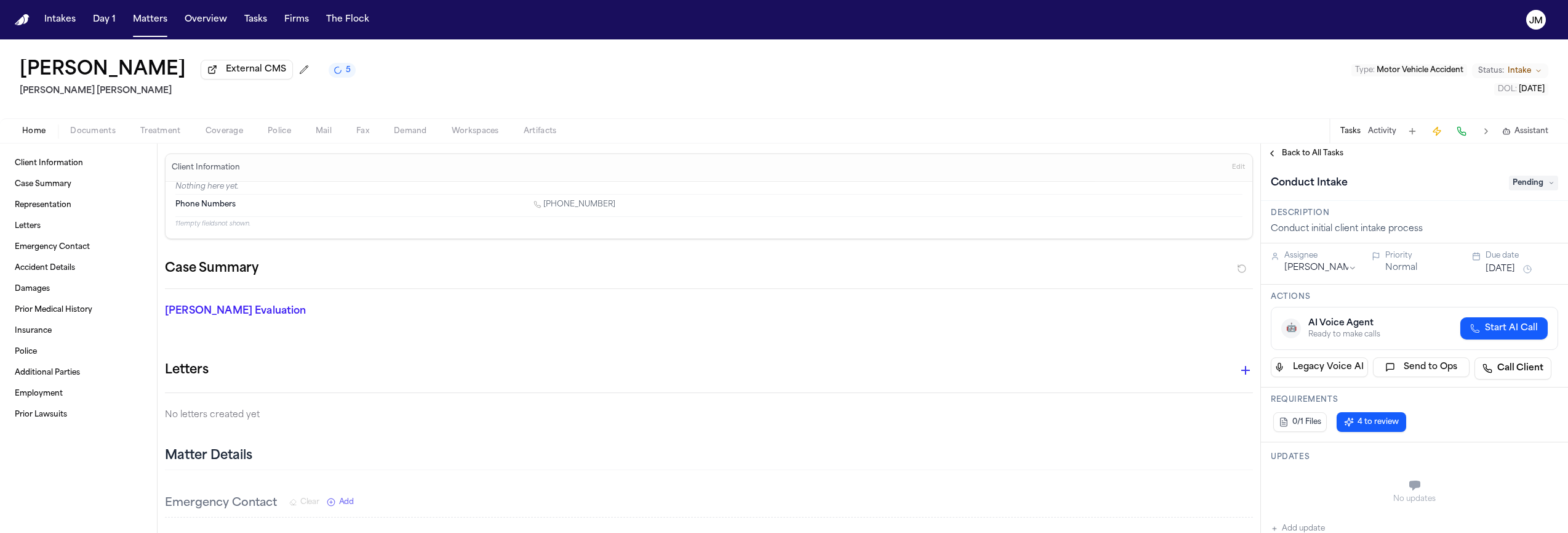
click at [1548, 186] on icon at bounding box center [1551, 183] width 6 height 6
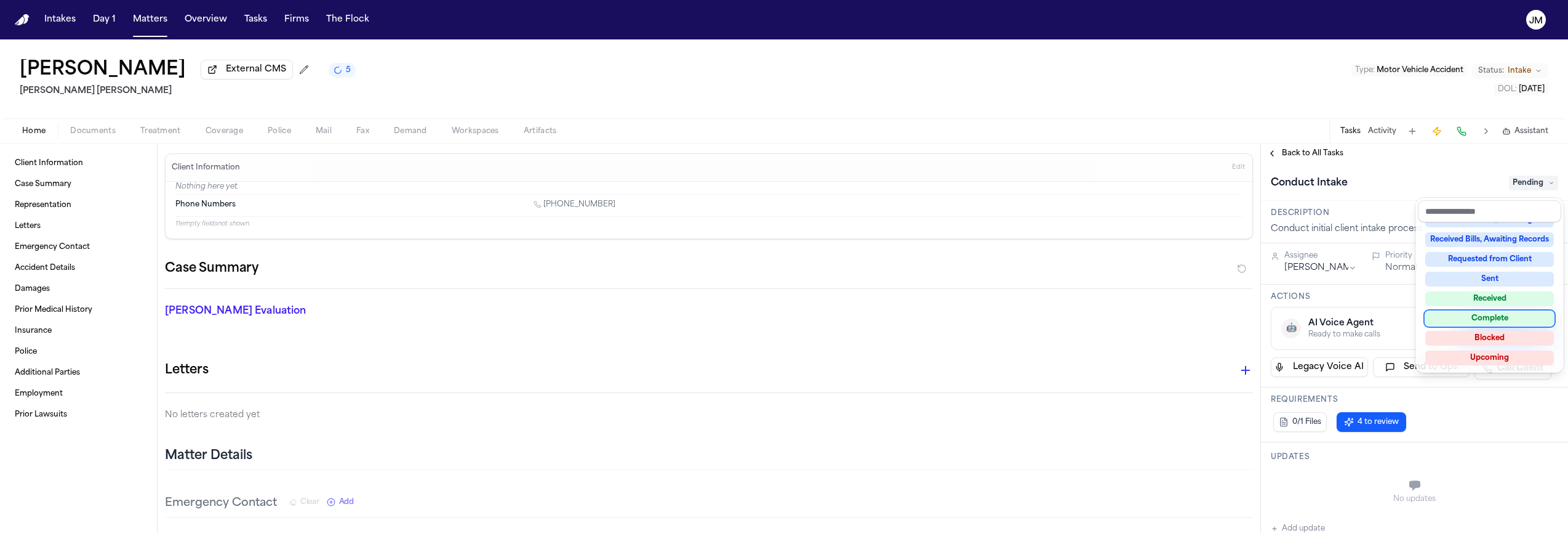
click at [1501, 313] on div "Complete" at bounding box center [1489, 318] width 129 height 15
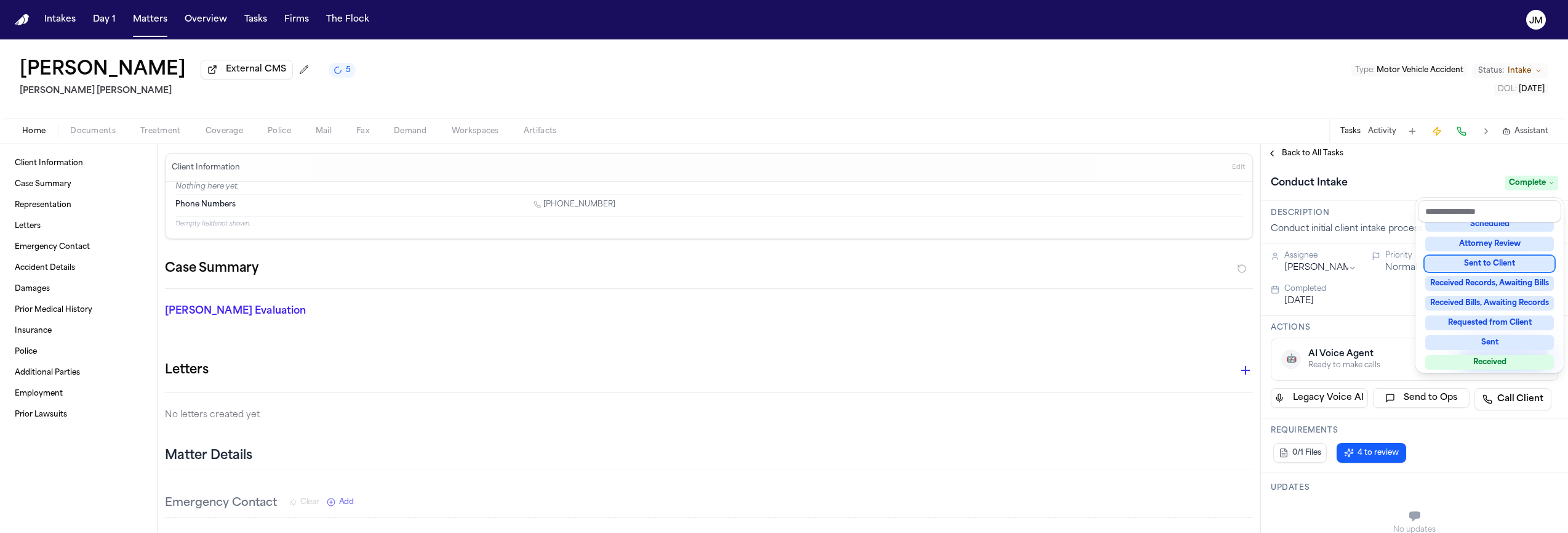
click at [1285, 160] on div "**********" at bounding box center [1414, 338] width 307 height 389
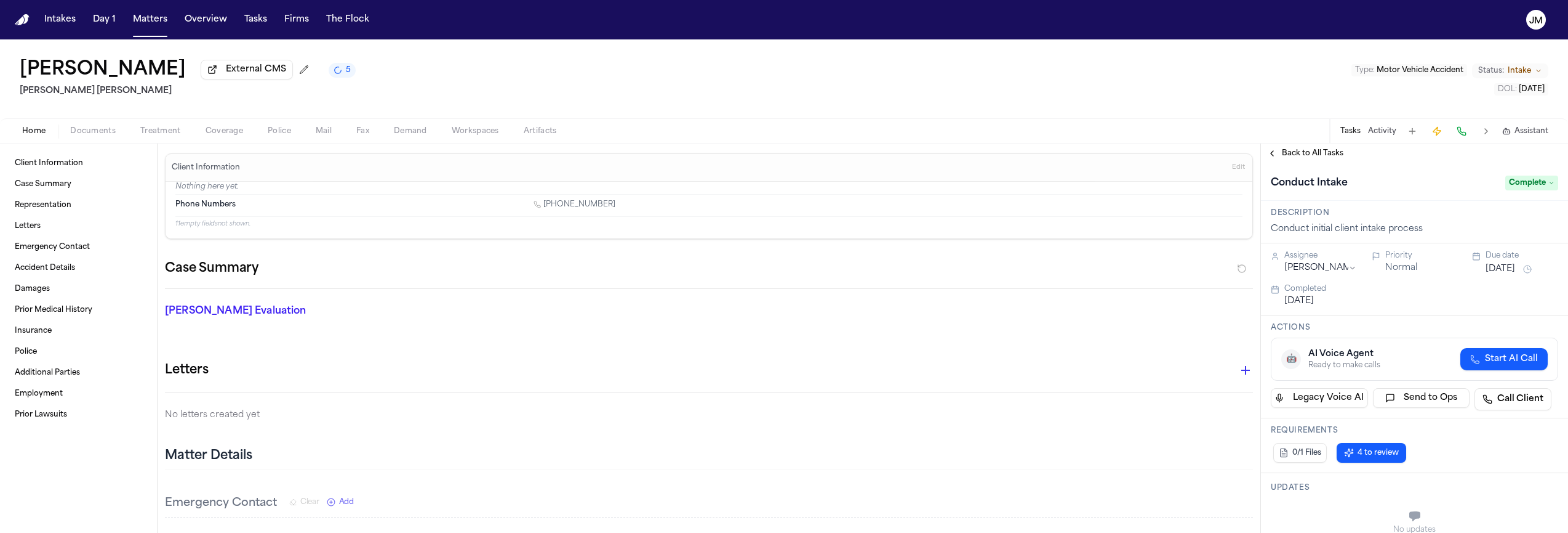
click at [1297, 154] on span "Back to All Tasks" at bounding box center [1312, 154] width 62 height 10
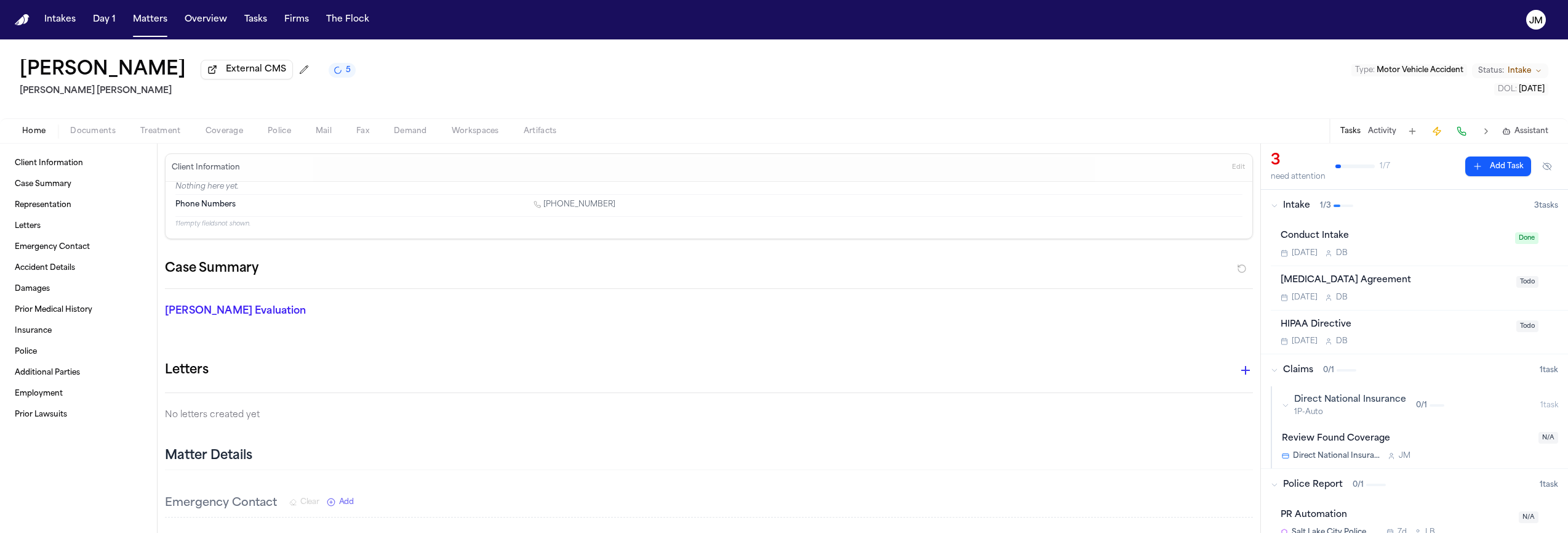
click at [1417, 292] on div "[MEDICAL_DATA] Agreement [DATE] D B" at bounding box center [1394, 288] width 228 height 29
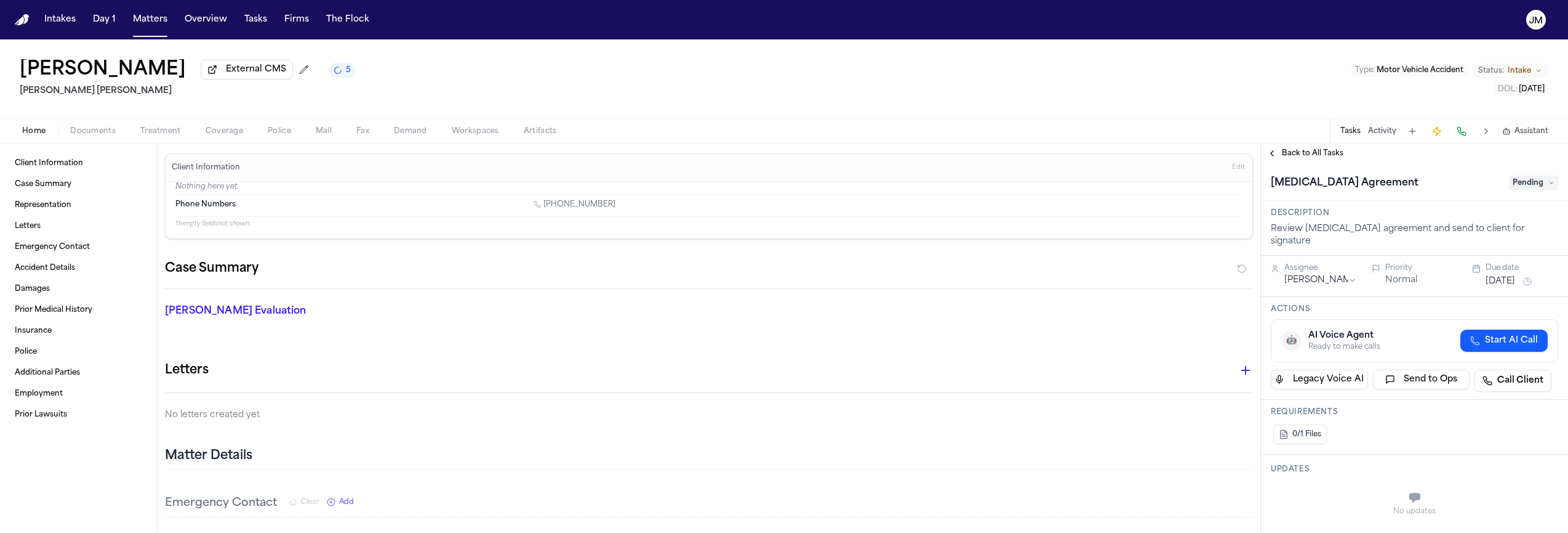
click at [1546, 186] on span "Pending" at bounding box center [1533, 183] width 49 height 15
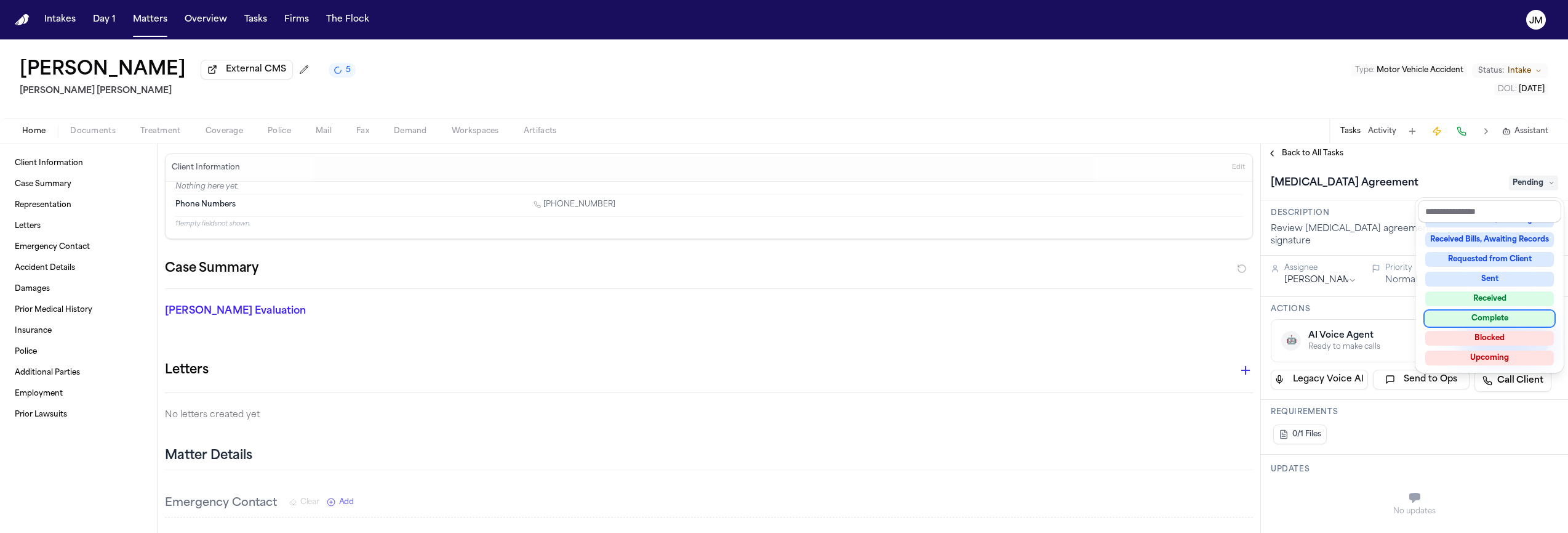
click at [1509, 312] on div "Complete" at bounding box center [1489, 318] width 129 height 15
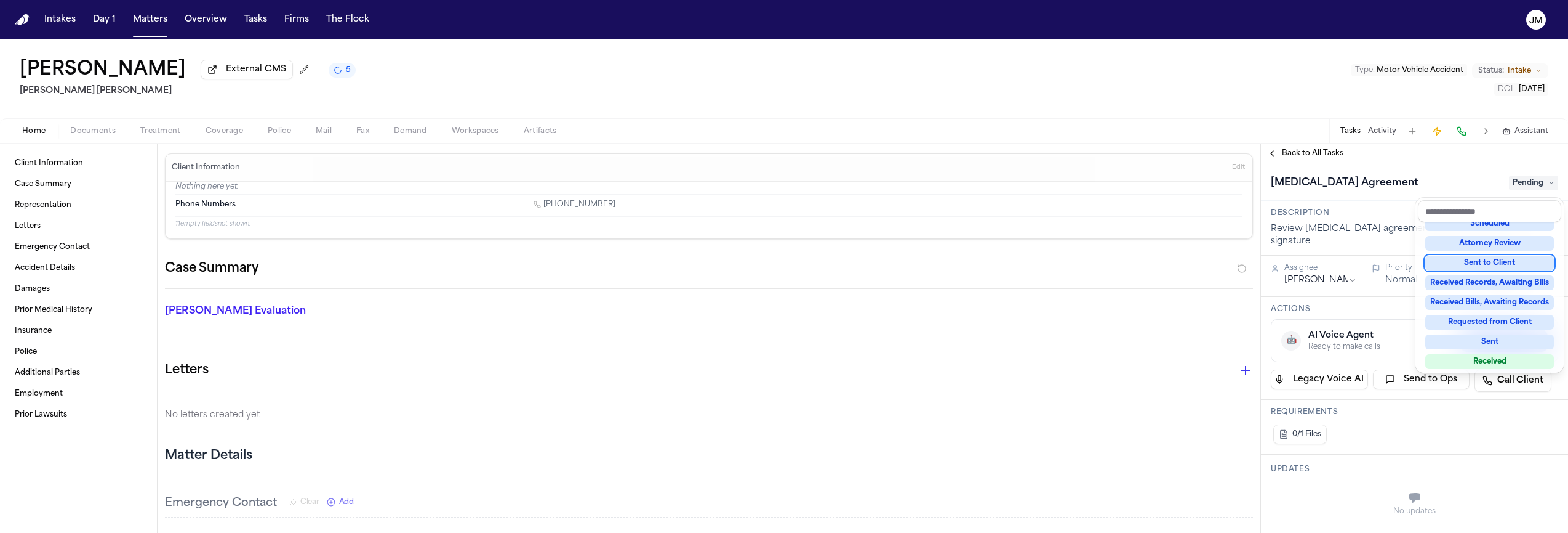
scroll to position [75, 0]
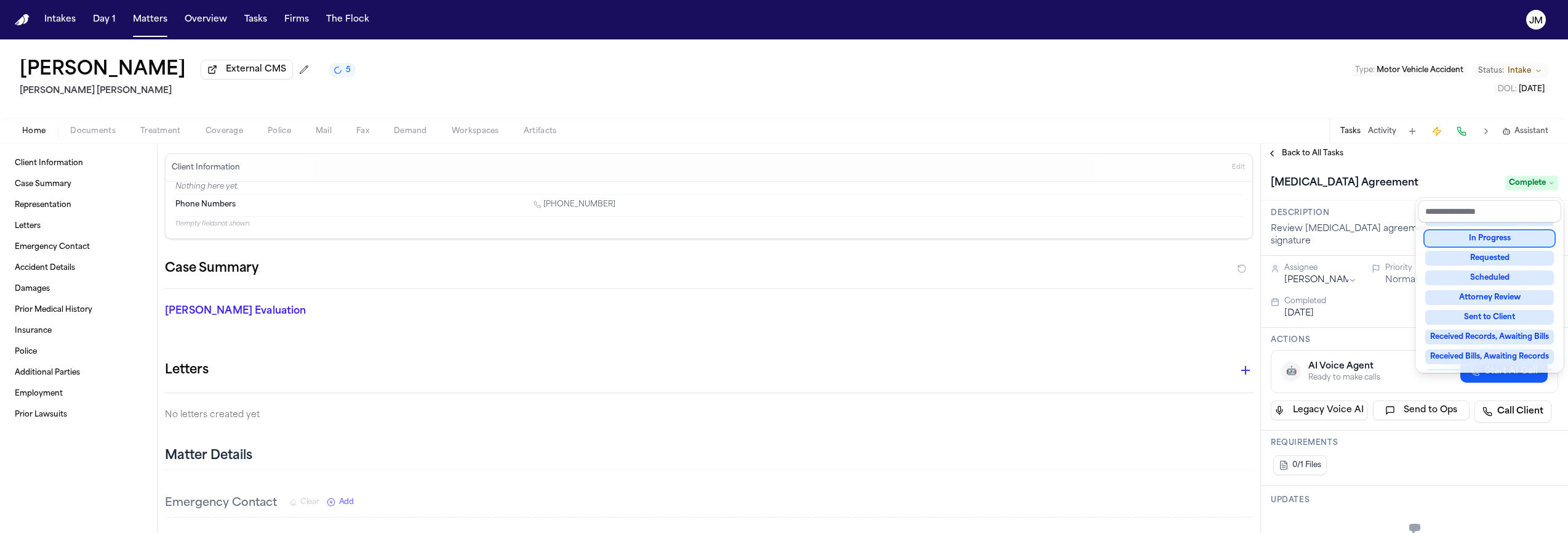
click at [1329, 162] on div "**********" at bounding box center [1414, 338] width 307 height 389
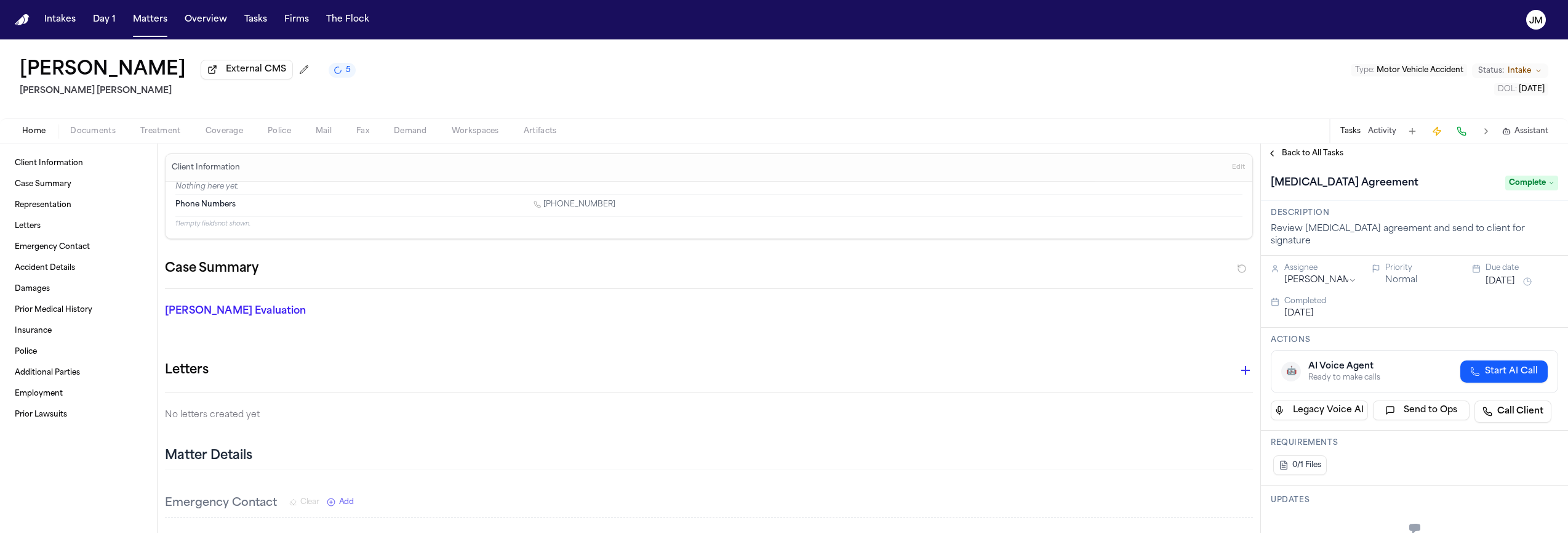
click at [1327, 158] on span "Back to All Tasks" at bounding box center [1312, 154] width 62 height 10
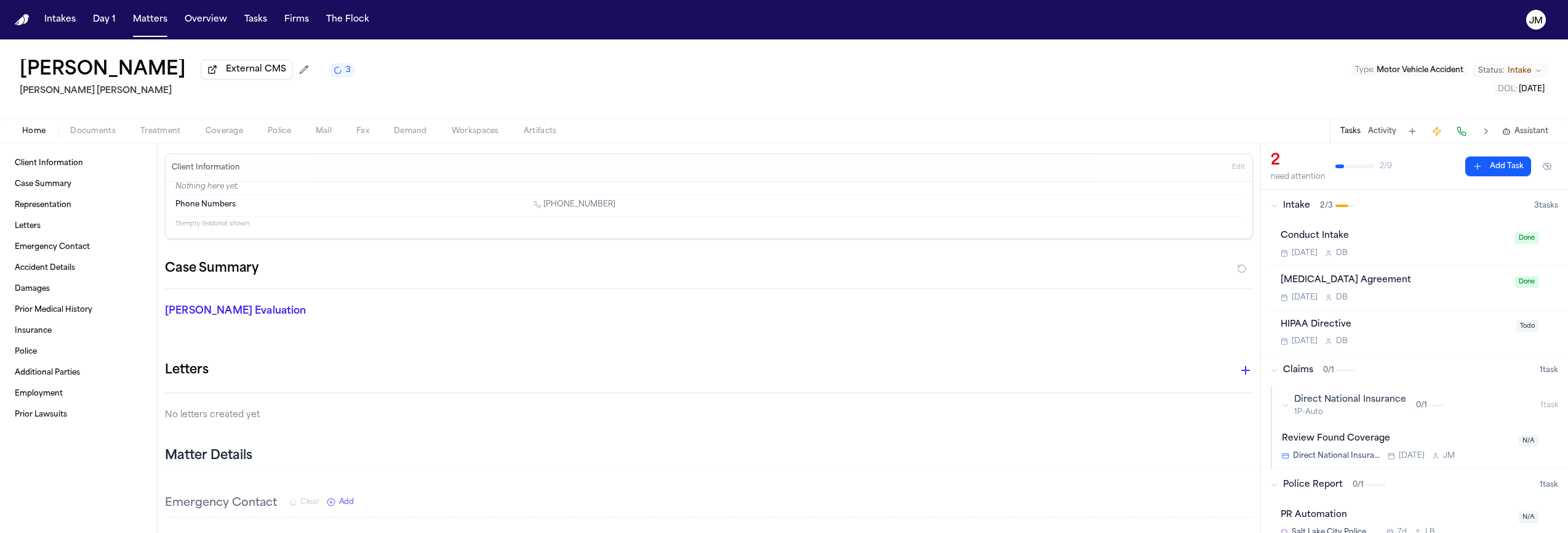
click at [449, 63] on div "[PERSON_NAME] External CMS 3 [PERSON_NAME] [PERSON_NAME] Type : Motor Vehicle A…" at bounding box center [784, 78] width 1568 height 79
click at [116, 138] on button "Documents" at bounding box center [92, 131] width 70 height 15
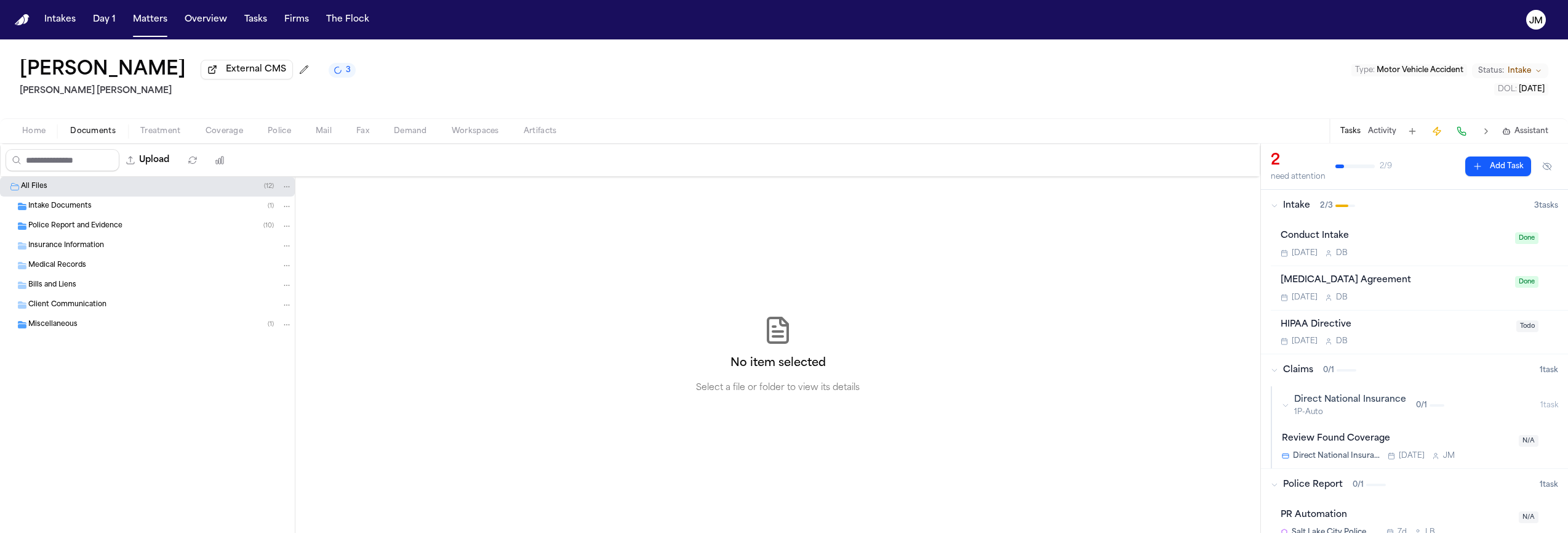
click at [35, 136] on span "Home" at bounding box center [33, 131] width 23 height 10
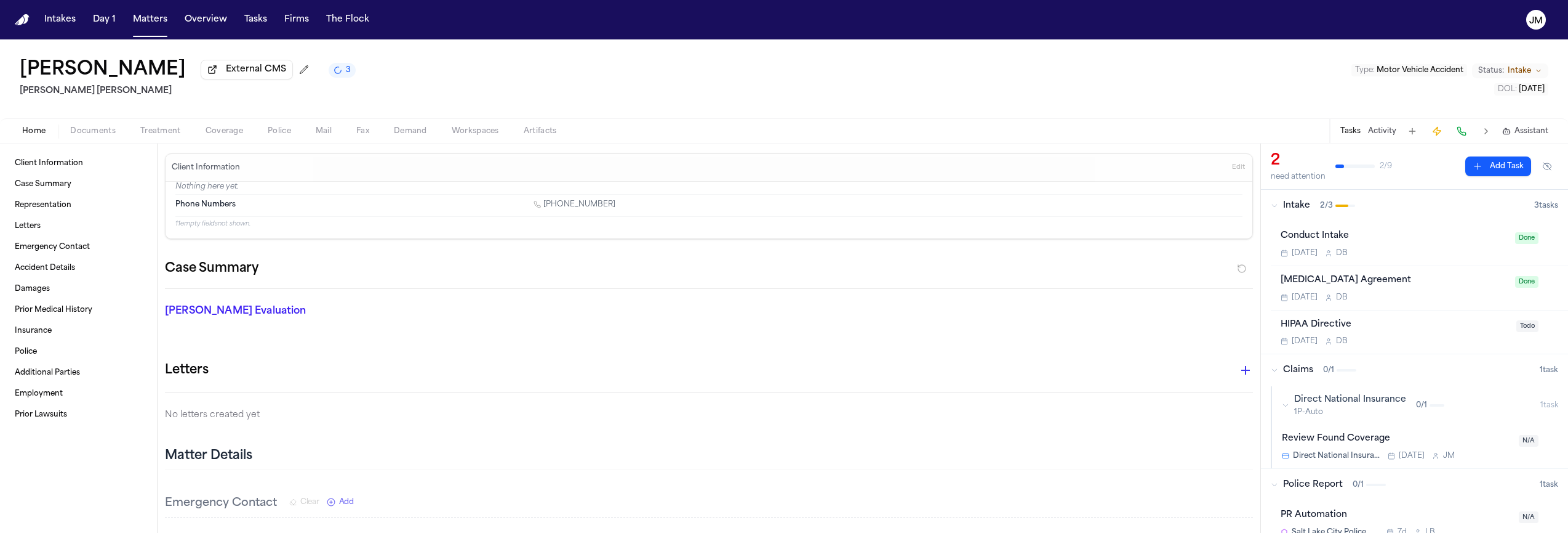
click at [205, 135] on span "Coverage" at bounding box center [224, 131] width 38 height 10
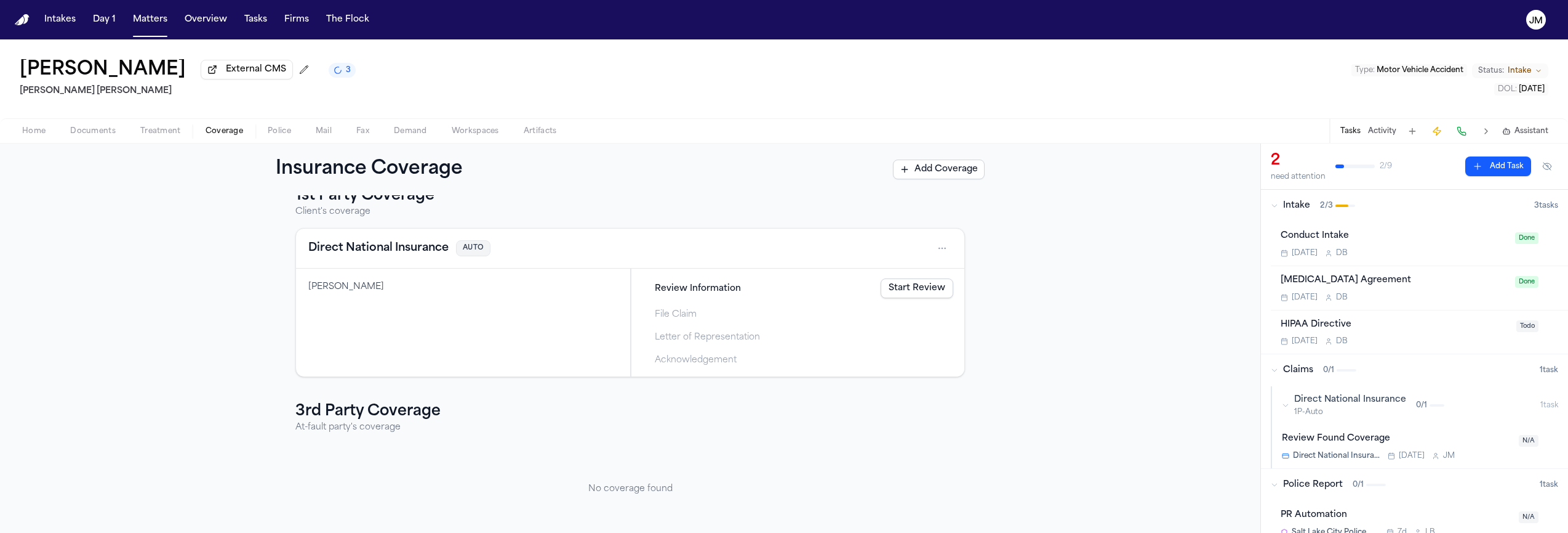
scroll to position [43, 0]
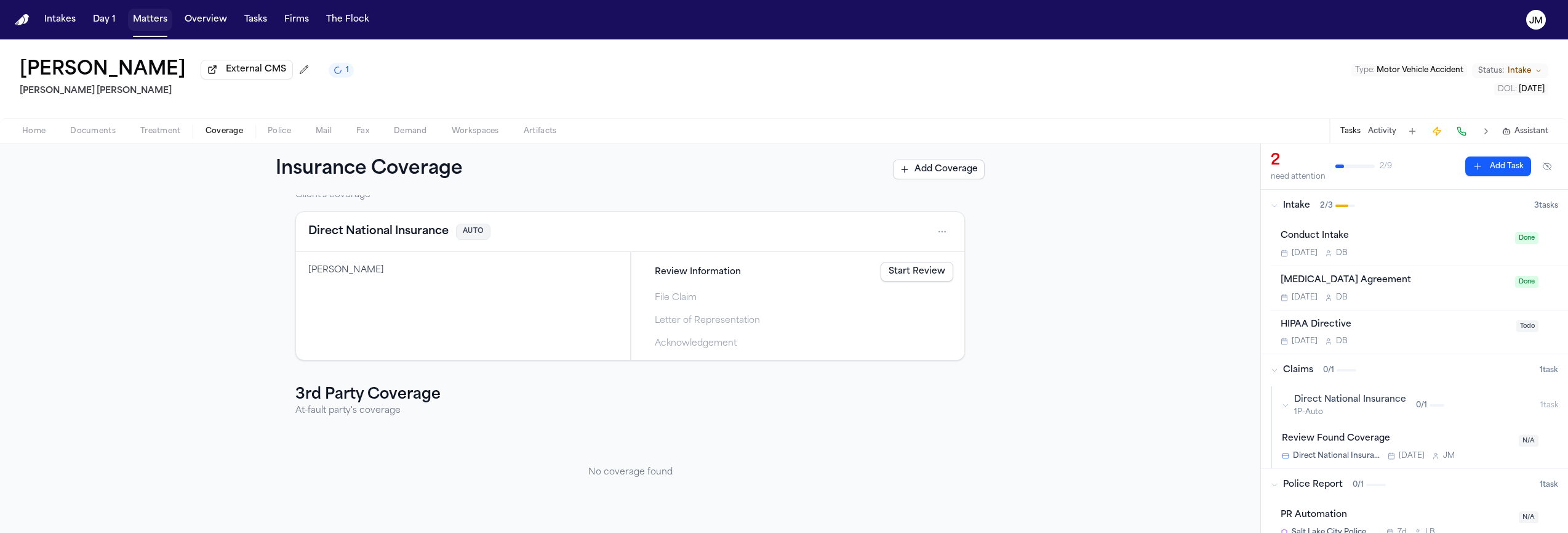
click at [160, 23] on button "Matters" at bounding box center [150, 19] width 44 height 22
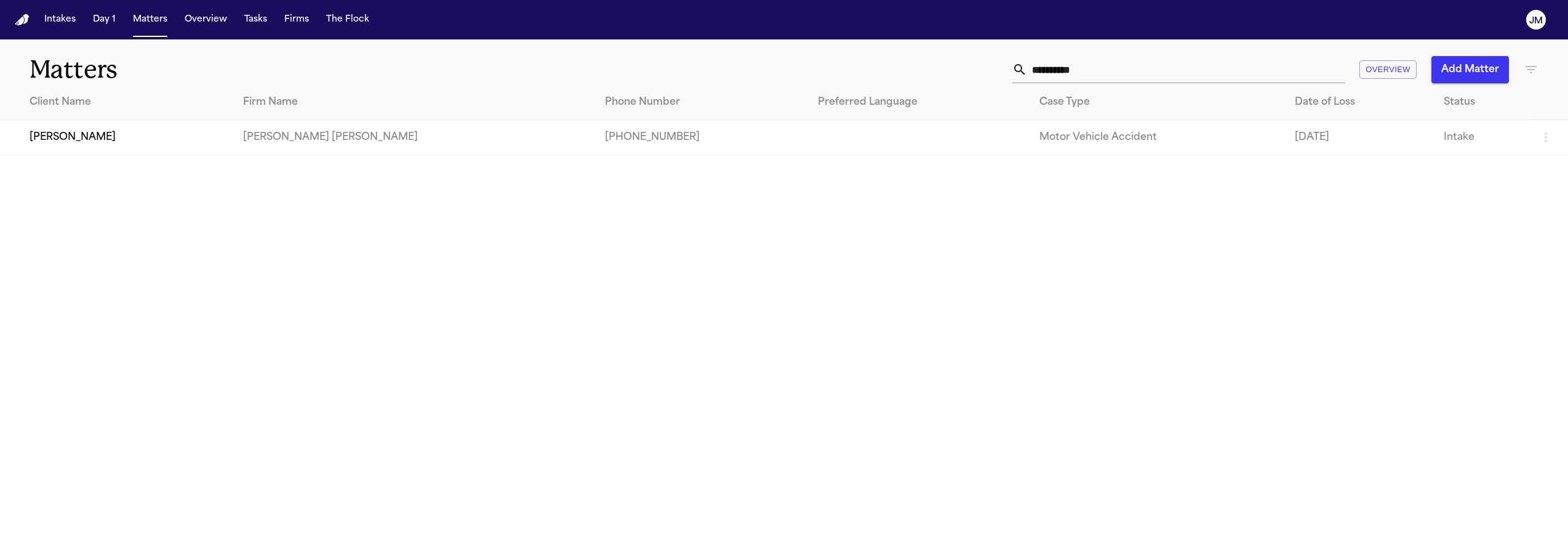
click at [1074, 74] on input "**********" at bounding box center [1185, 70] width 317 height 27
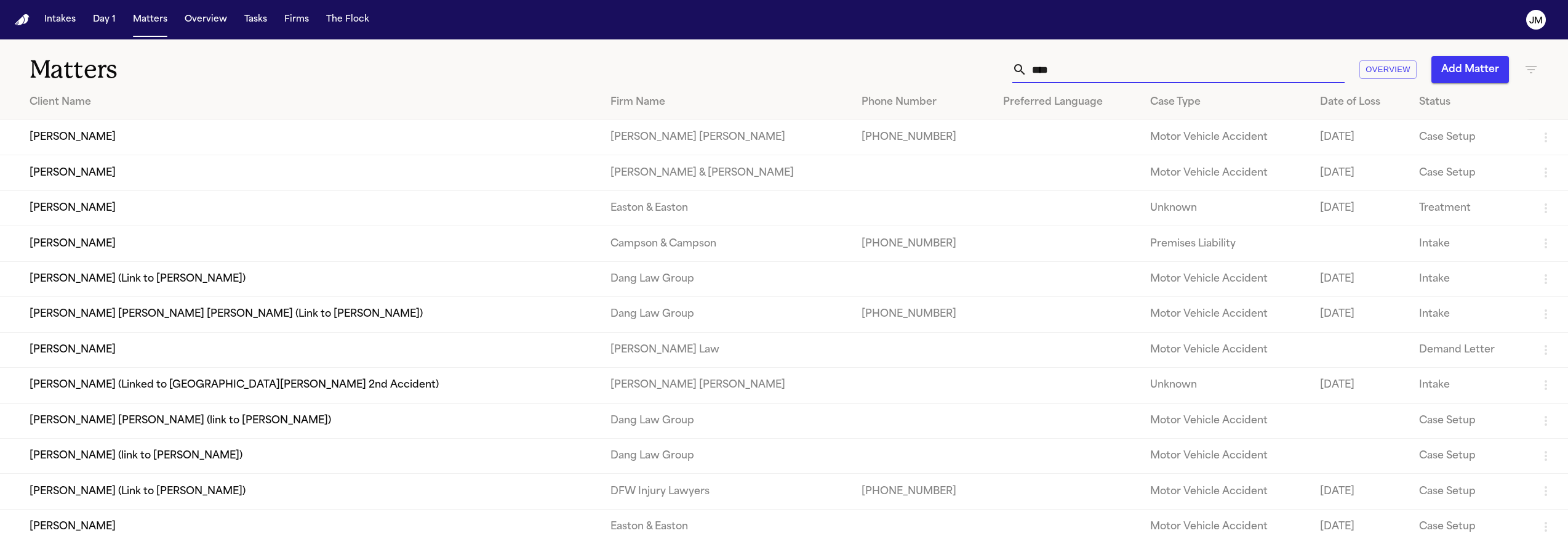
type input "****"
click at [276, 151] on td "[PERSON_NAME]" at bounding box center [300, 137] width 601 height 35
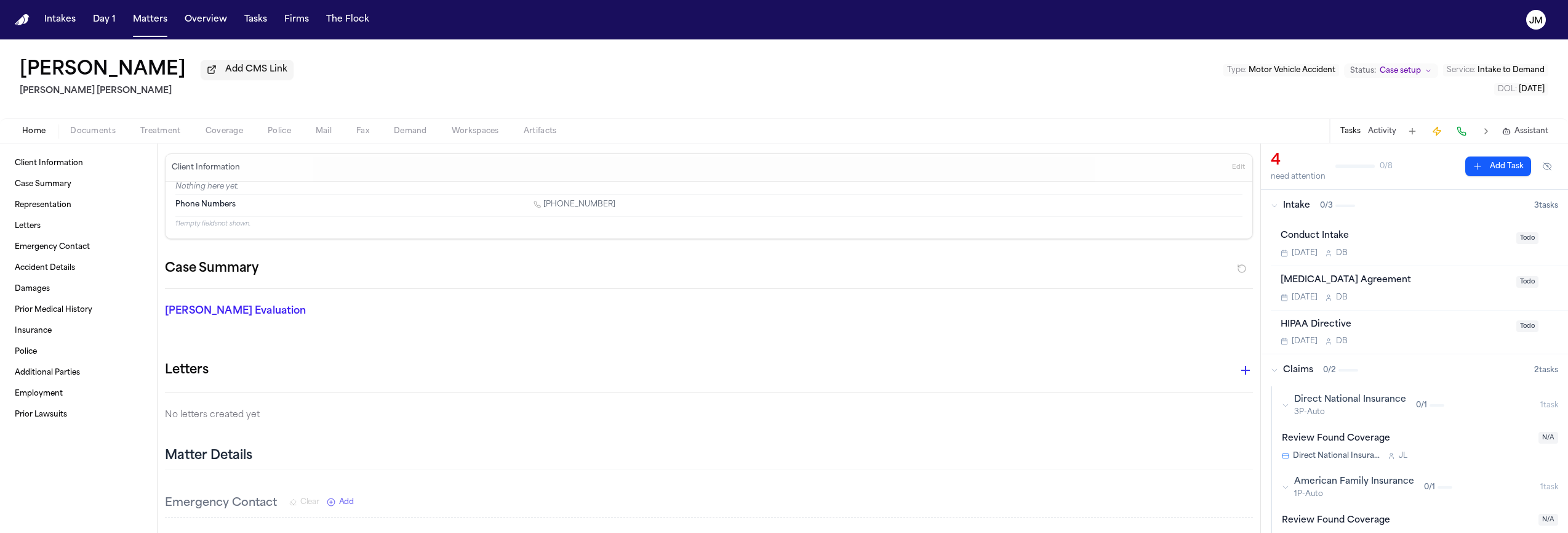
click at [208, 135] on span "Coverage" at bounding box center [224, 131] width 38 height 10
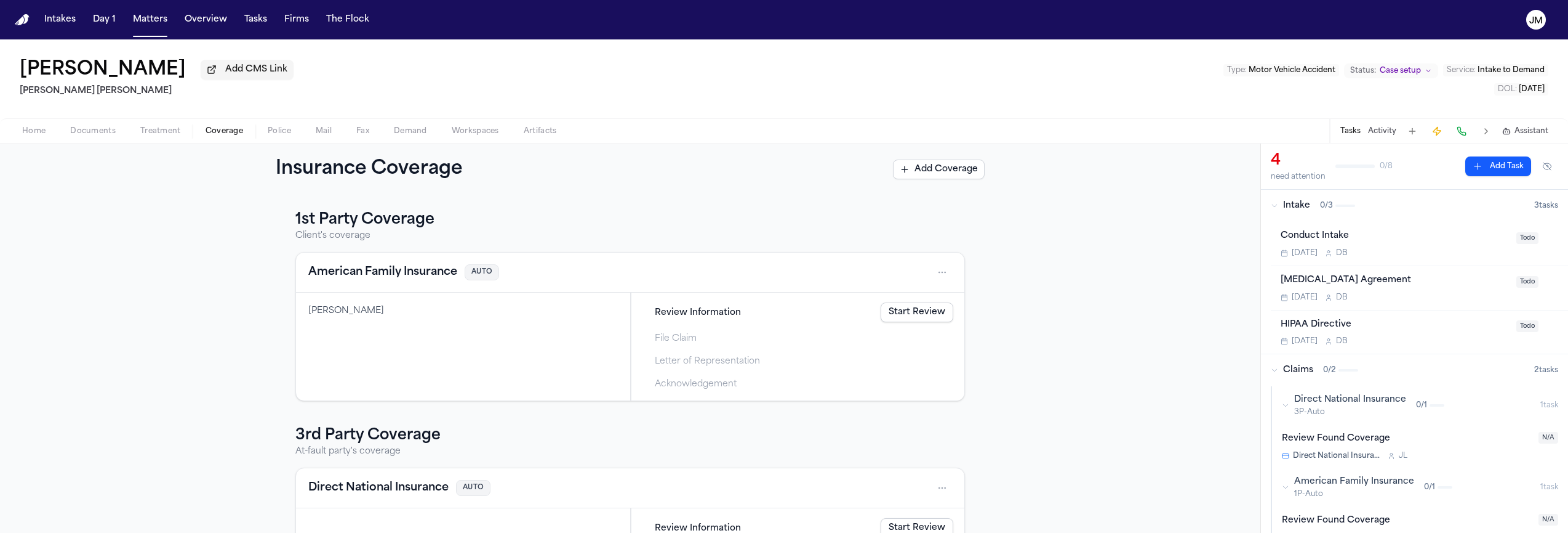
scroll to position [101, 0]
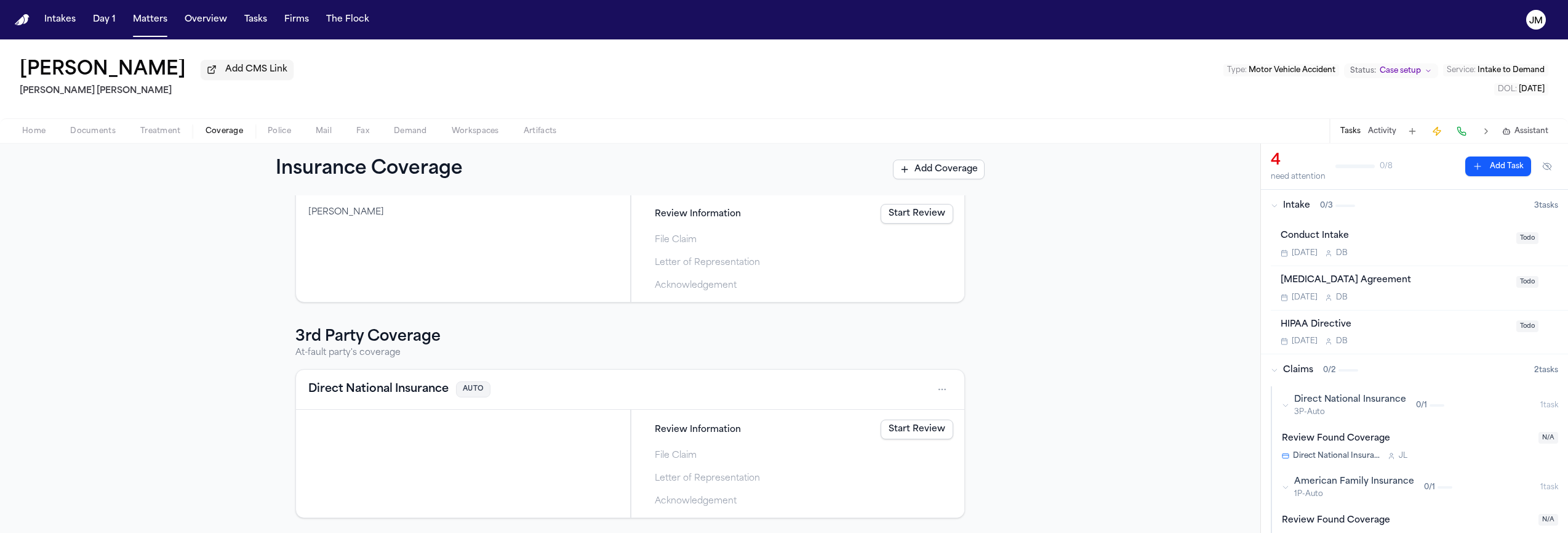
click at [104, 135] on span "Documents" at bounding box center [93, 131] width 45 height 10
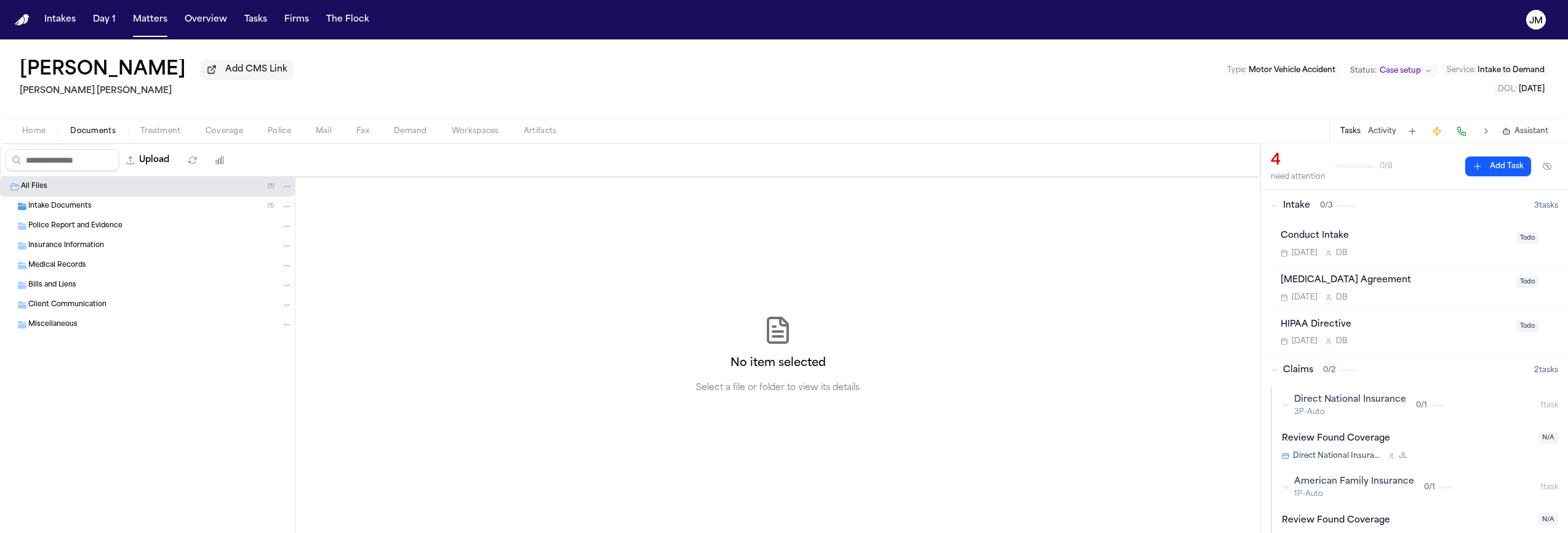
click at [65, 210] on span "Intake Documents" at bounding box center [60, 206] width 63 height 11
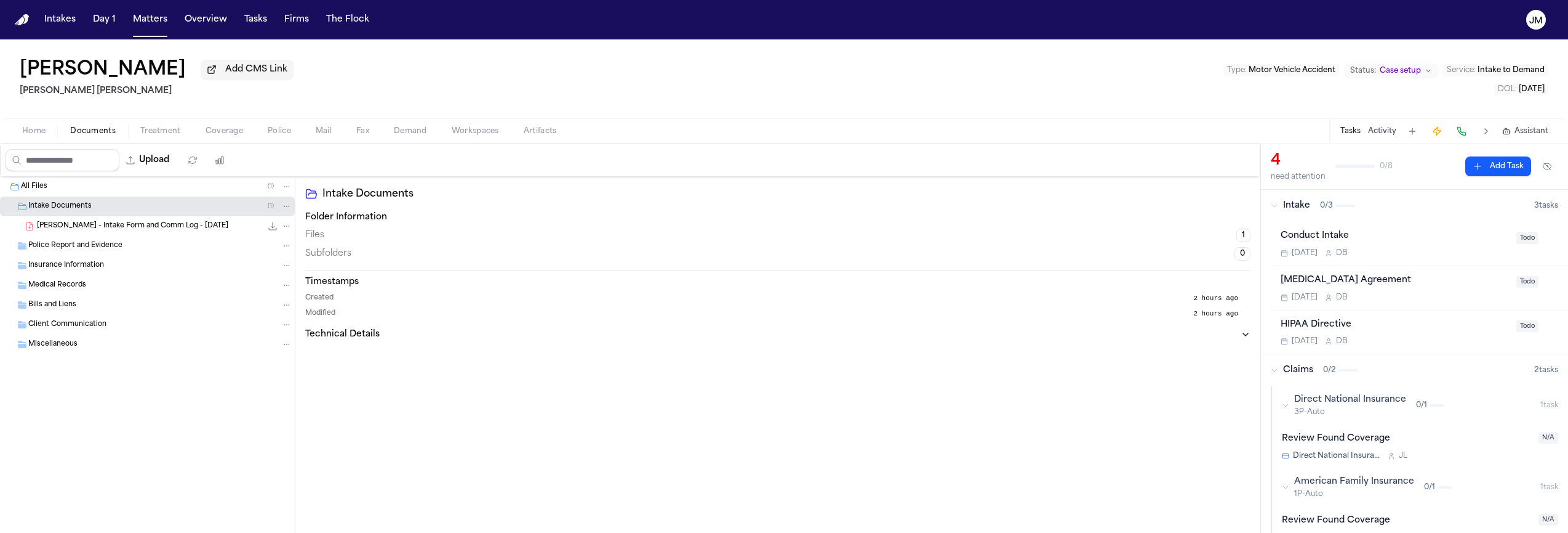
click at [65, 210] on span "Intake Documents" at bounding box center [60, 206] width 63 height 11
click at [76, 232] on span "Police Report and Evidence" at bounding box center [75, 226] width 94 height 11
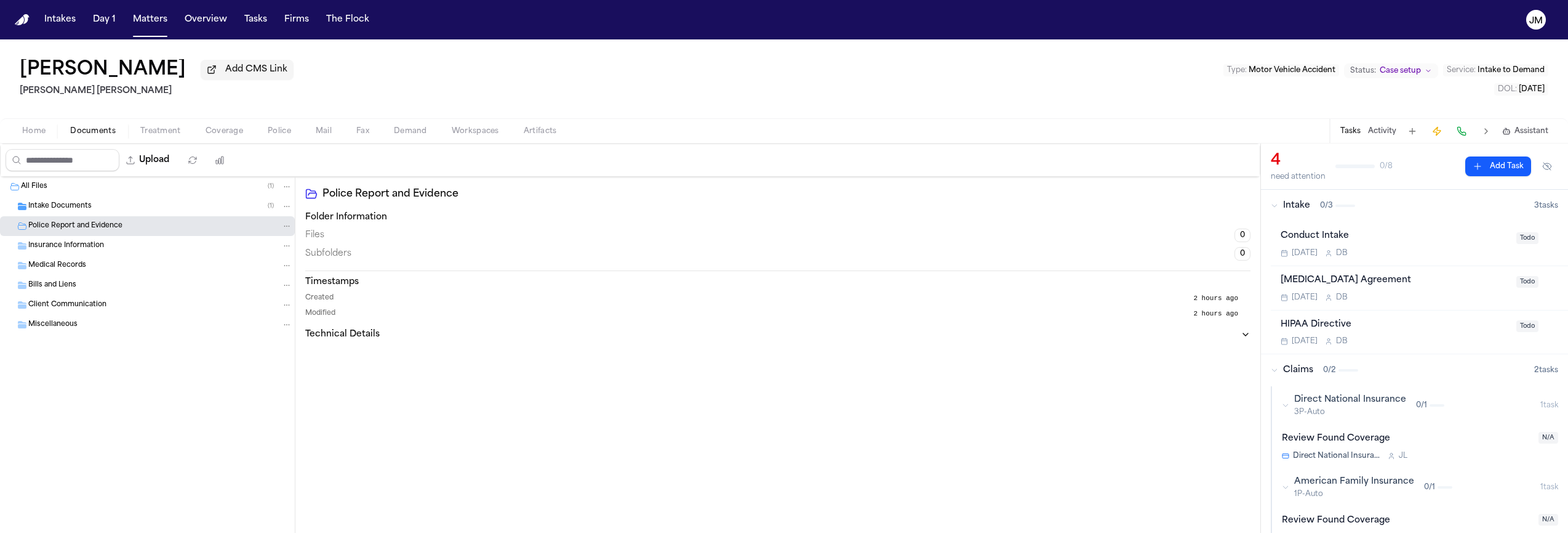
click at [67, 230] on span "Police Report and Evidence" at bounding box center [75, 226] width 94 height 11
click at [53, 210] on span "Intake Documents" at bounding box center [60, 206] width 63 height 11
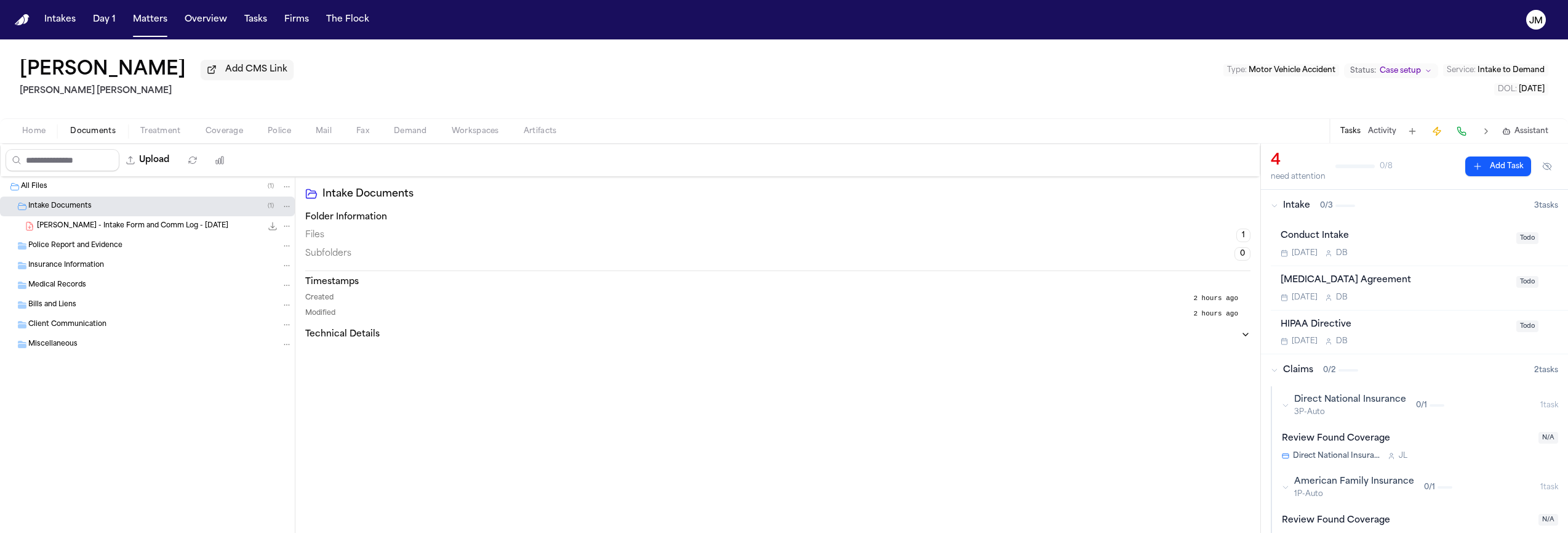
click at [81, 228] on span "[PERSON_NAME] - Intake Form and Comm Log - [DATE]" at bounding box center [132, 226] width 191 height 11
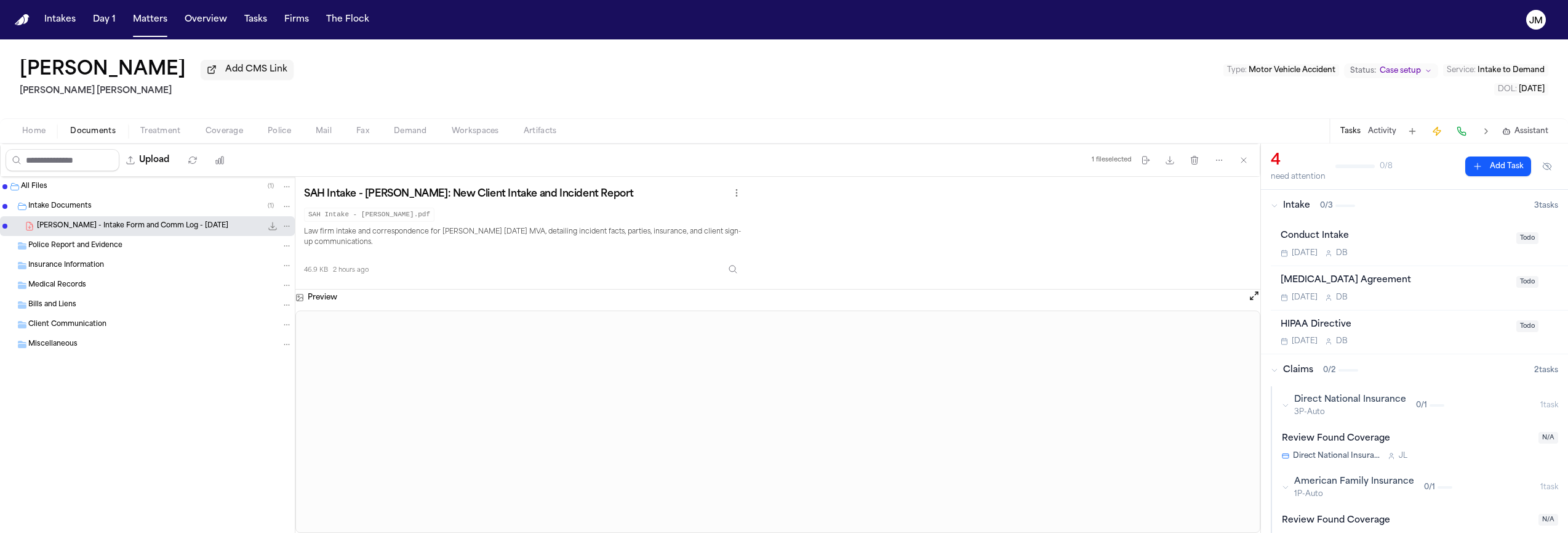
click at [218, 141] on div "Home Documents Treatment Coverage Police Mail Fax Demand Workspaces Artifacts T…" at bounding box center [784, 130] width 1568 height 25
click at [219, 136] on span "Coverage" at bounding box center [224, 131] width 38 height 10
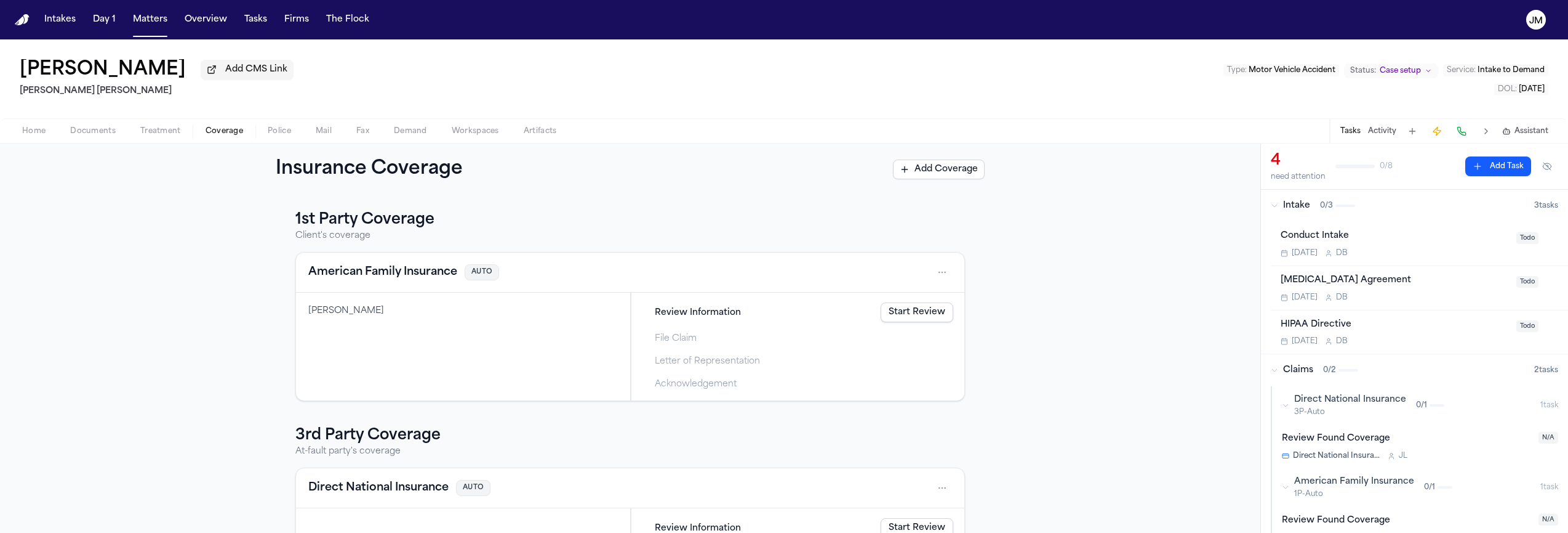
click at [23, 134] on span "Home" at bounding box center [33, 131] width 23 height 10
click at [232, 139] on span "button" at bounding box center [224, 138] width 53 height 1
click at [892, 313] on link "Start Review" at bounding box center [917, 312] width 72 height 20
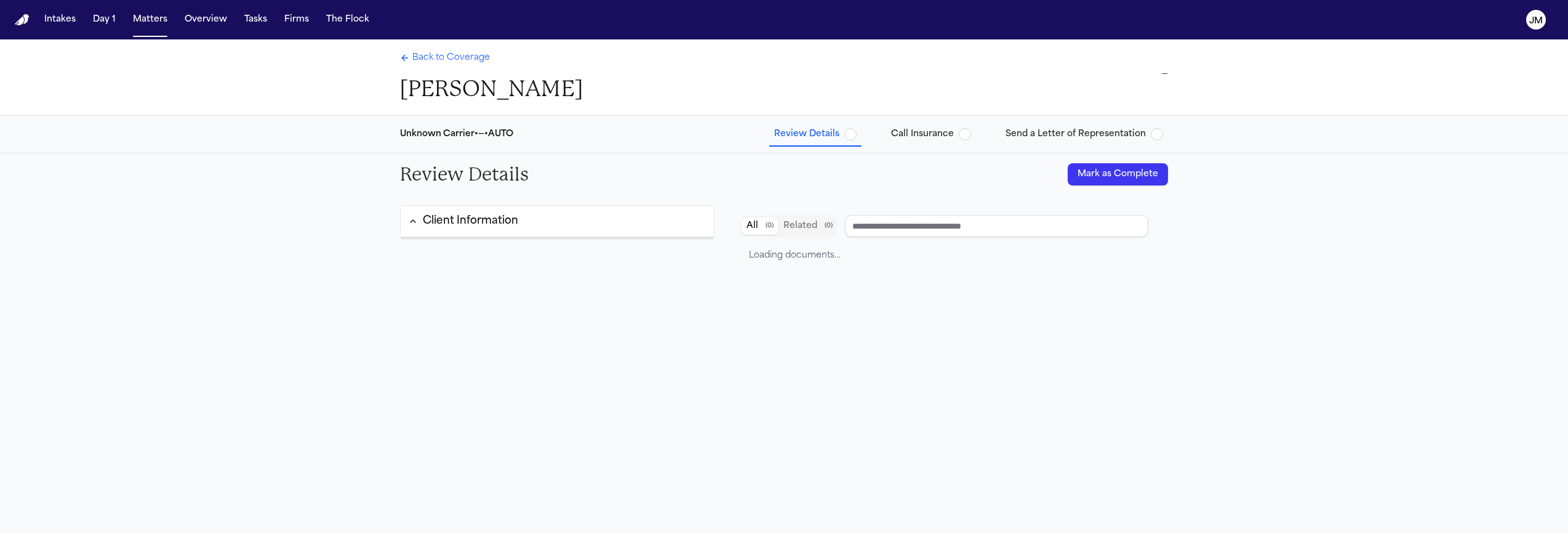
type input "**********"
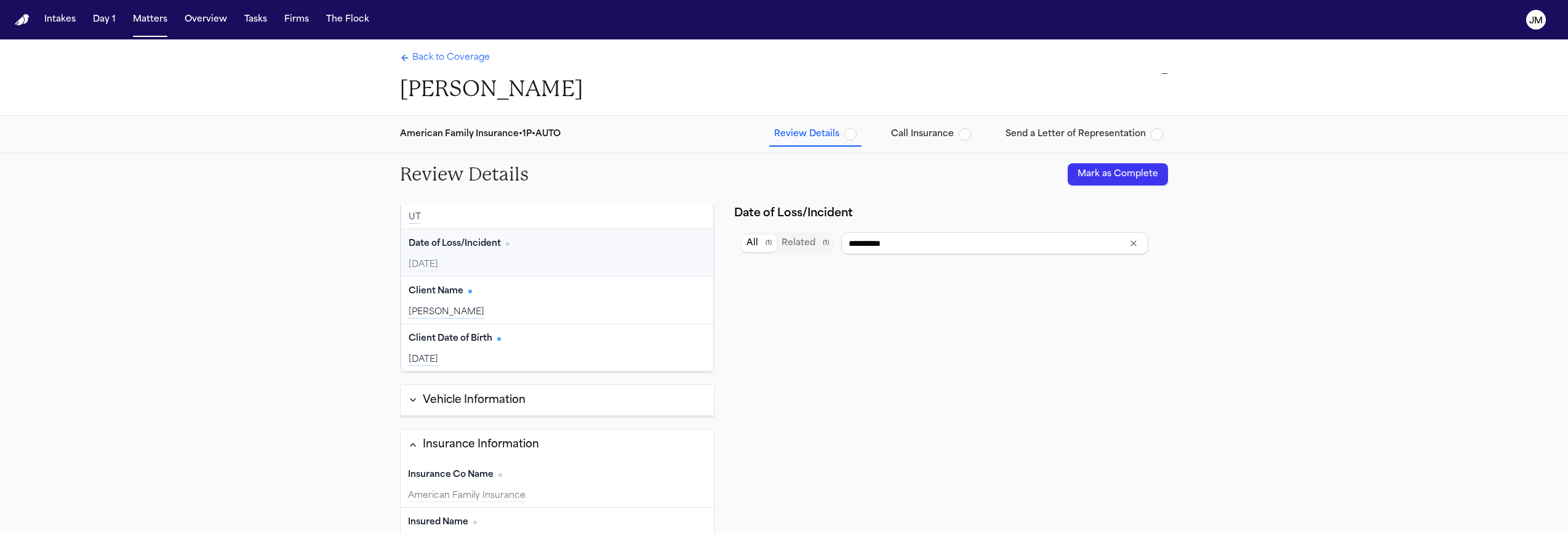
click at [466, 62] on span "Back to Coverage" at bounding box center [451, 58] width 77 height 12
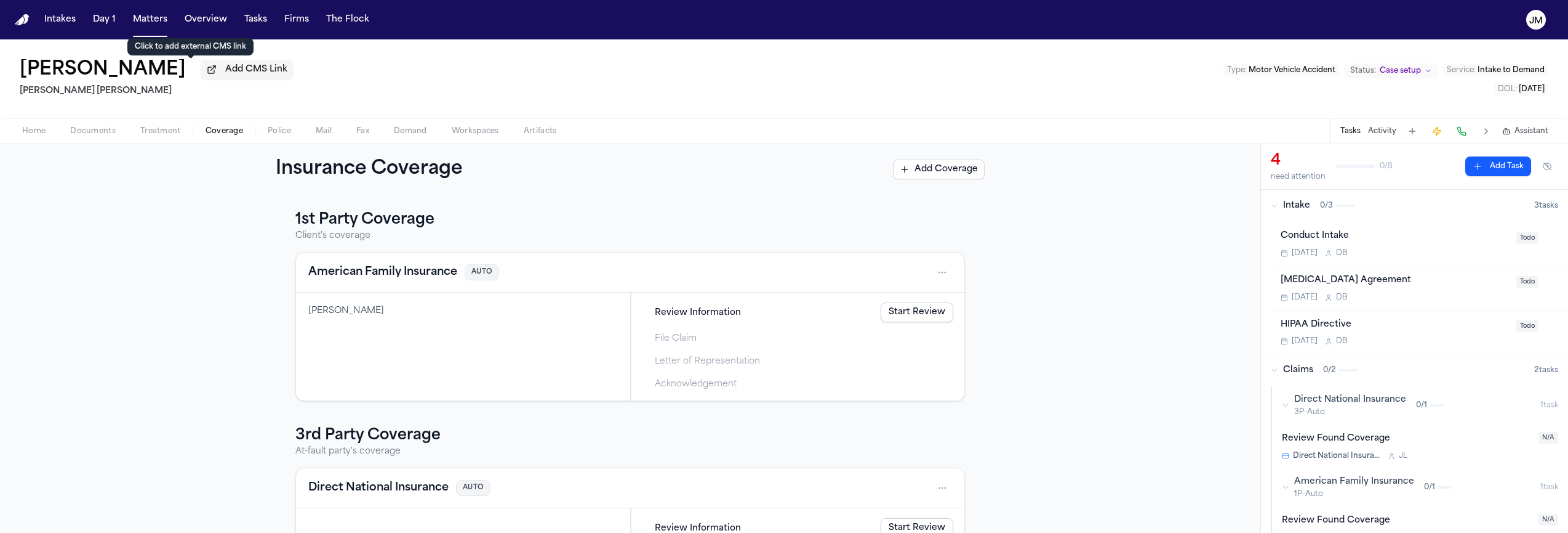
click at [225, 76] on span "Add CMS Link" at bounding box center [256, 69] width 62 height 12
click at [219, 77] on input at bounding box center [298, 72] width 197 height 22
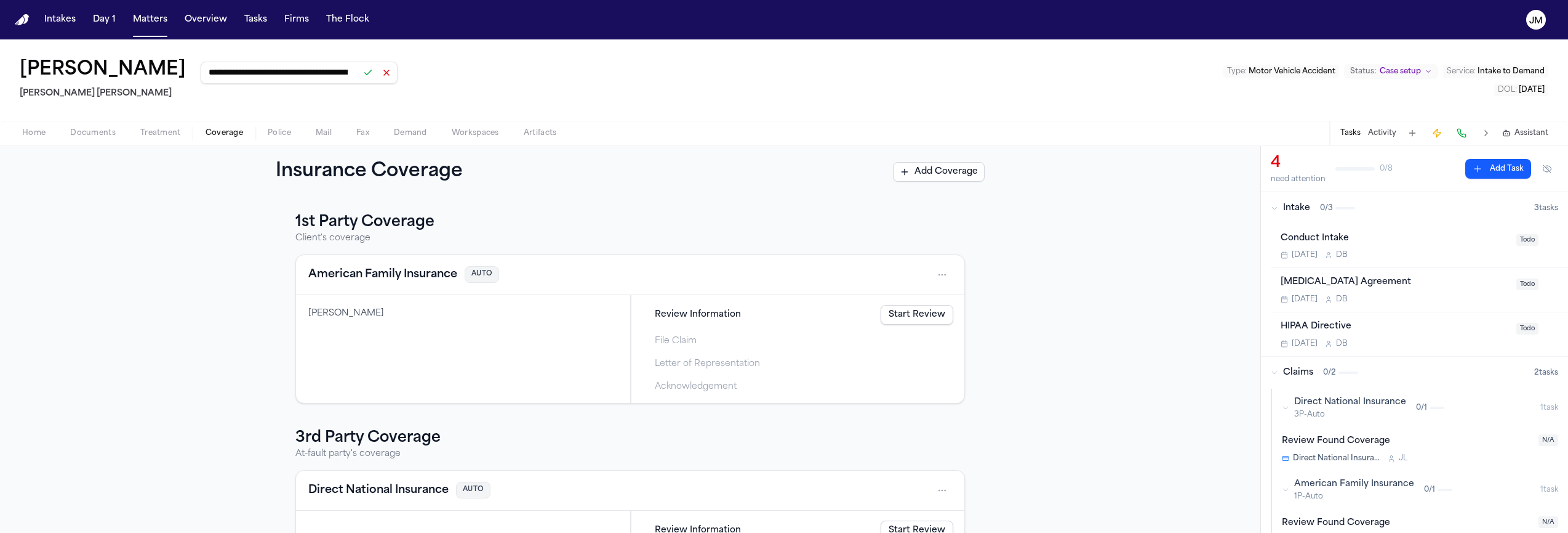
scroll to position [0, 95]
type input "**********"
click at [359, 77] on button at bounding box center [368, 72] width 17 height 17
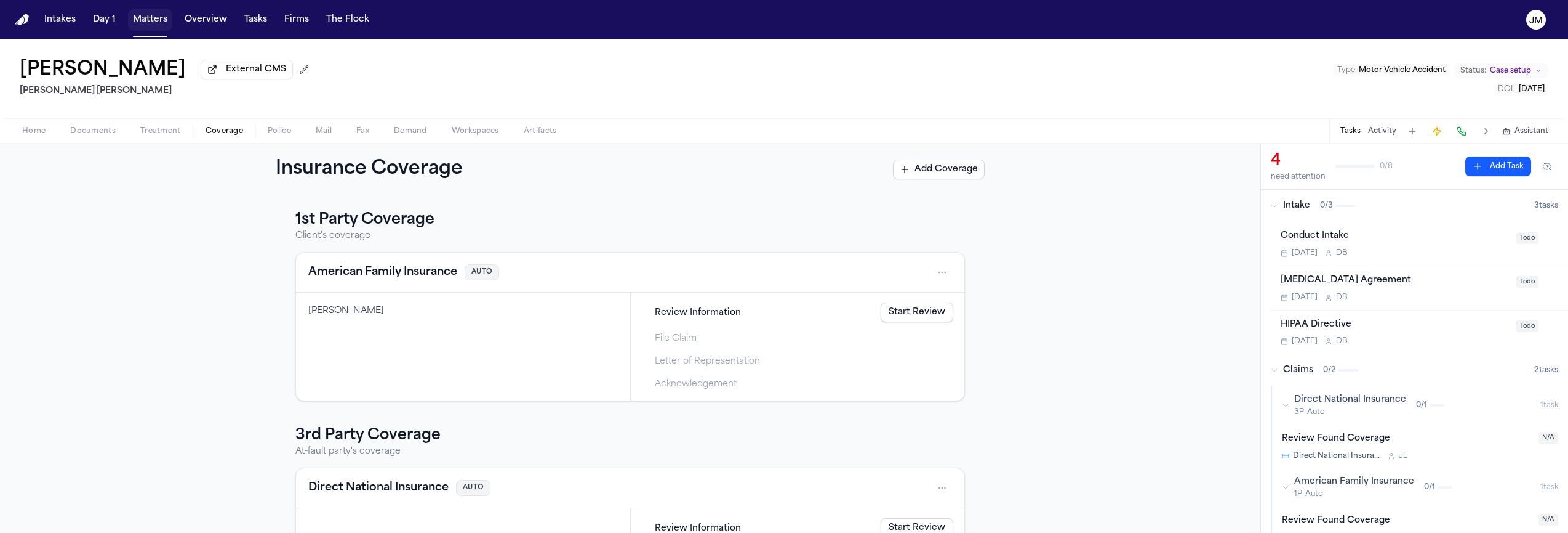
click at [153, 26] on button "Matters" at bounding box center [150, 19] width 44 height 22
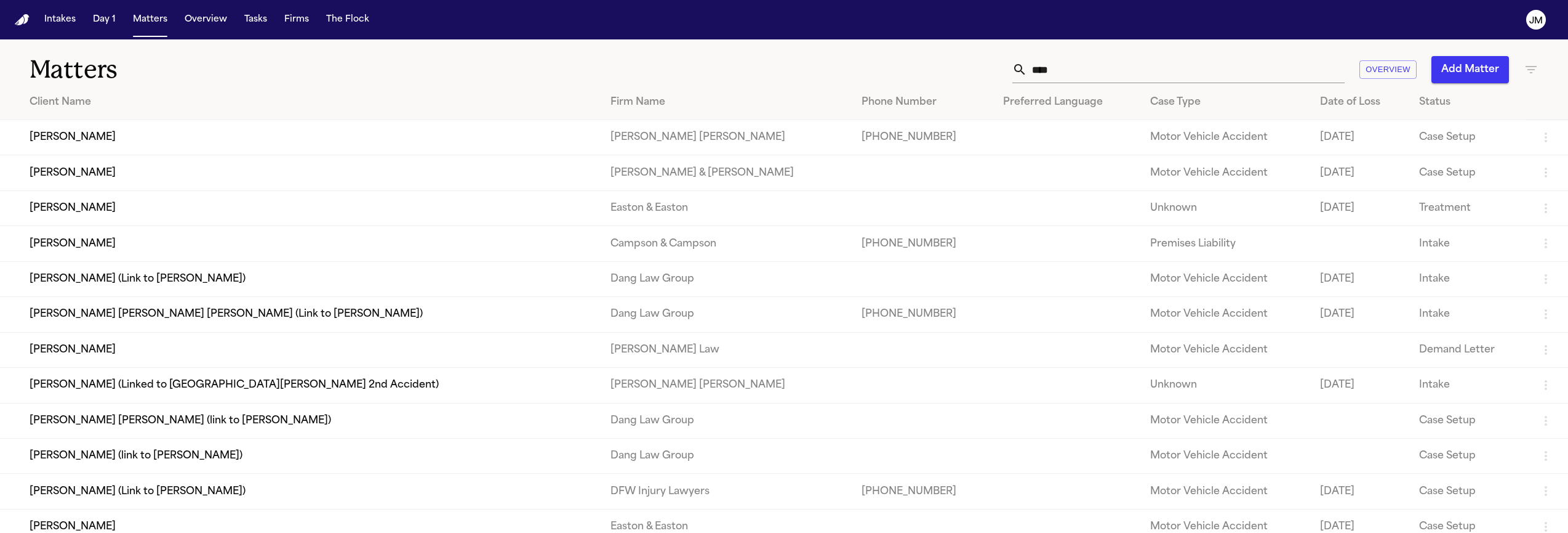
click at [1092, 75] on input "****" at bounding box center [1185, 70] width 317 height 27
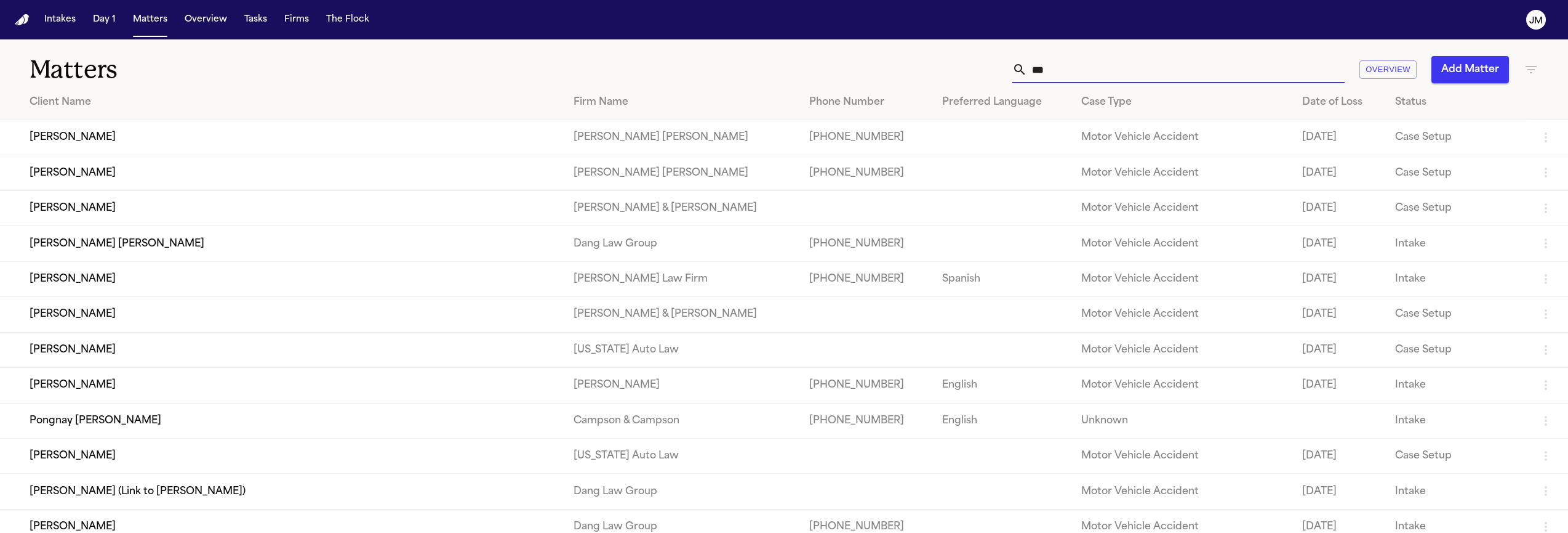
type input "***"
click at [124, 146] on td "[PERSON_NAME]" at bounding box center [282, 137] width 564 height 35
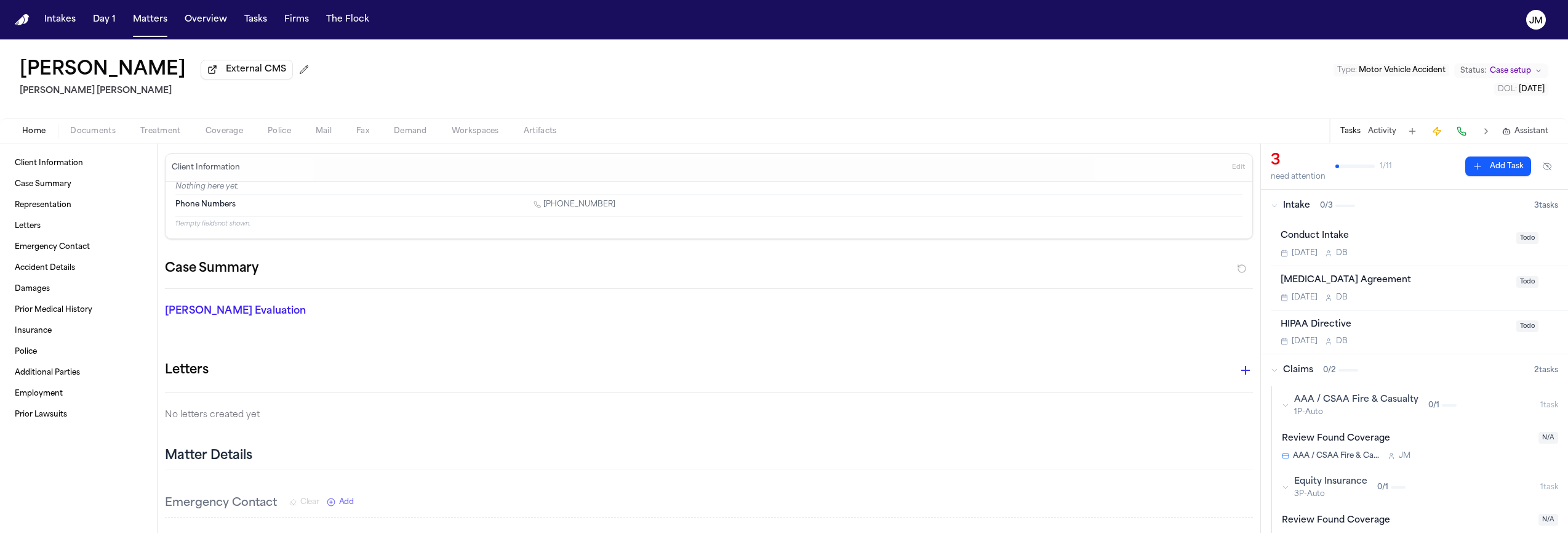
click at [243, 129] on button "Coverage" at bounding box center [224, 131] width 62 height 15
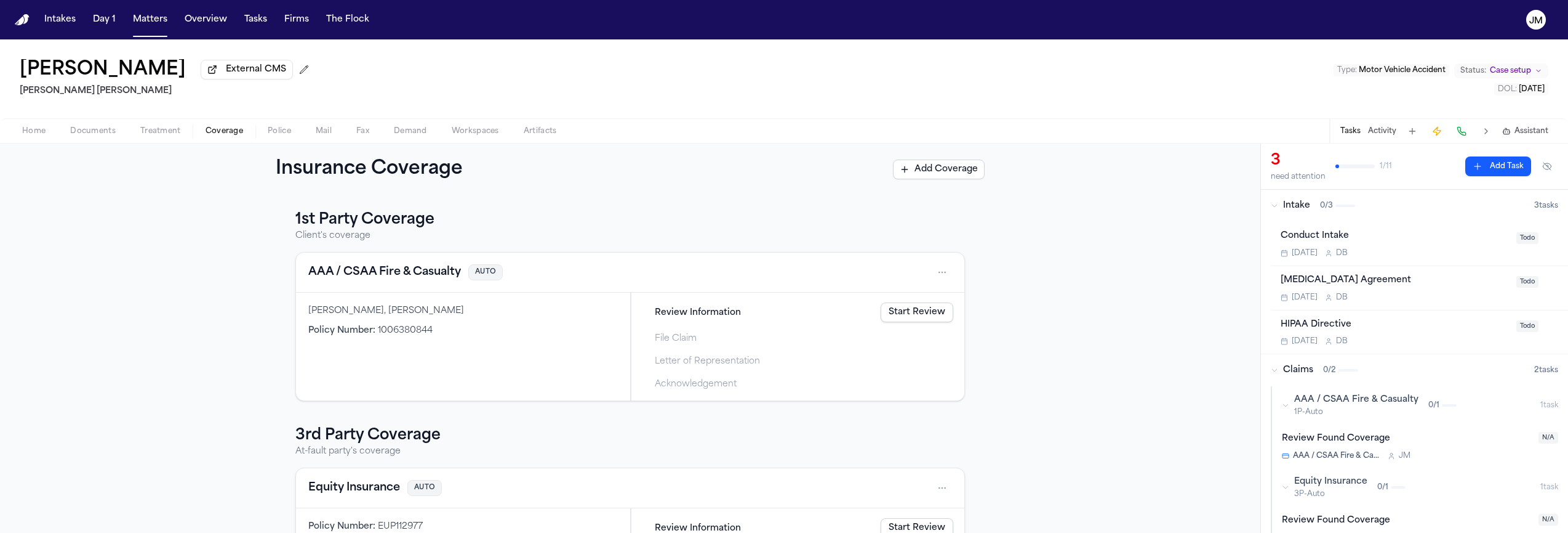
click at [88, 136] on span "Documents" at bounding box center [93, 131] width 45 height 10
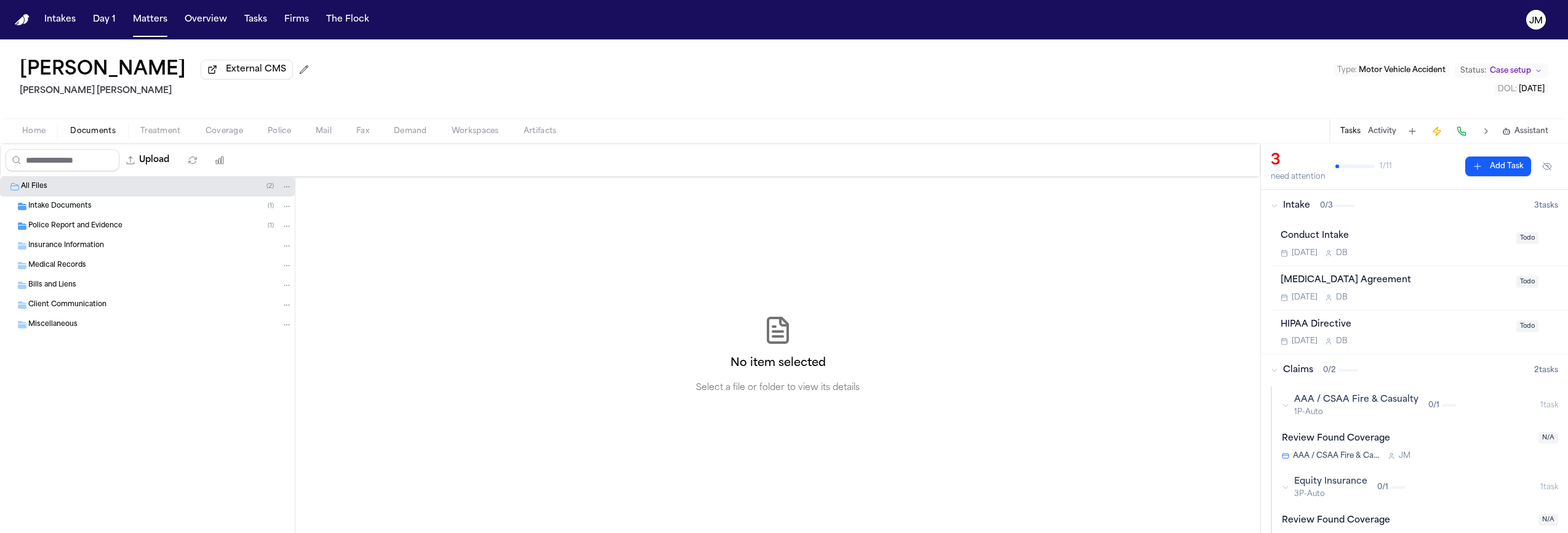
click at [102, 230] on span "Police Report and Evidence" at bounding box center [75, 226] width 94 height 11
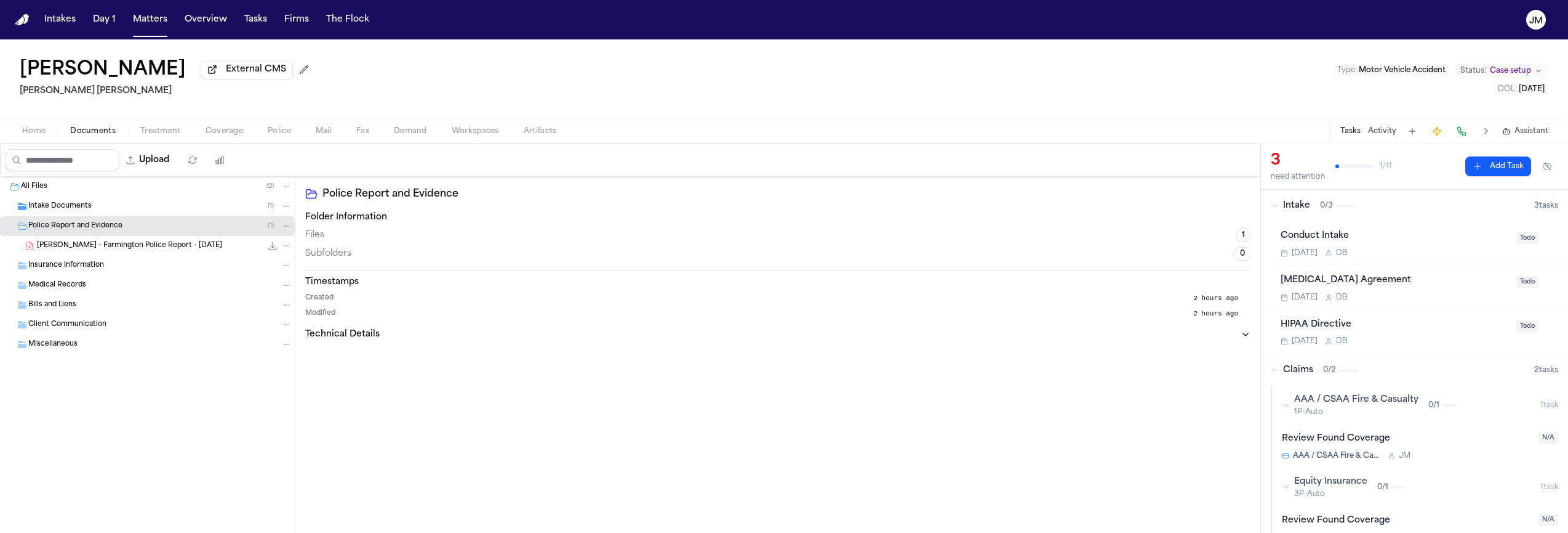
click at [102, 230] on span "Police Report and Evidence" at bounding box center [75, 226] width 94 height 11
click at [90, 212] on div "Intake Documents ( 1 )" at bounding box center [160, 206] width 264 height 11
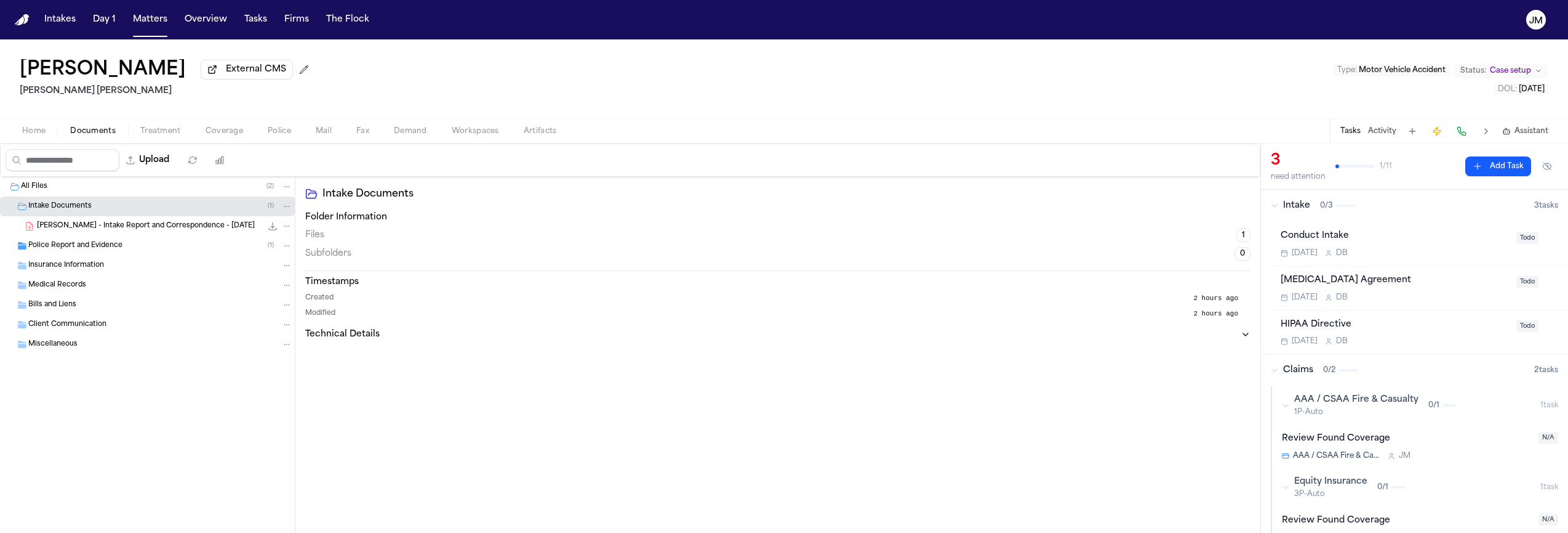
click at [90, 212] on div "Intake Documents ( 1 )" at bounding box center [160, 206] width 264 height 11
click at [92, 227] on span "Police Report and Evidence" at bounding box center [75, 226] width 94 height 11
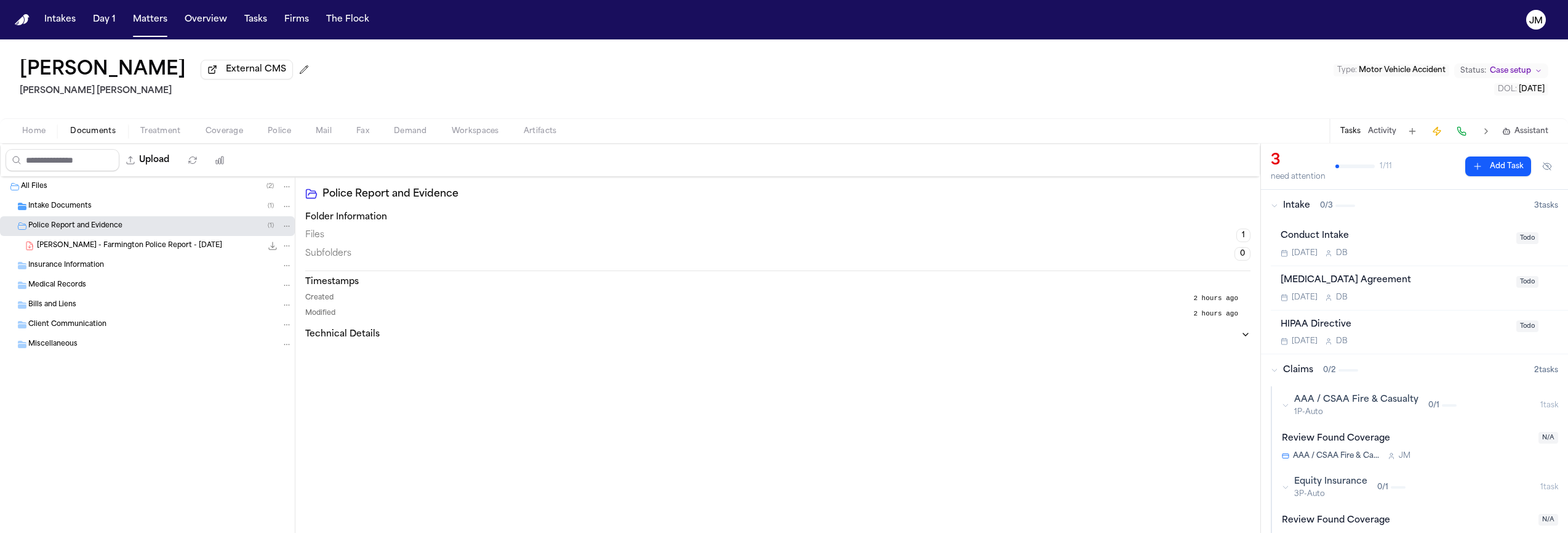
click at [131, 249] on span "[PERSON_NAME] - Farmington Police Report - [DATE]" at bounding box center [129, 246] width 185 height 11
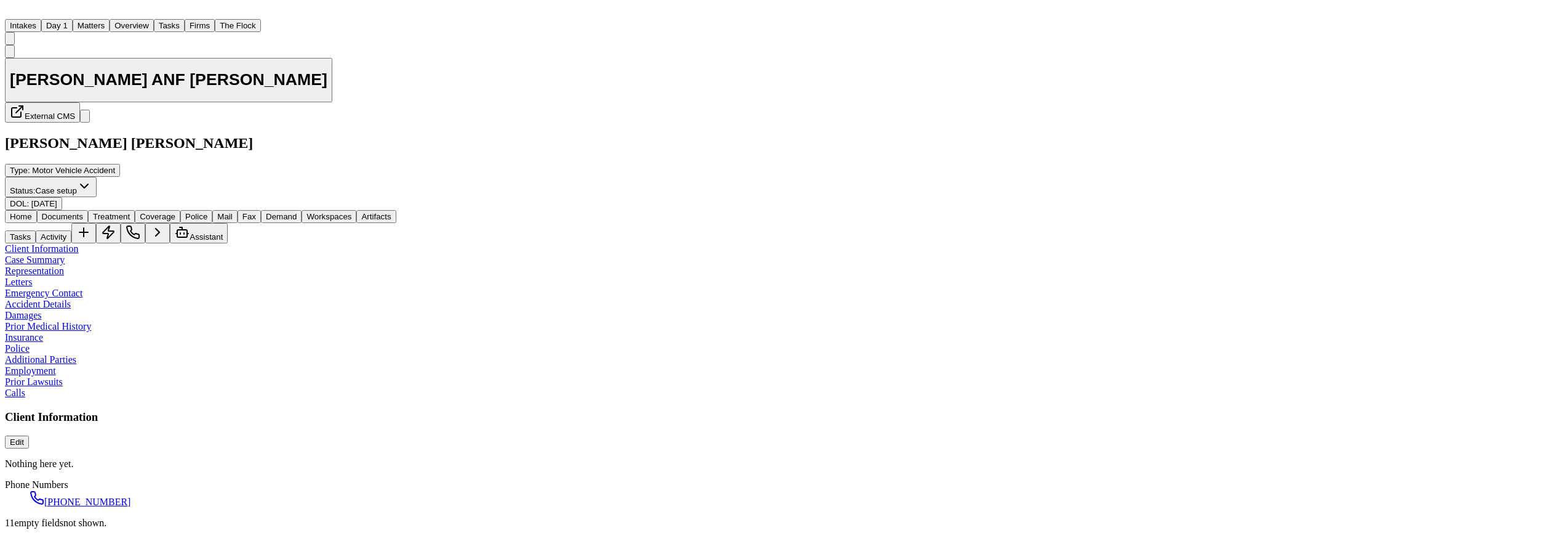
scroll to position [102, 0]
click at [109, 21] on button "Matters" at bounding box center [91, 26] width 37 height 13
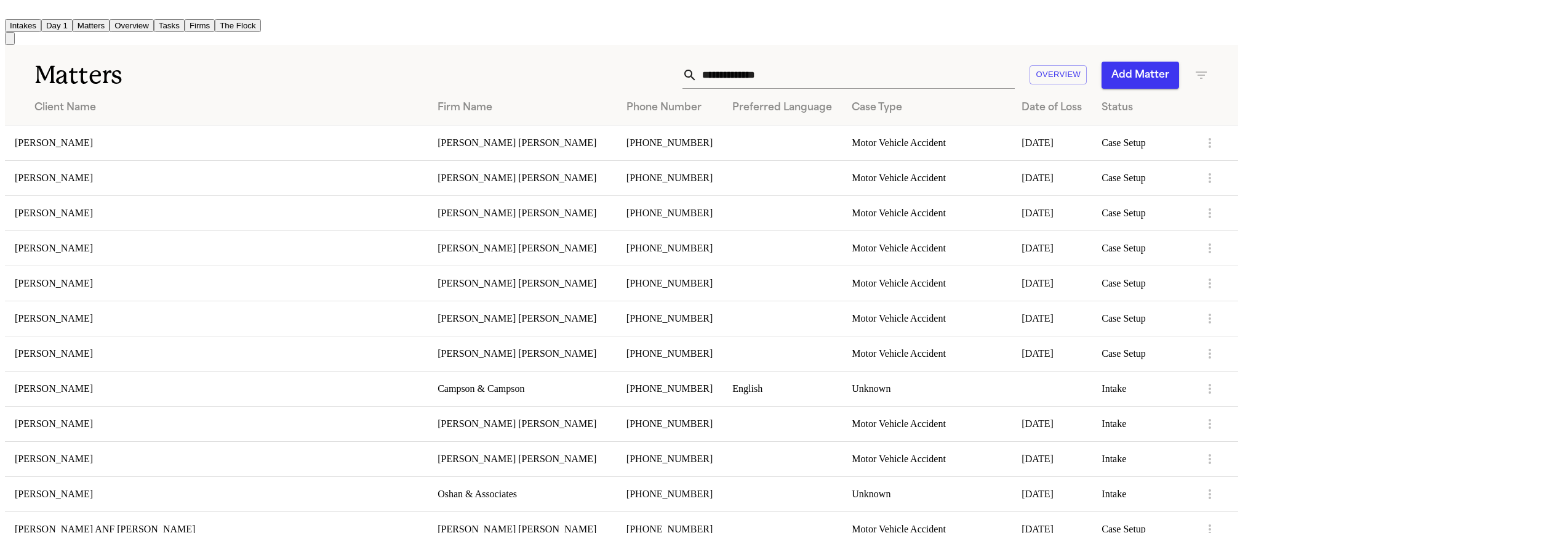
click at [1015, 70] on input "text" at bounding box center [856, 75] width 317 height 27
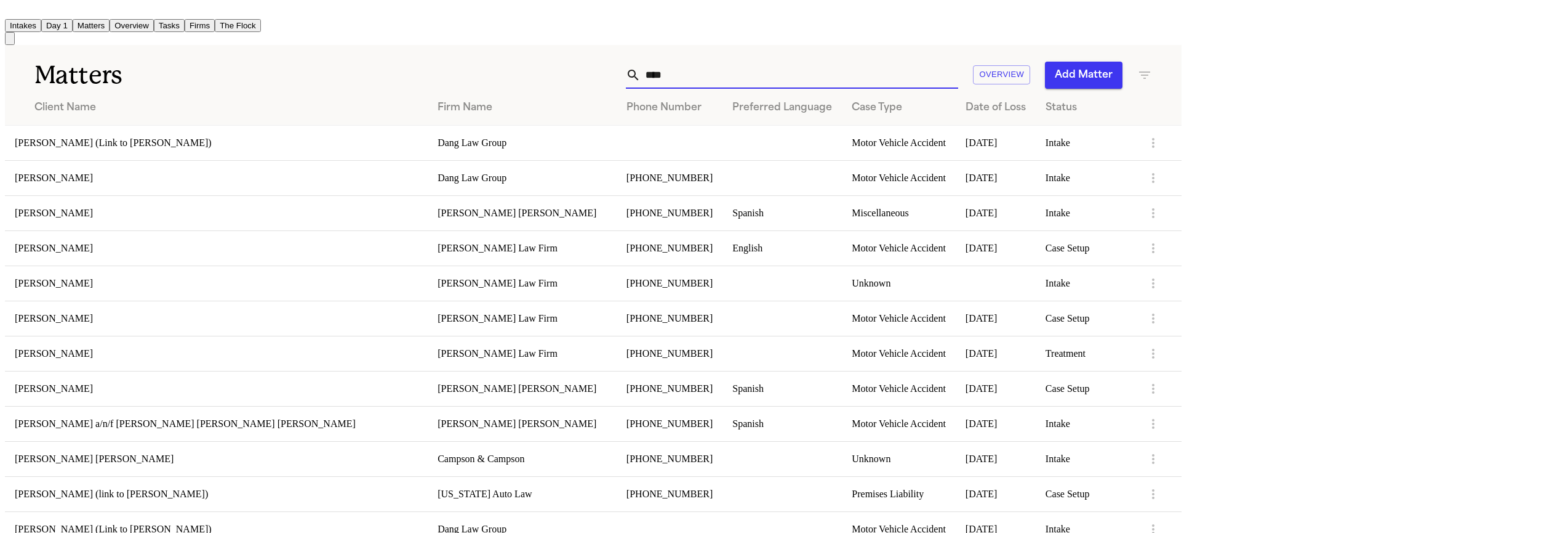
type input "****"
click at [84, 399] on td "[PERSON_NAME]" at bounding box center [216, 388] width 423 height 35
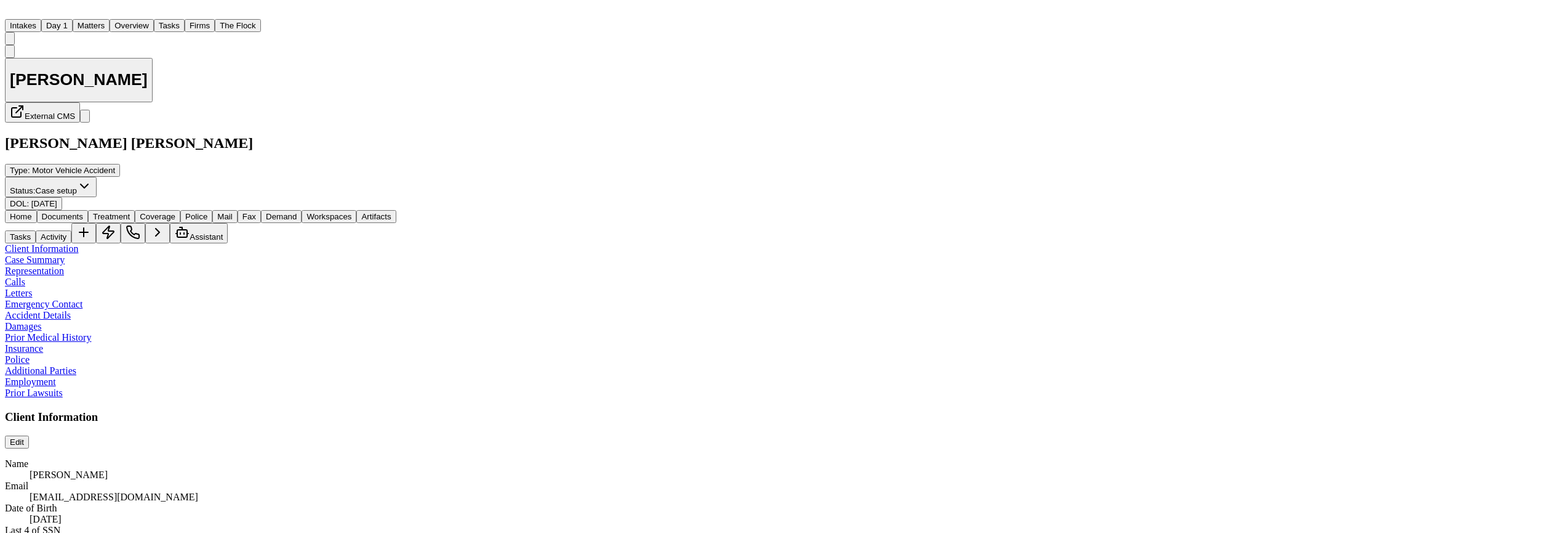
click at [62, 221] on span "button" at bounding box center [62, 221] width 0 height 0
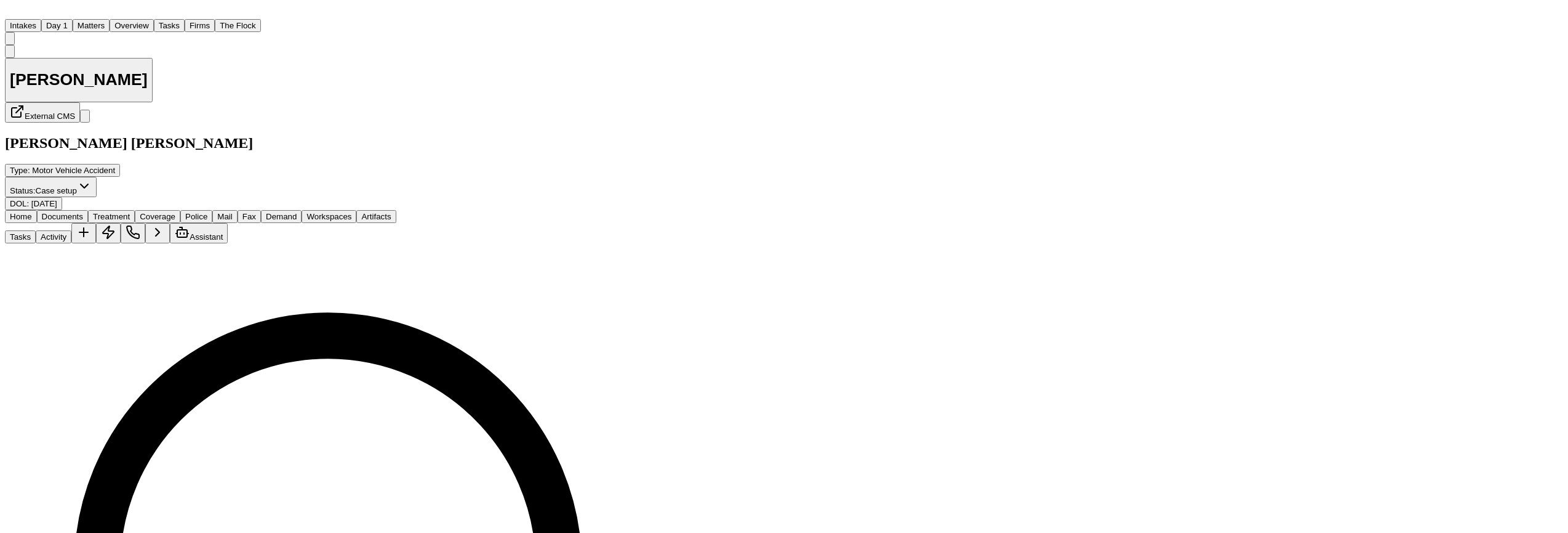
click at [175, 212] on span "Coverage" at bounding box center [158, 216] width 36 height 9
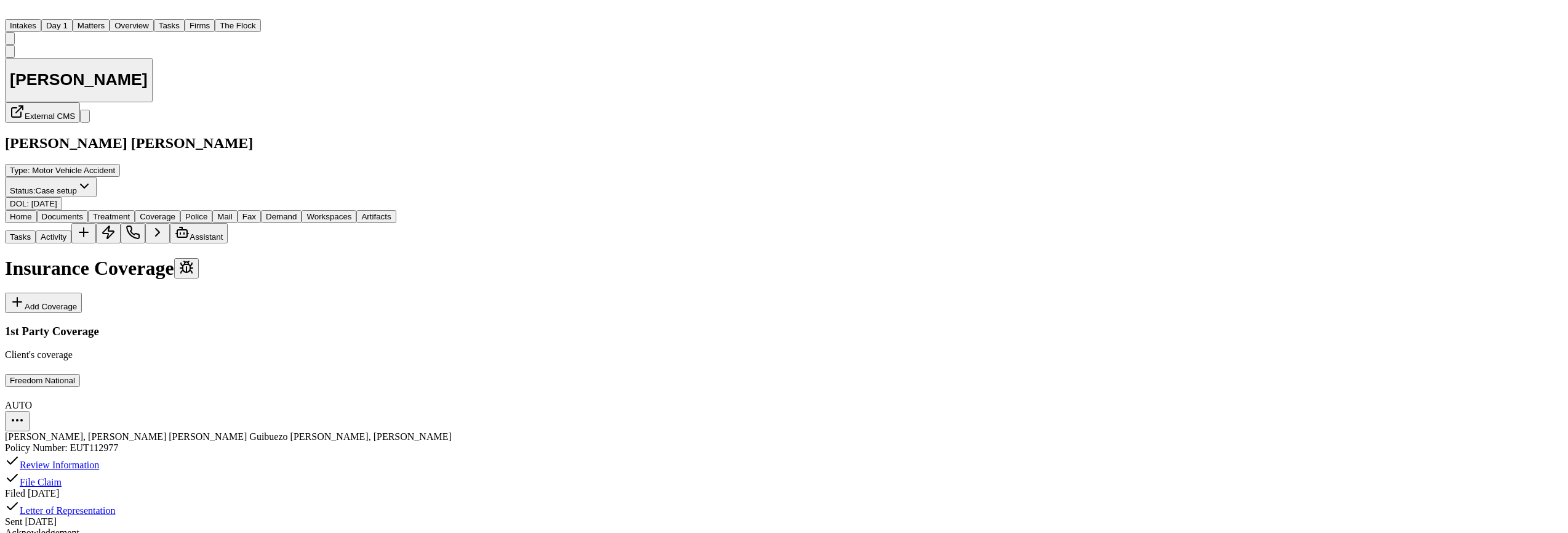
scroll to position [76, 0]
click at [65, 210] on button "Documents" at bounding box center [62, 216] width 51 height 13
